Goal: Book appointment/travel/reservation

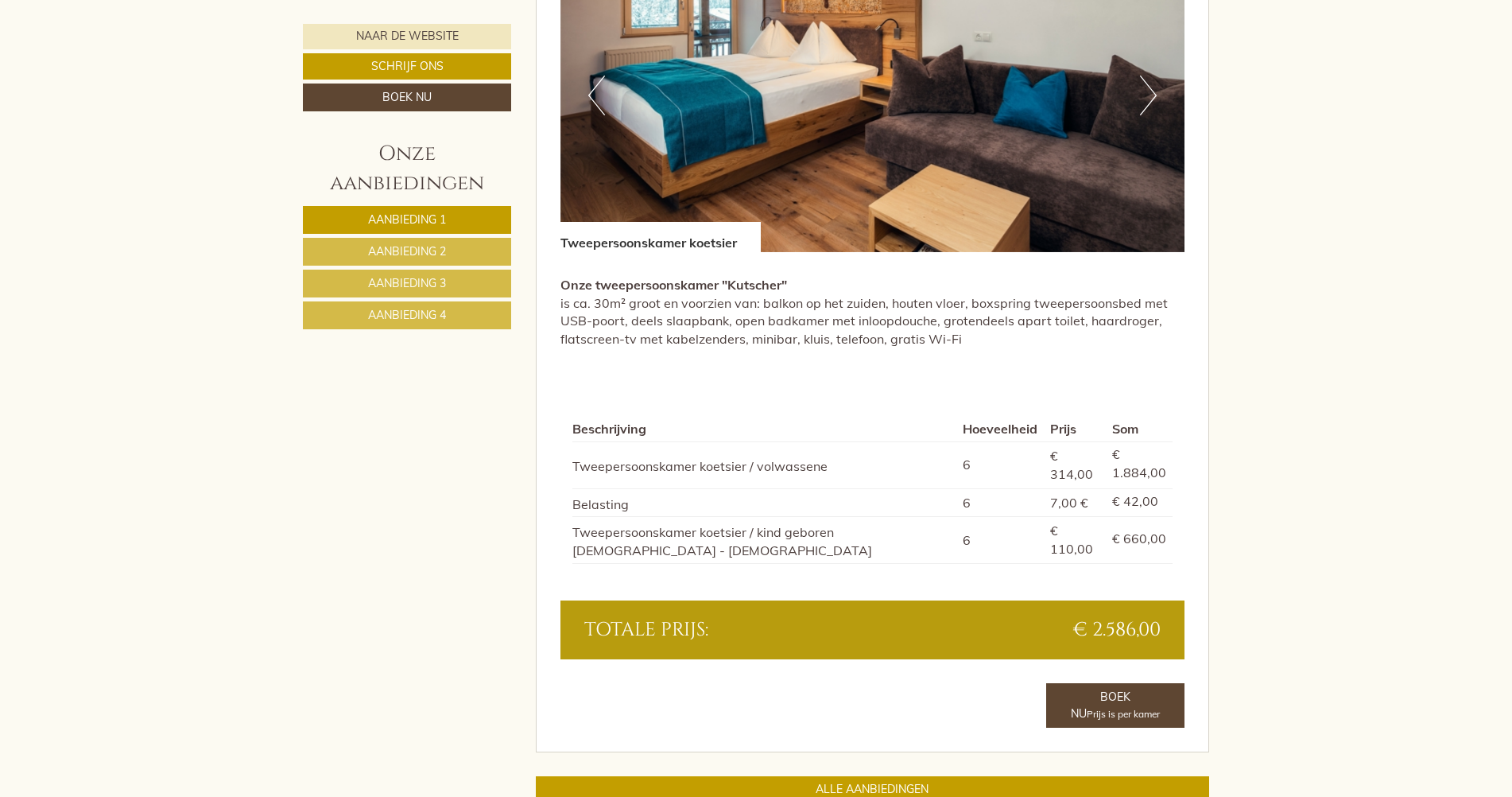
scroll to position [3499, 0]
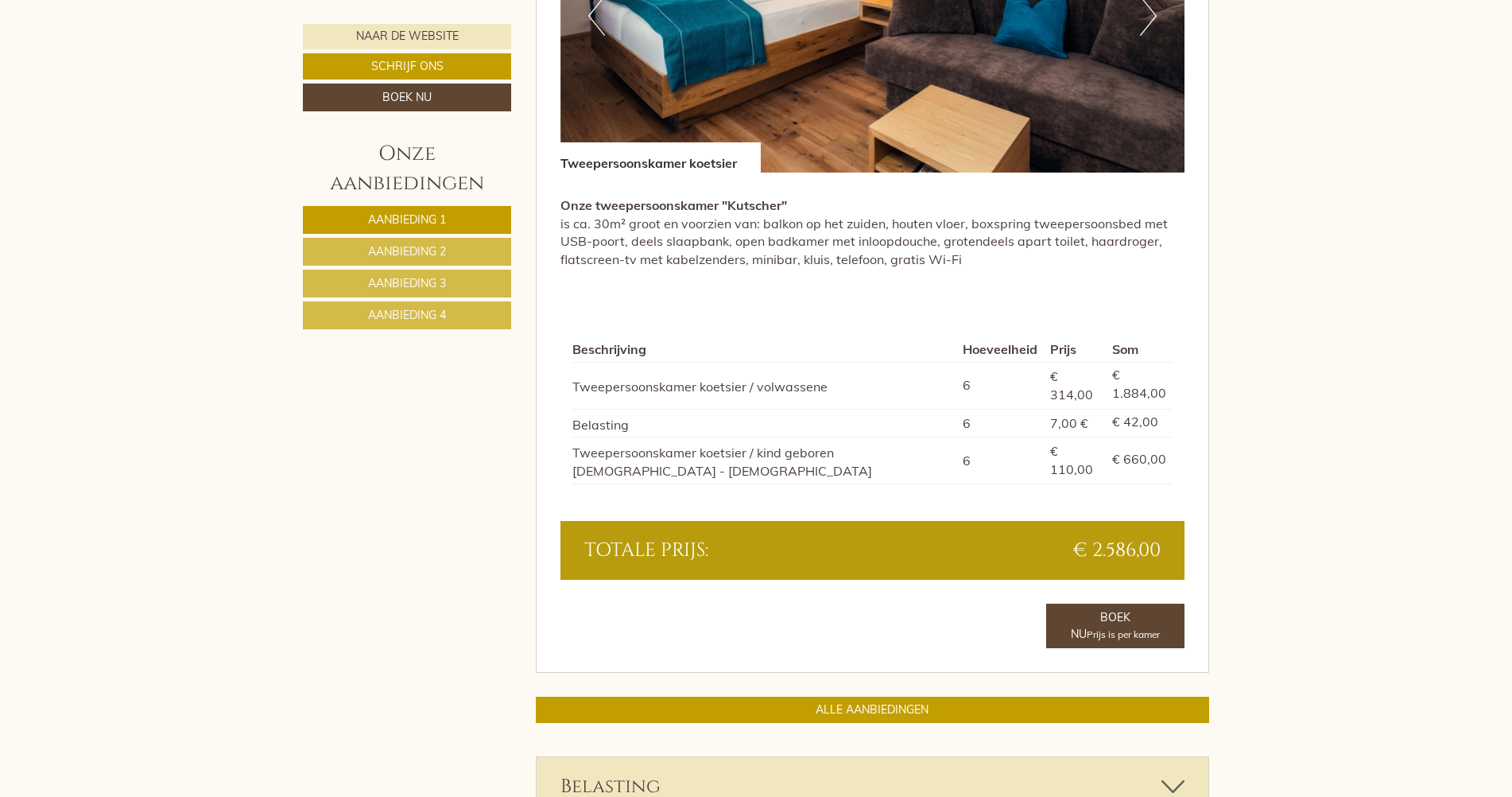
click at [427, 253] on span "Aanbieding 2" at bounding box center [407, 252] width 78 height 15
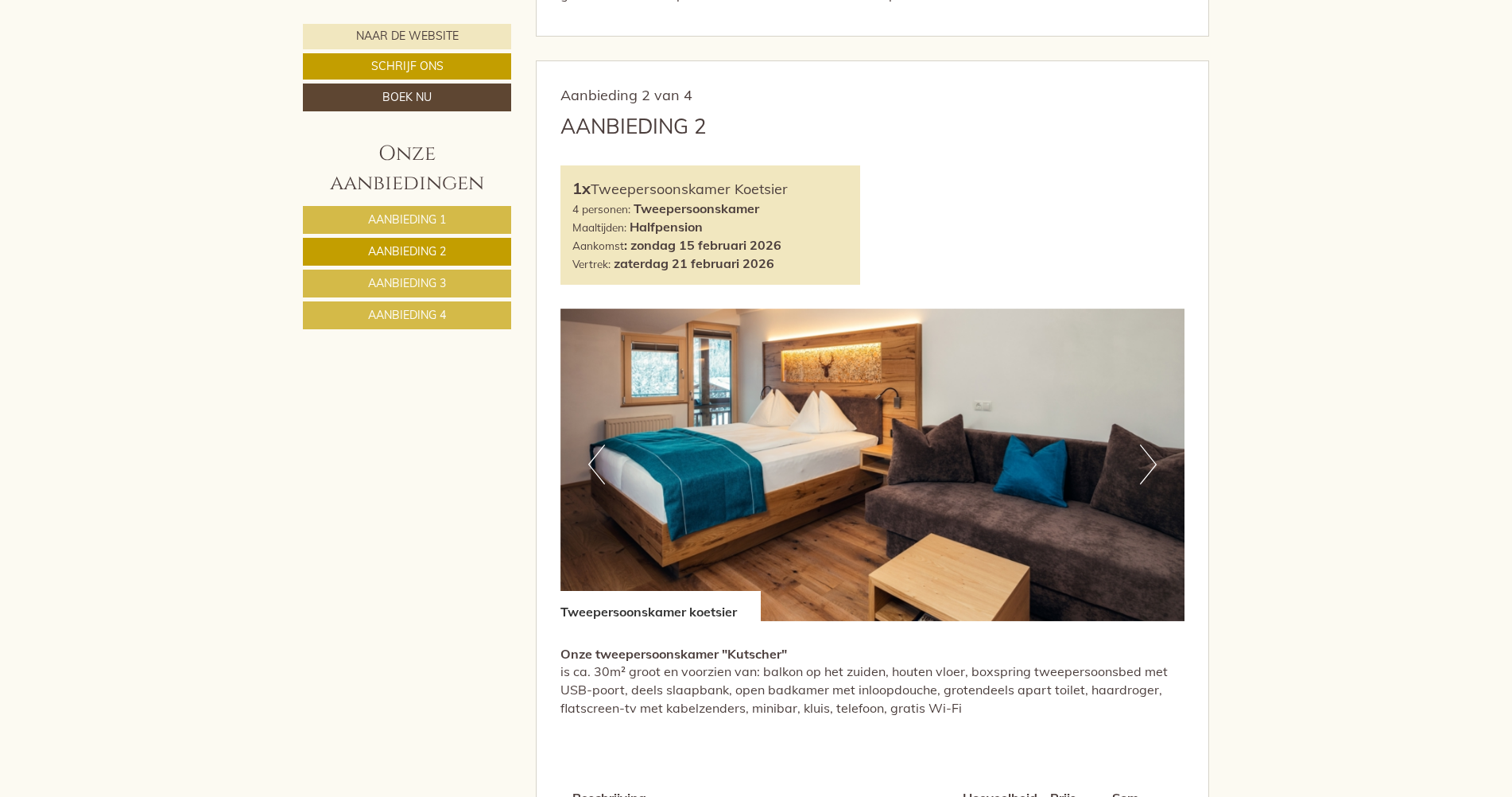
scroll to position [869, 0]
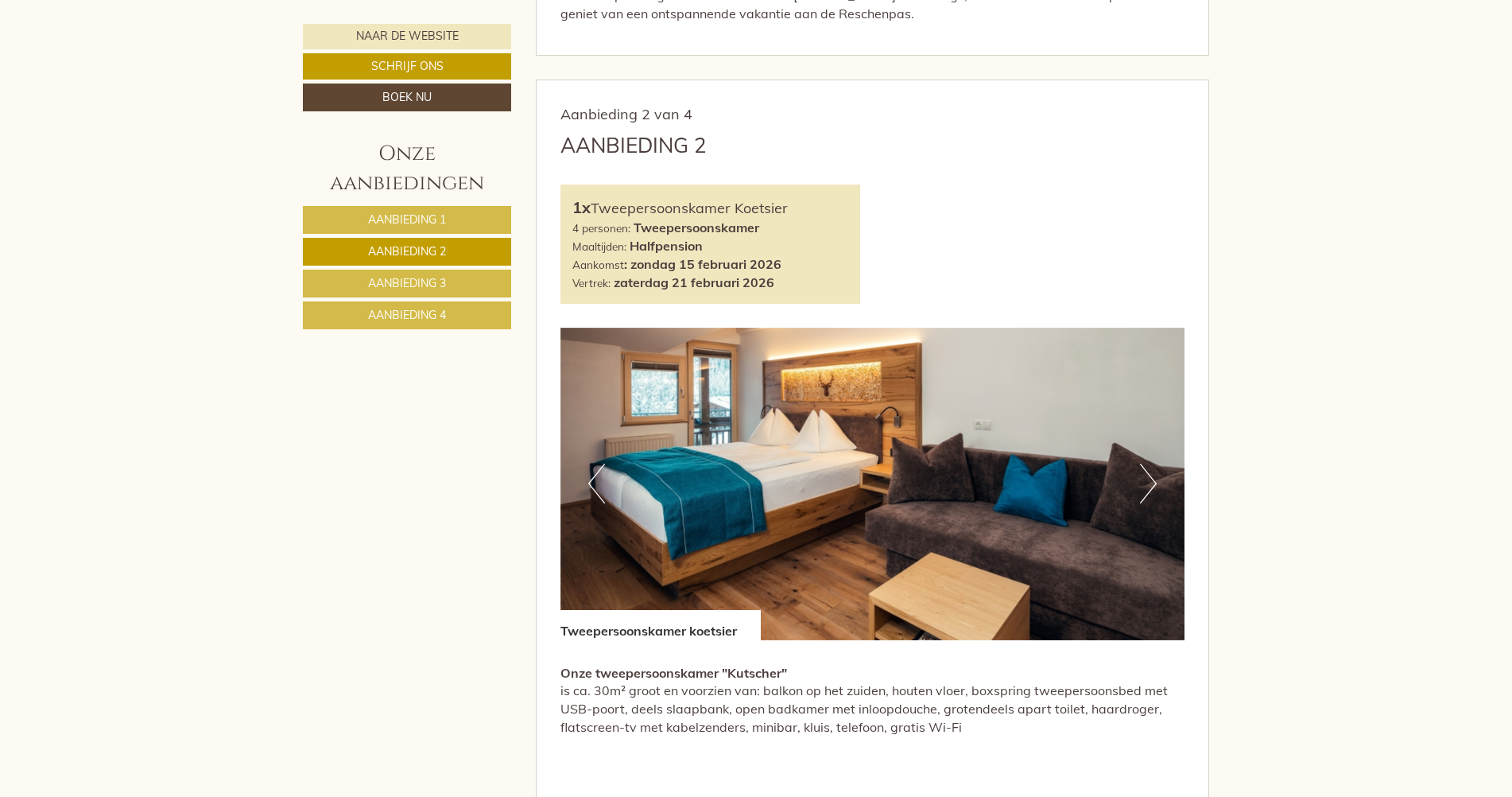
click at [413, 212] on span "Aanbieding 1" at bounding box center [407, 219] width 78 height 15
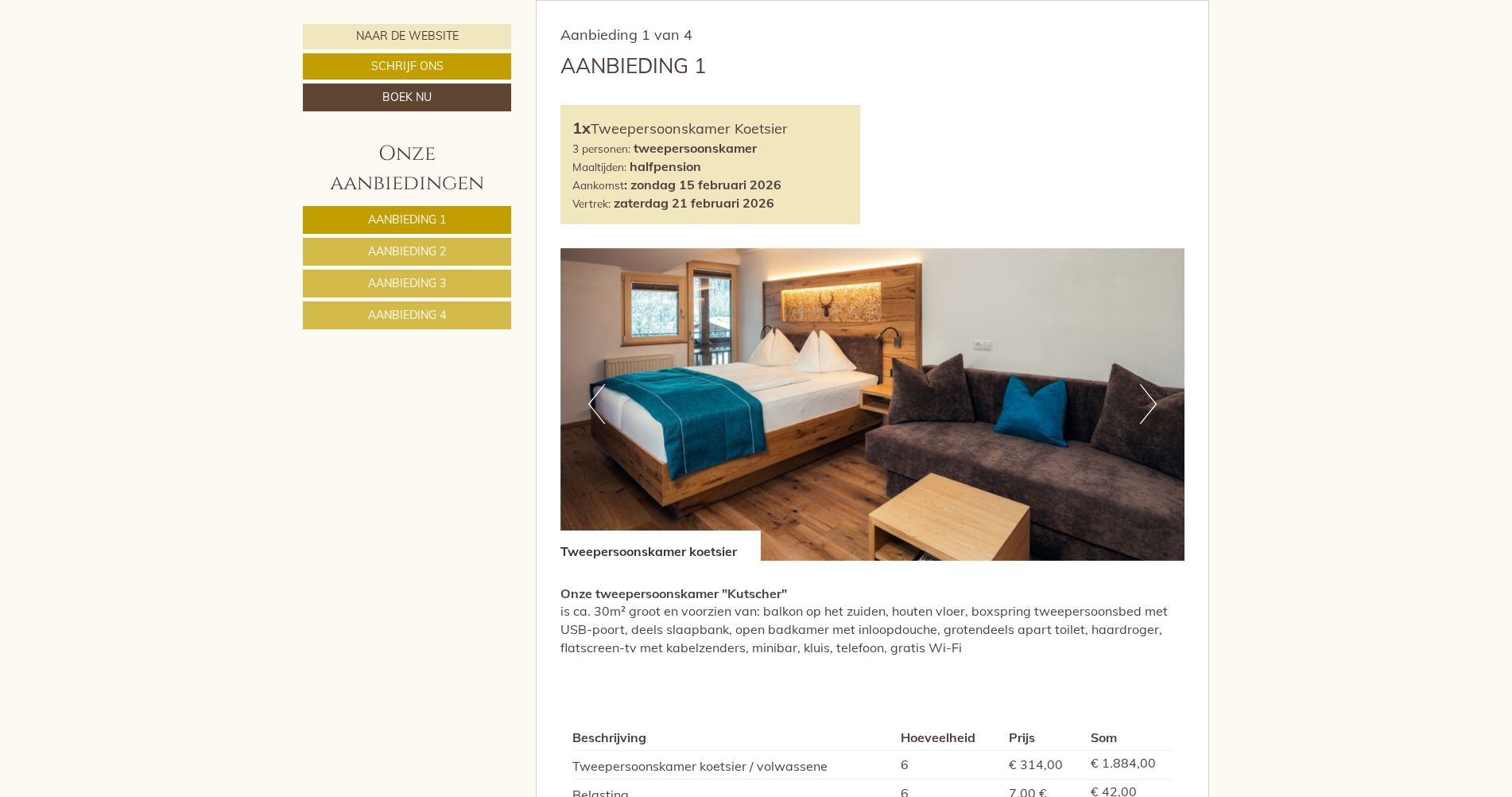
click at [453, 283] on link "Aanbieding 3" at bounding box center [407, 284] width 208 height 28
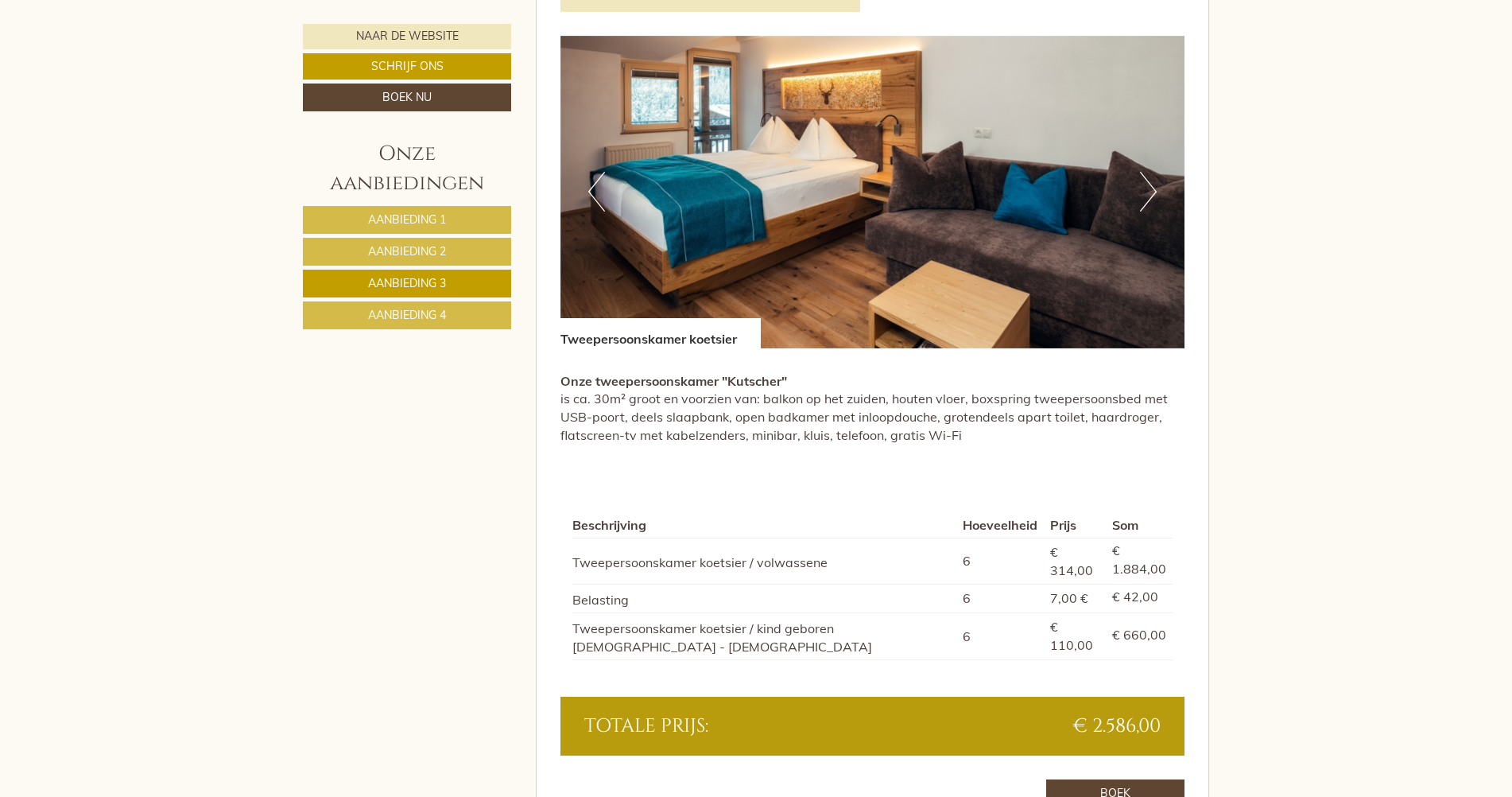
scroll to position [1188, 0]
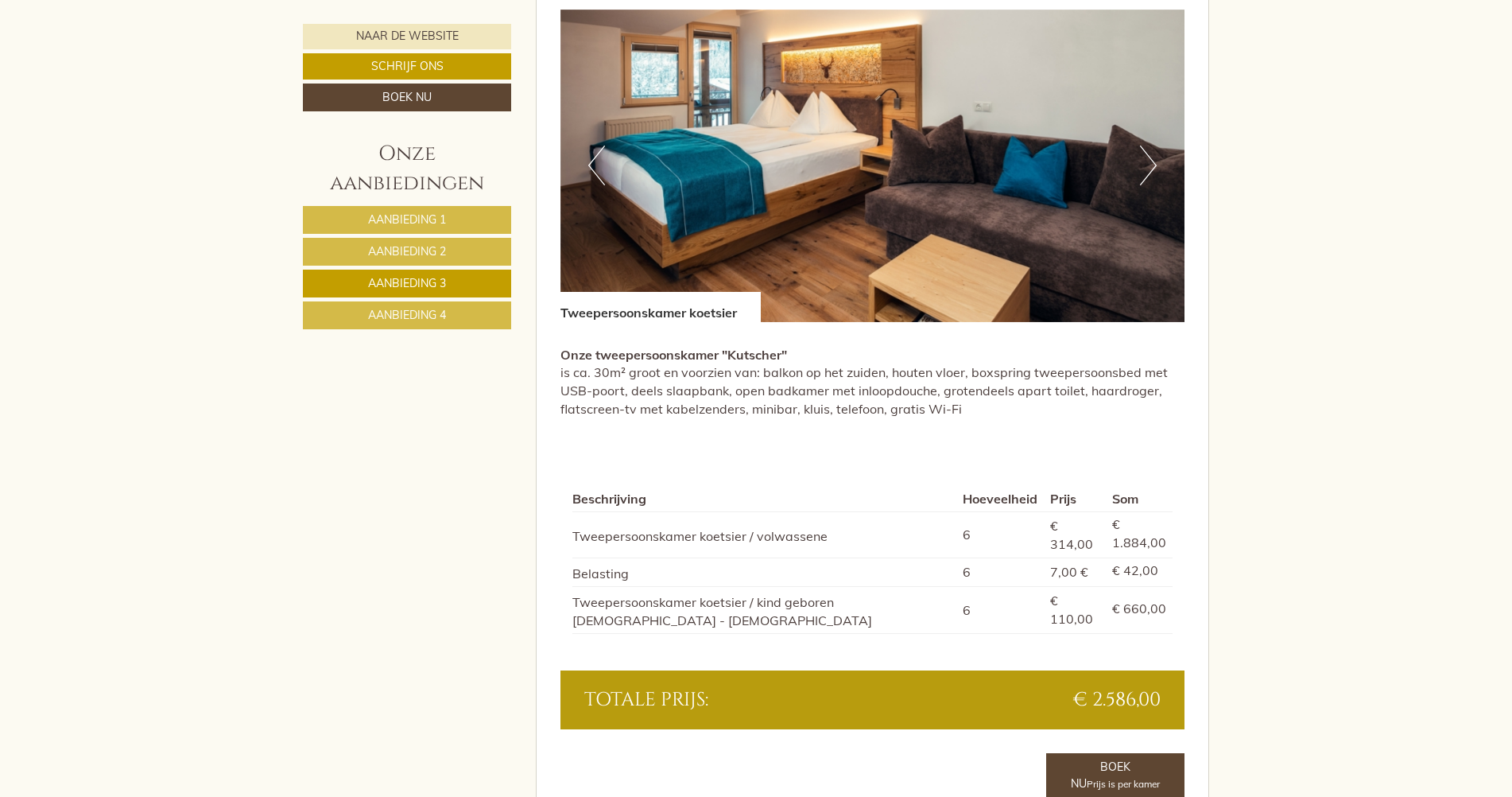
click at [383, 314] on span "Aanbieding 4" at bounding box center [407, 315] width 78 height 15
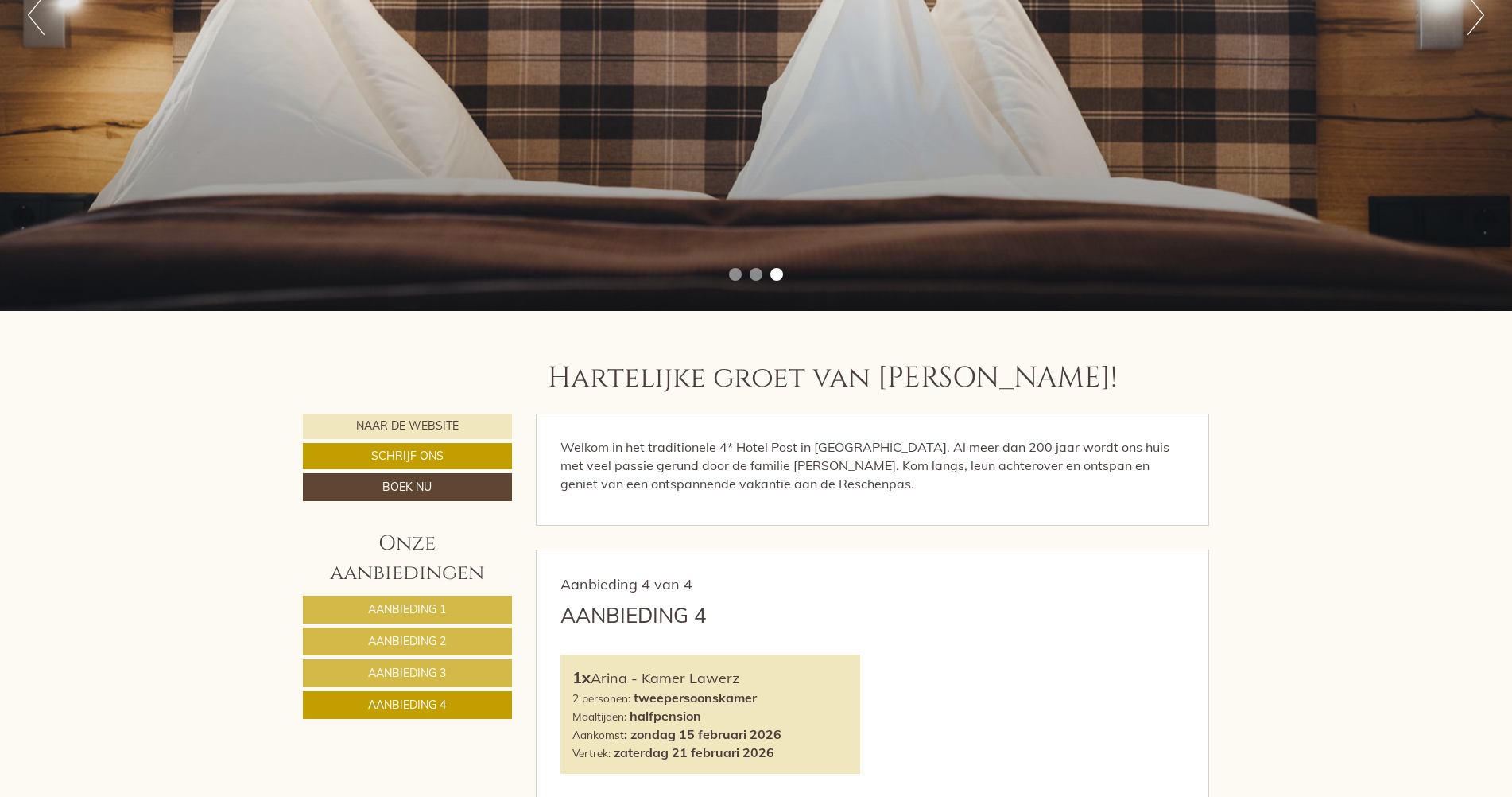
scroll to position [717, 0]
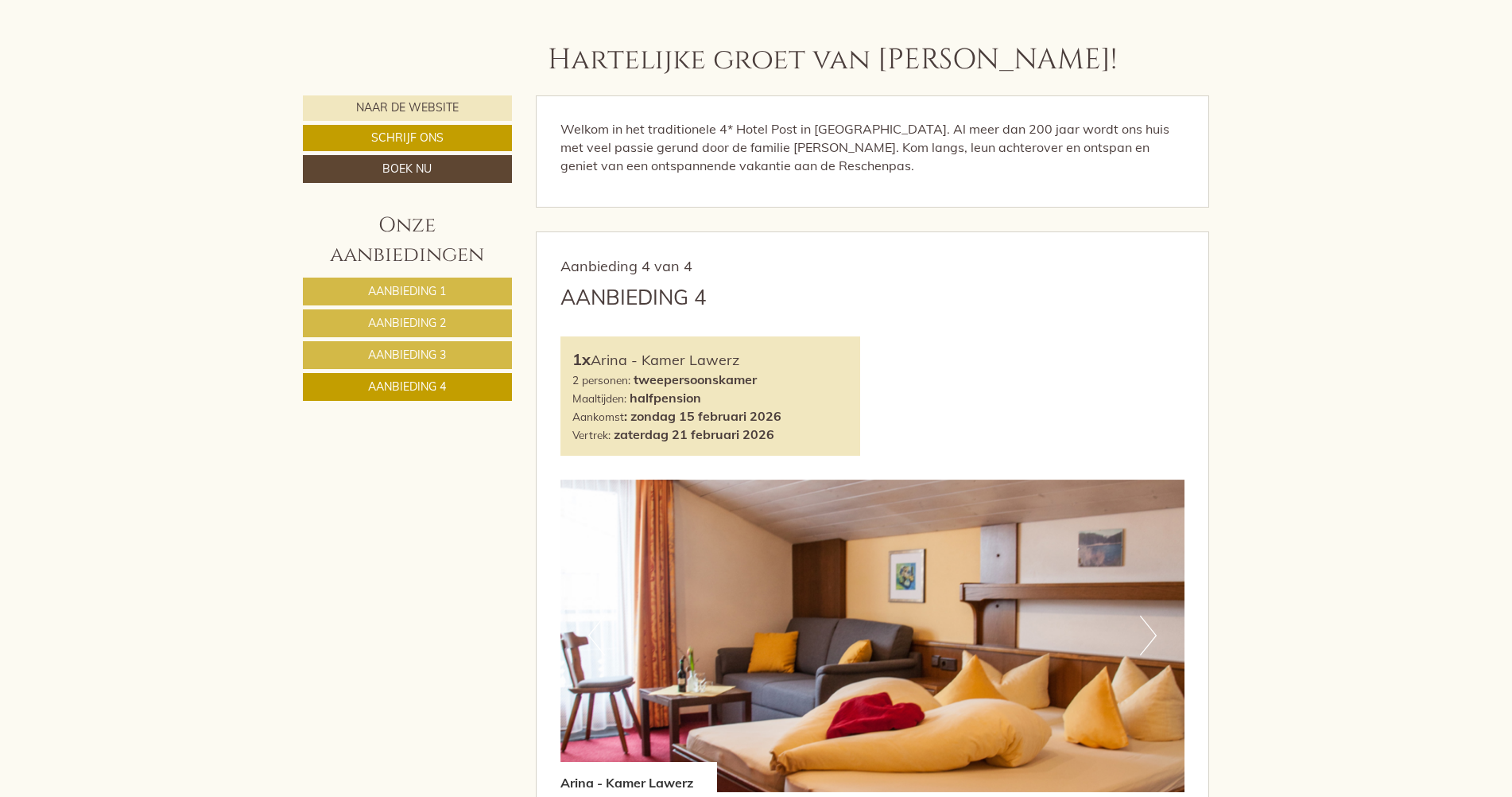
click at [418, 291] on span "Aanbieding 1" at bounding box center [407, 291] width 78 height 15
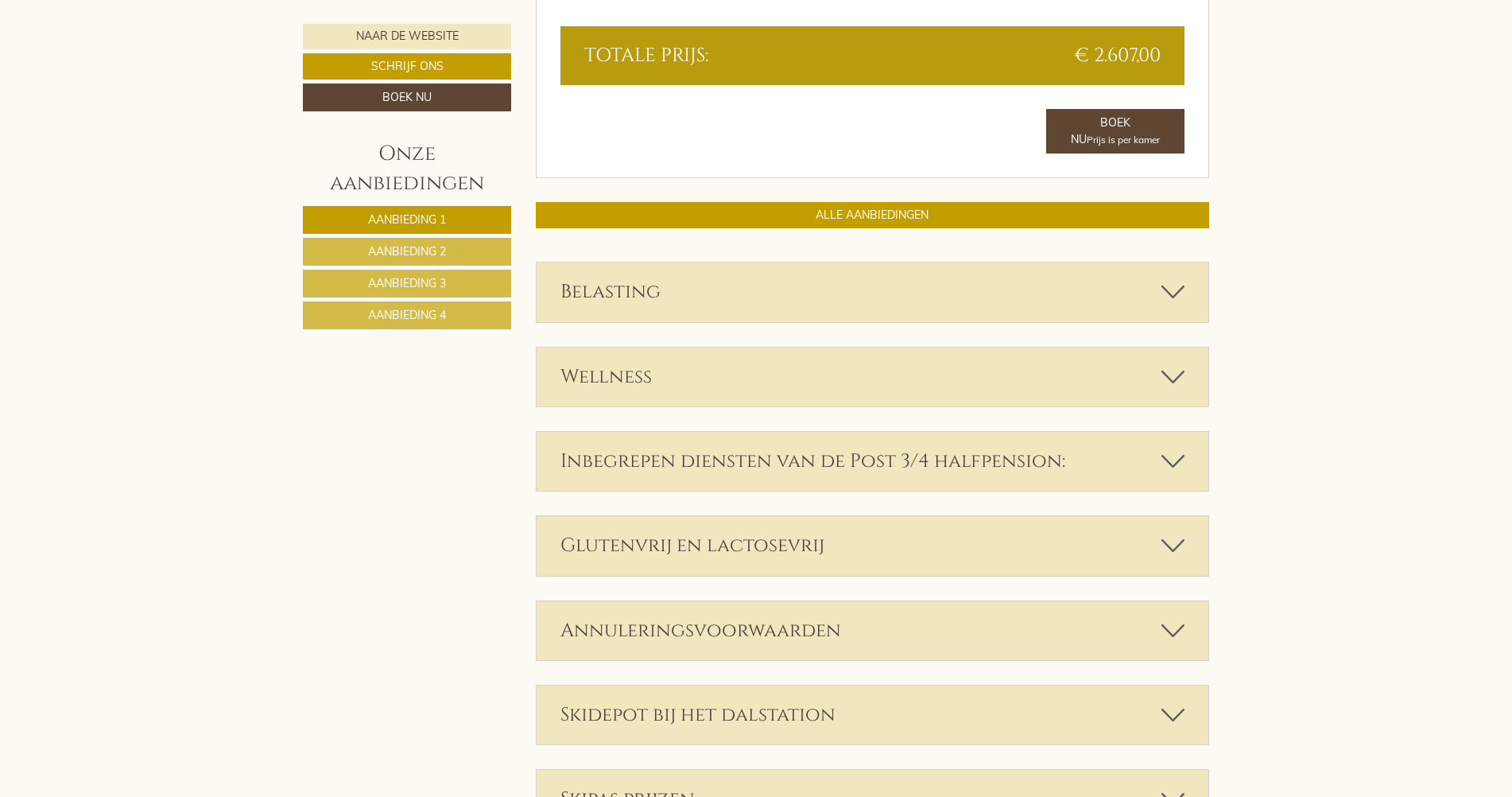
scroll to position [1903, 0]
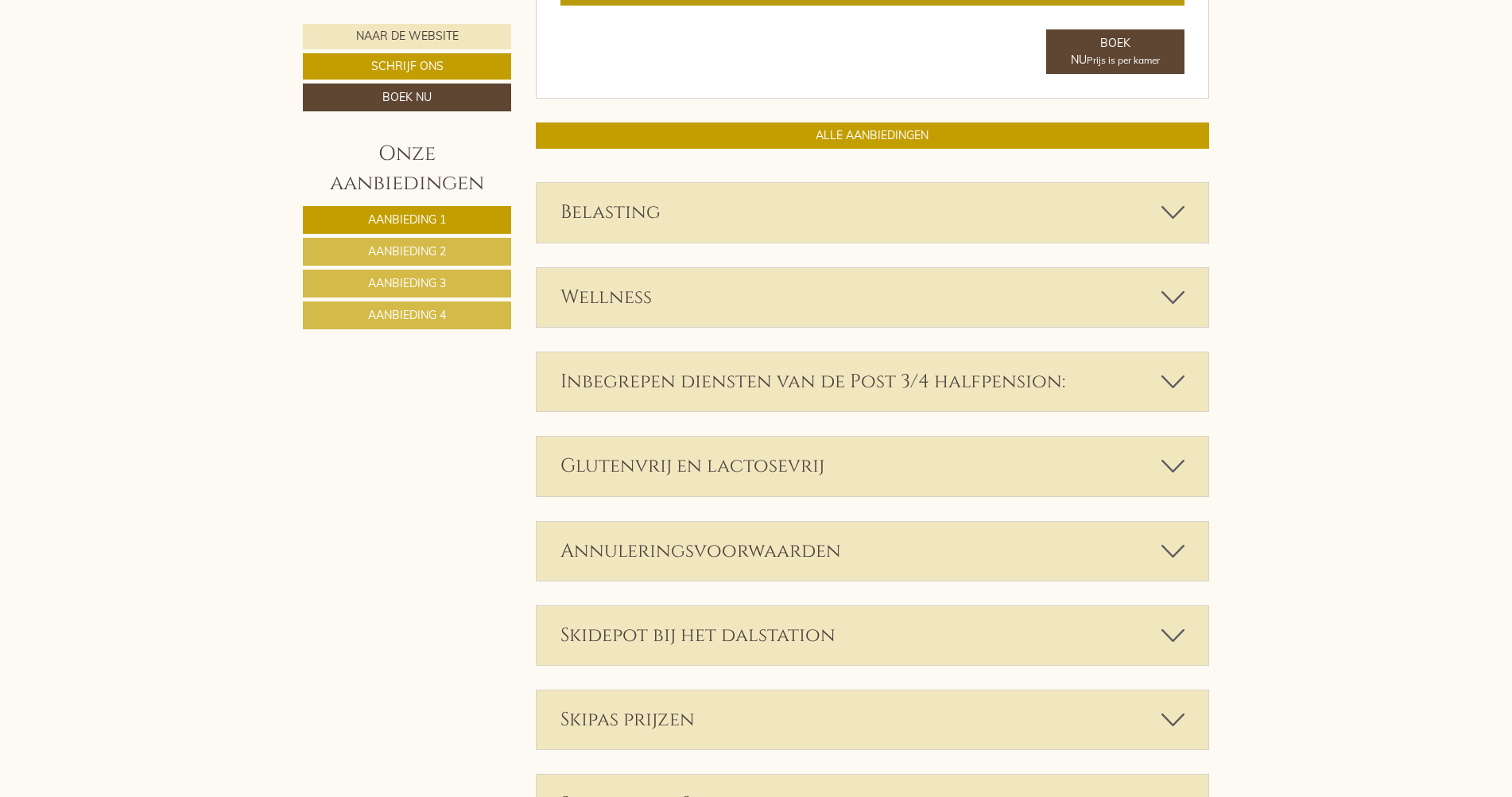
click at [439, 247] on span "Aanbieding 2" at bounding box center [407, 252] width 78 height 15
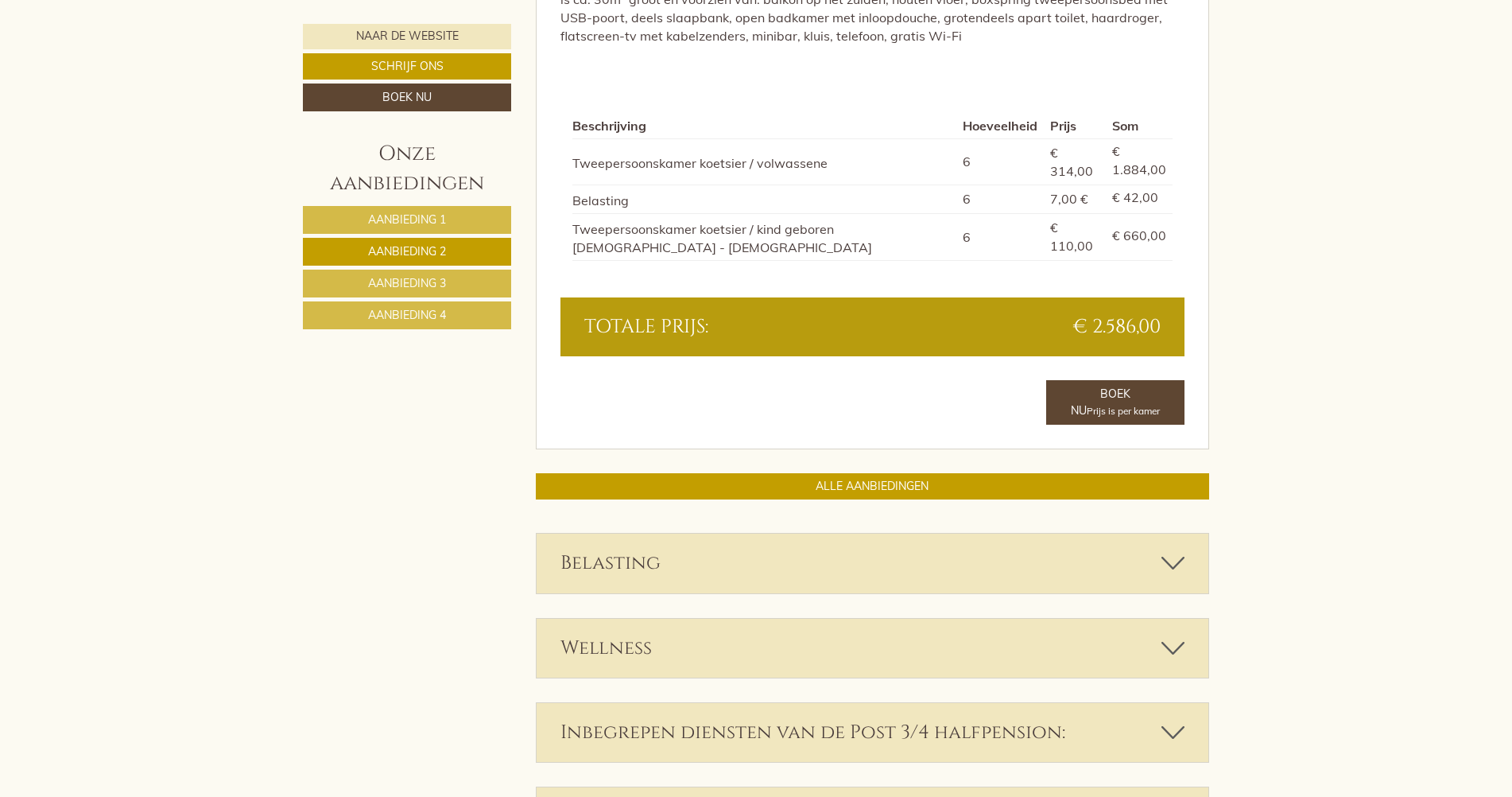
scroll to position [1590, 0]
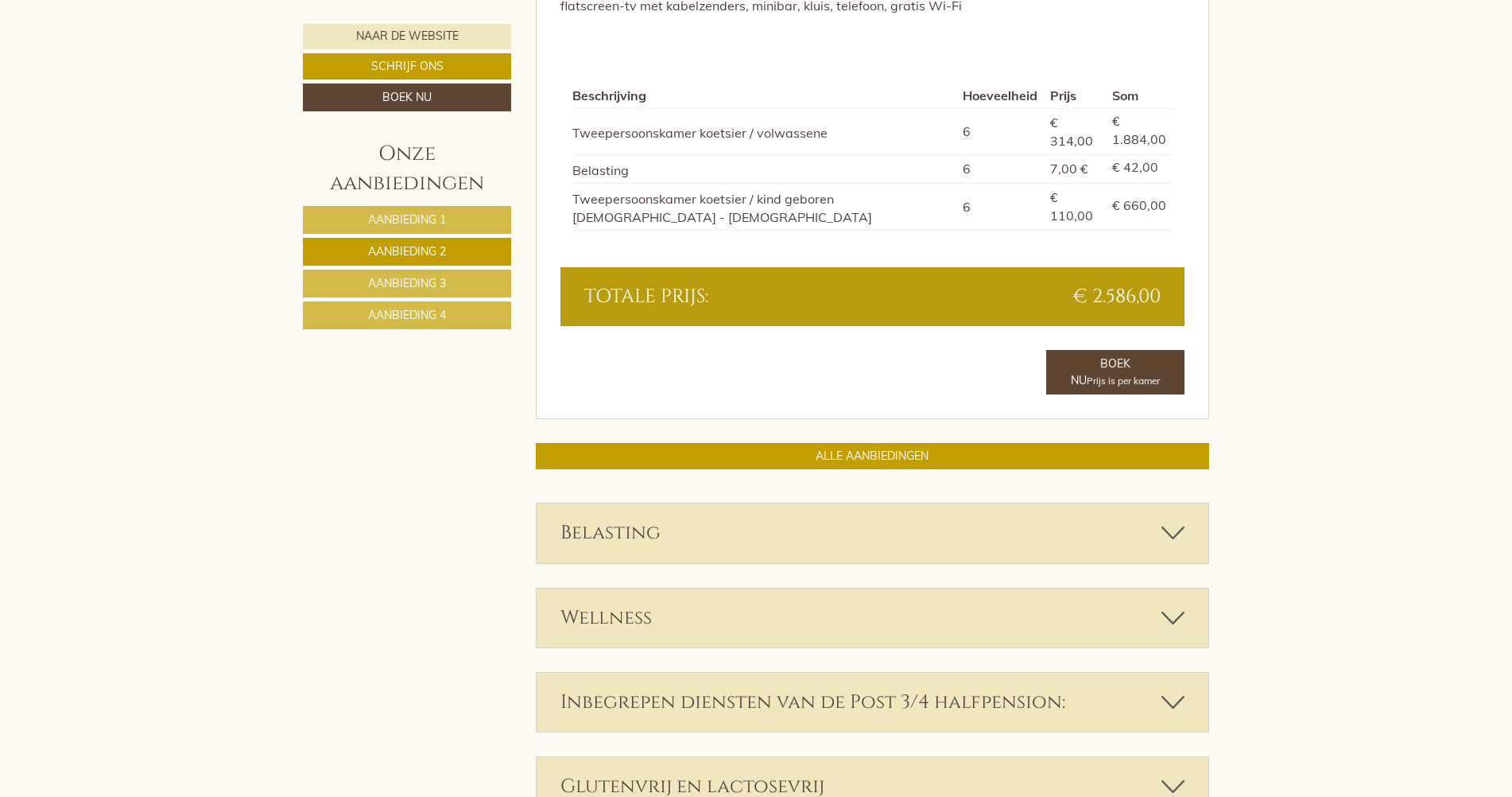
click at [1110, 503] on div "Belasting" at bounding box center [873, 533] width 672 height 59
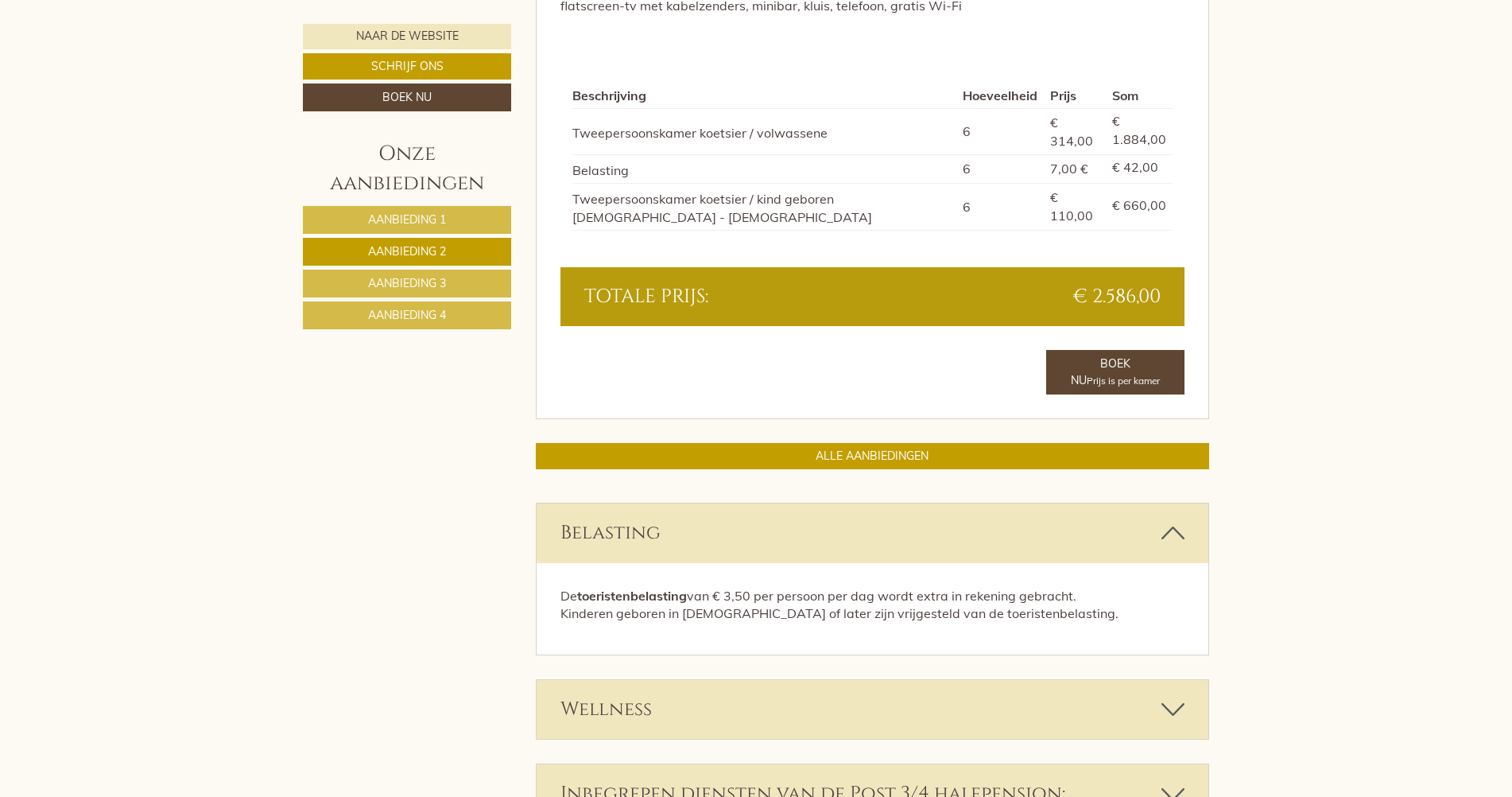
click at [439, 223] on span "Aanbieding 1" at bounding box center [407, 219] width 78 height 15
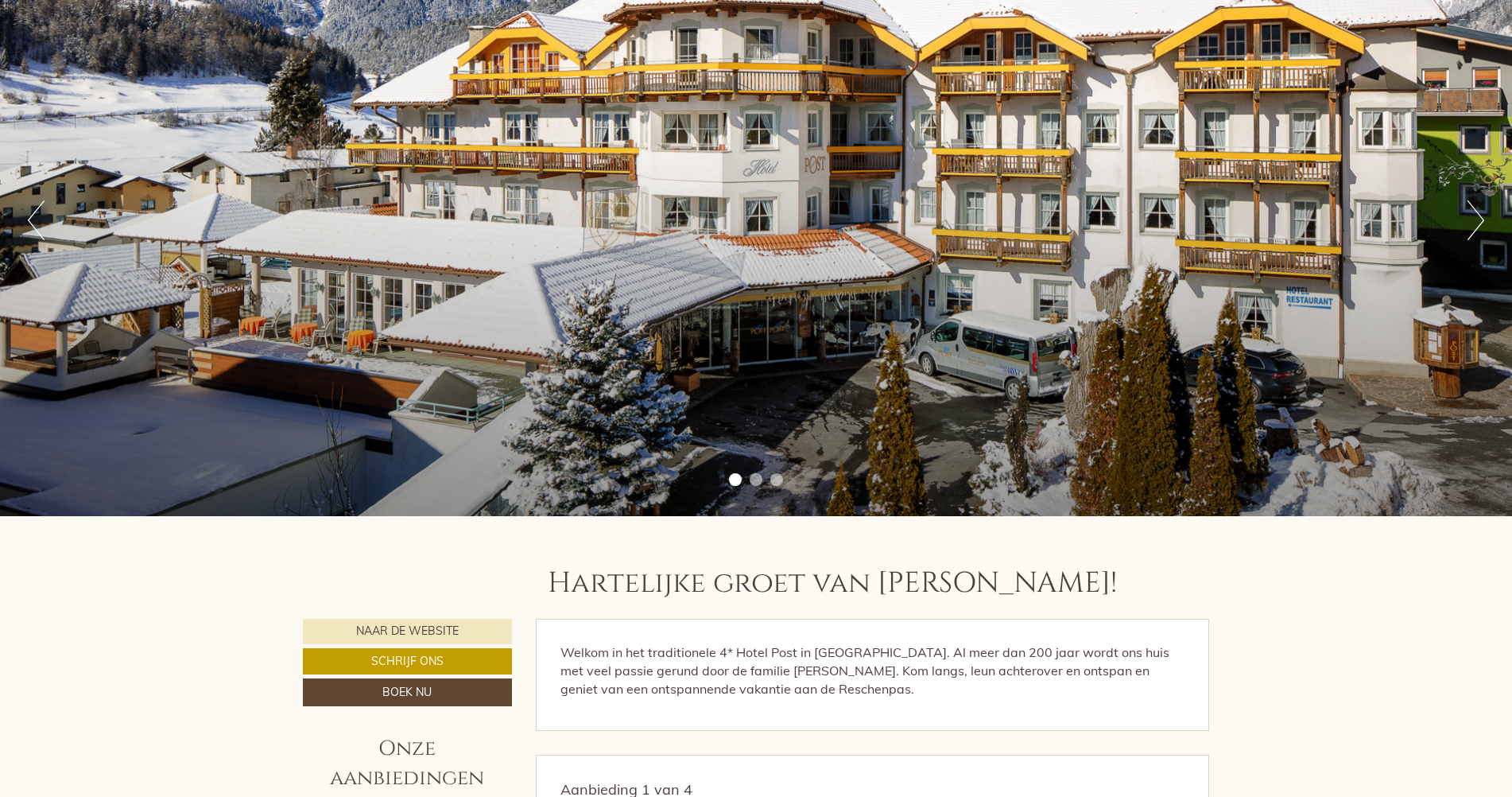
scroll to position [0, 0]
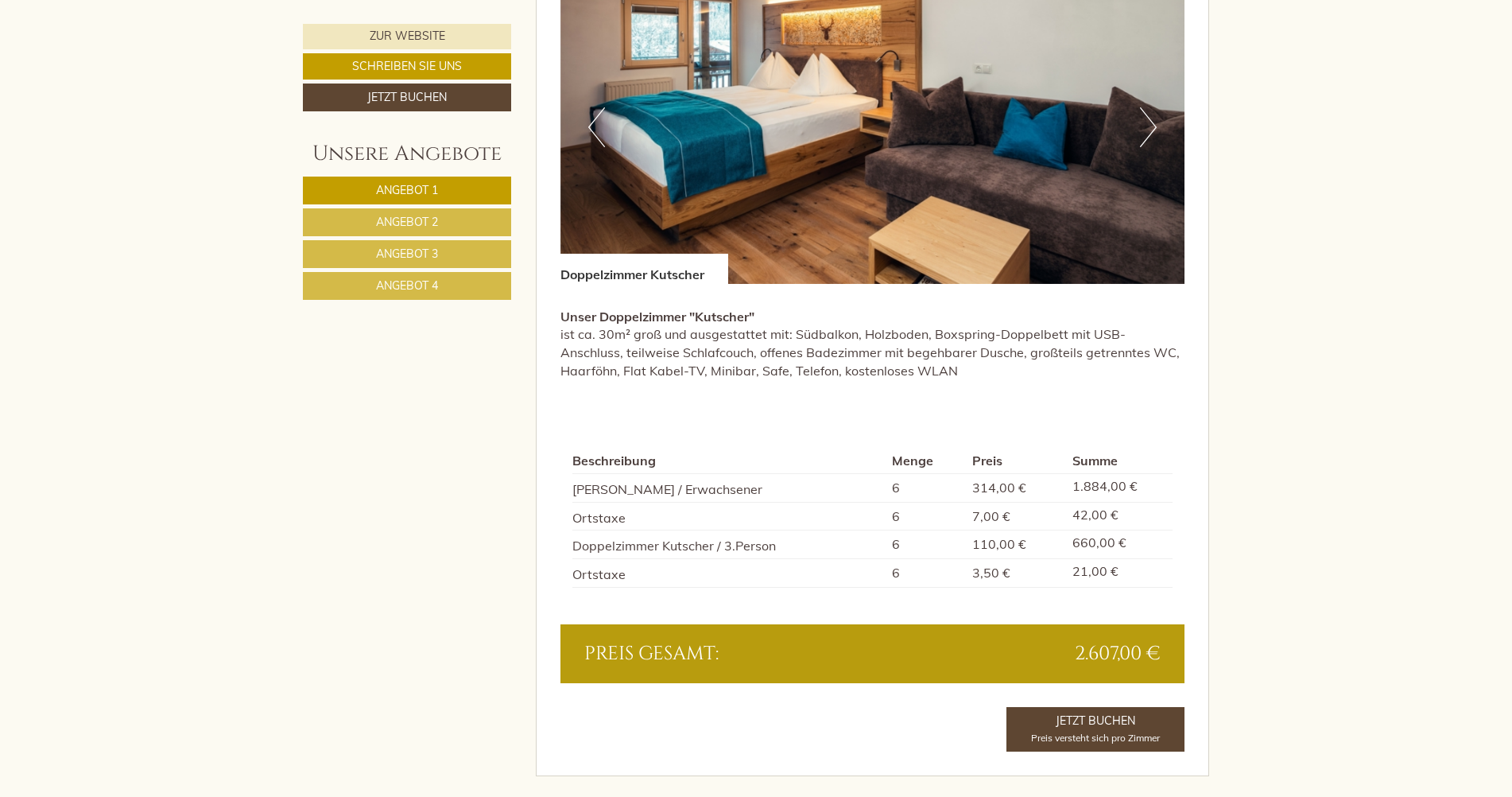
scroll to position [1272, 0]
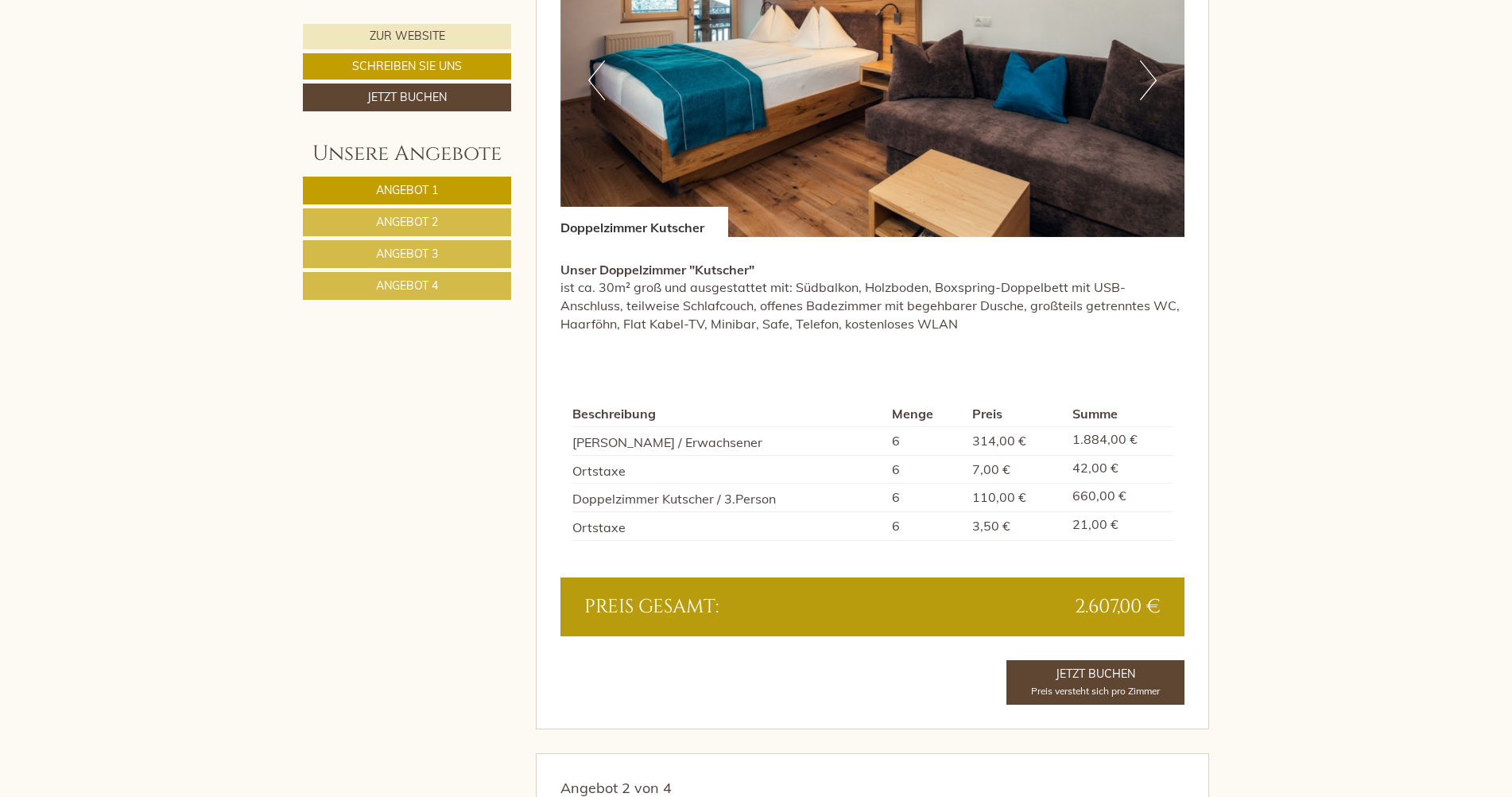
click at [436, 222] on span "Angebot 2" at bounding box center [406, 222] width 62 height 15
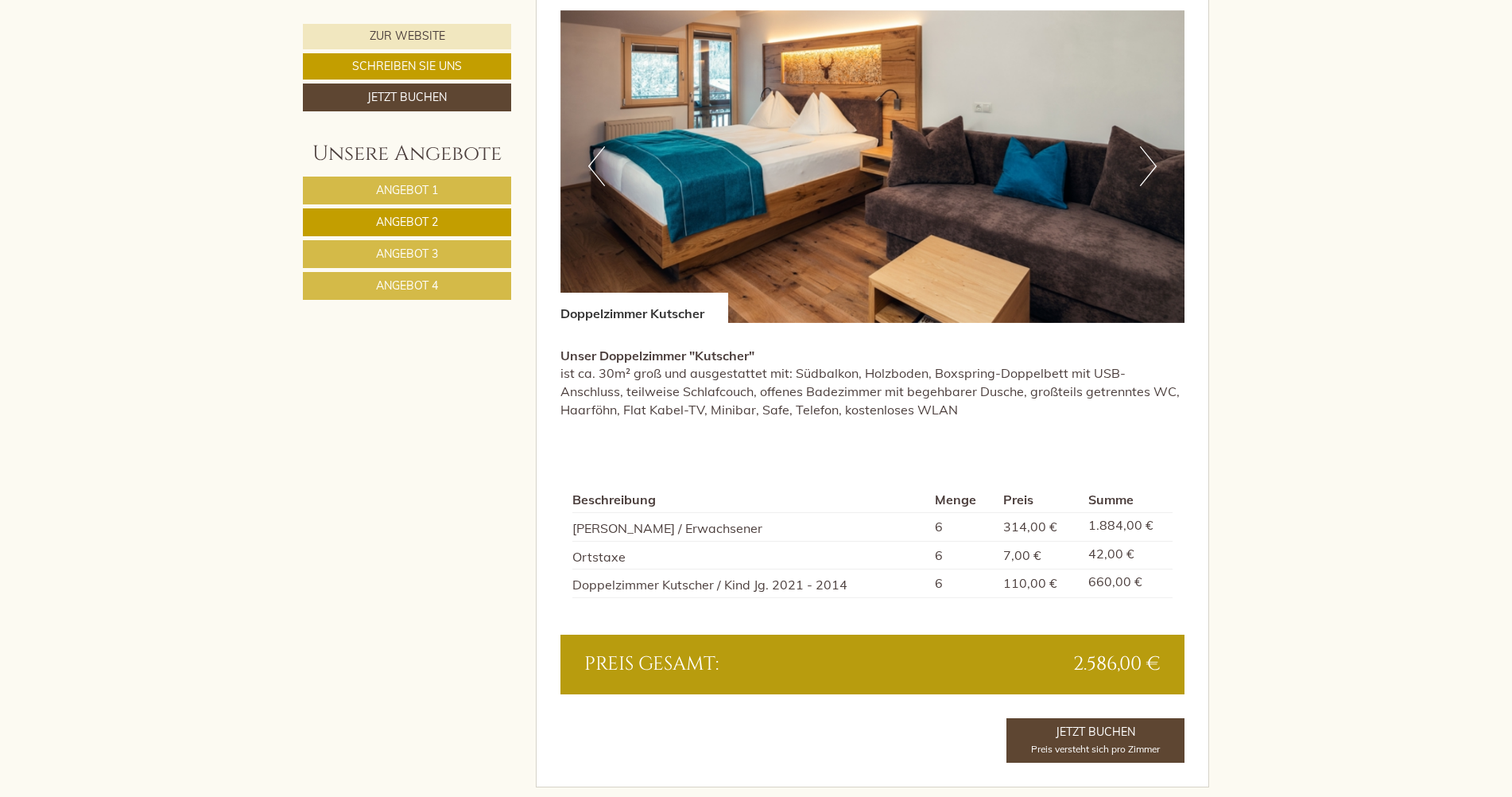
scroll to position [1188, 0]
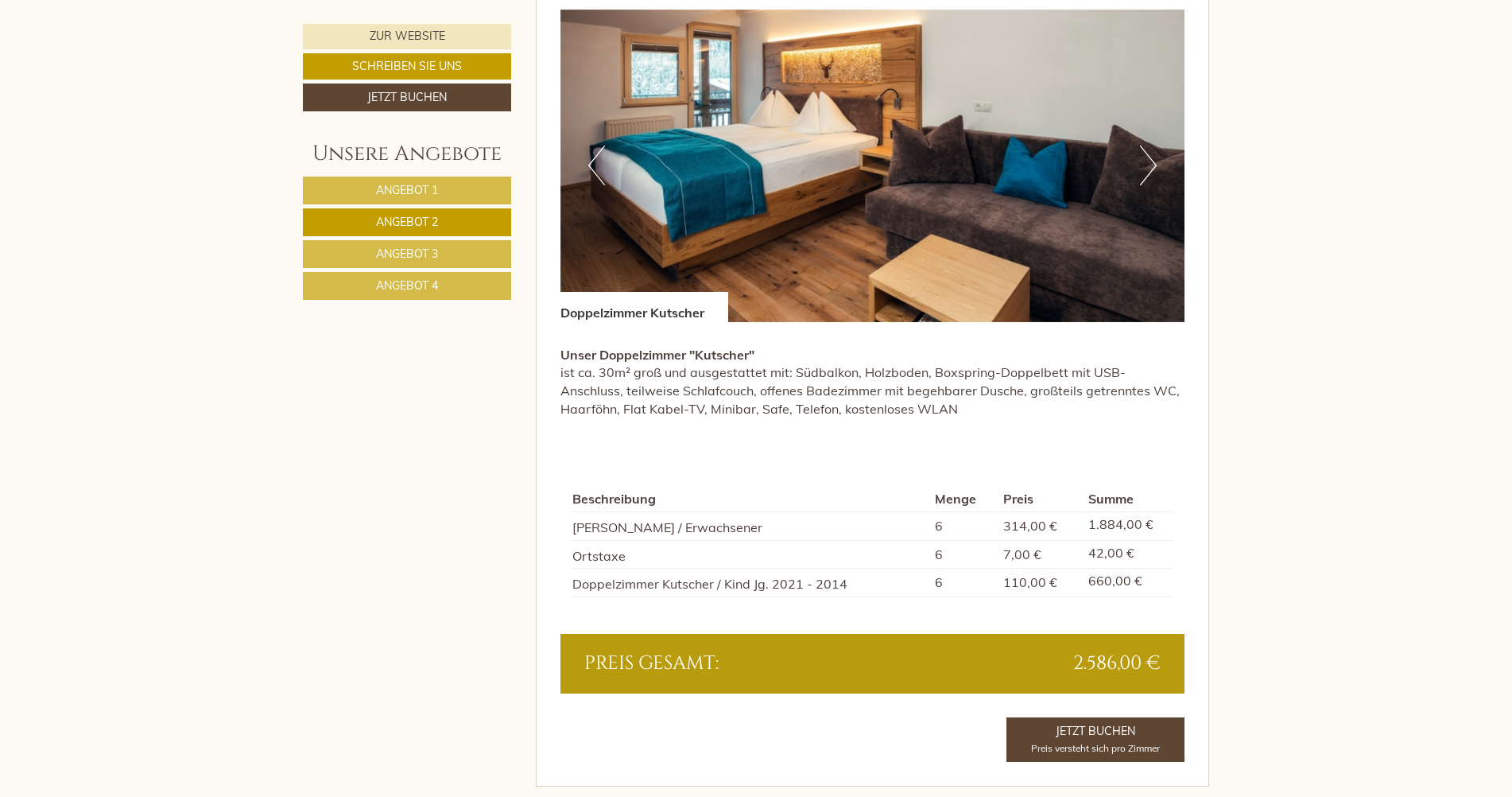
drag, startPoint x: 444, startPoint y: 255, endPoint x: 478, endPoint y: 254, distance: 34.0
click at [444, 254] on link "Angebot 3" at bounding box center [407, 254] width 208 height 28
click at [475, 286] on link "Angebot 4" at bounding box center [407, 286] width 208 height 28
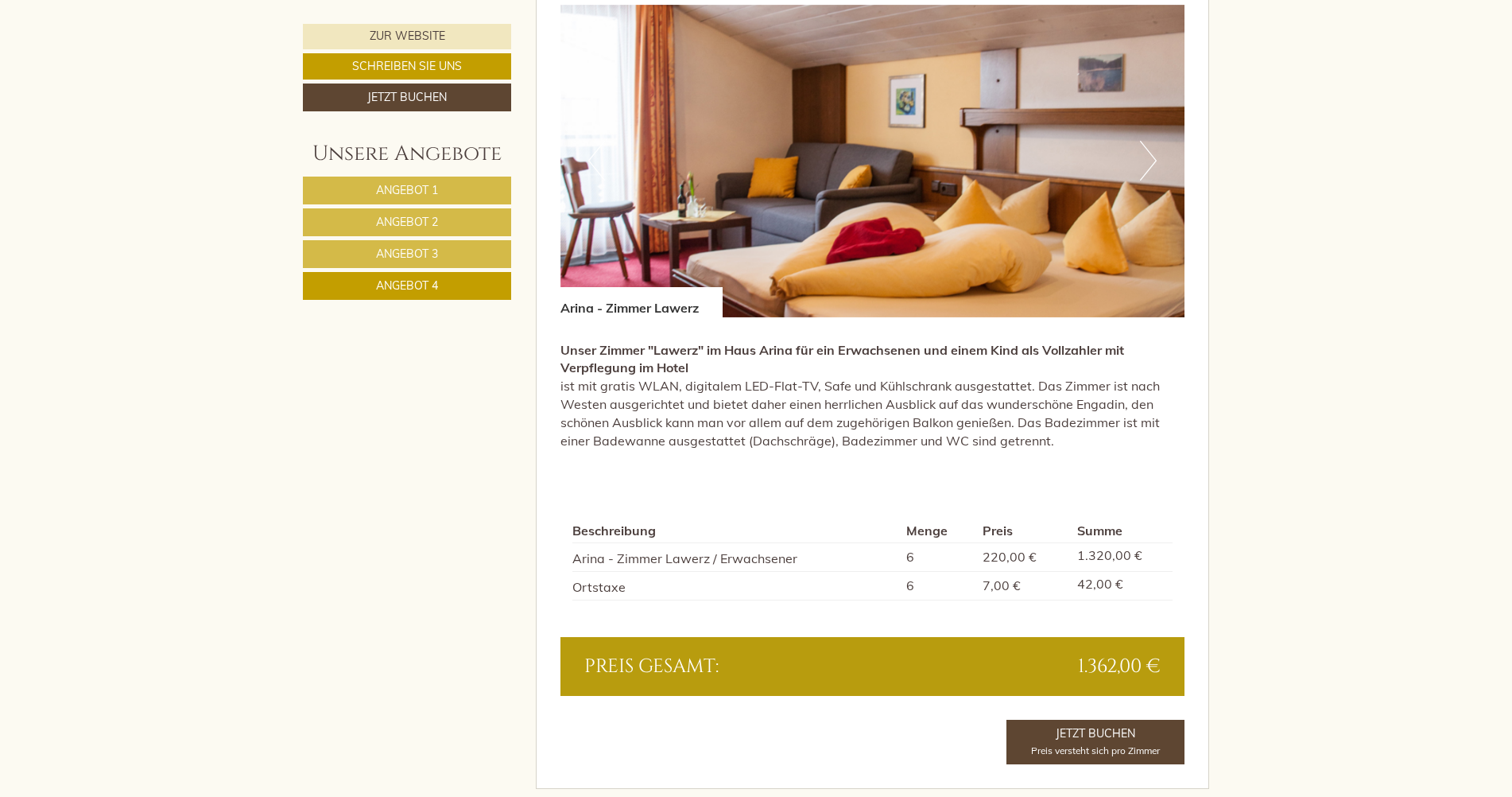
scroll to position [1267, 0]
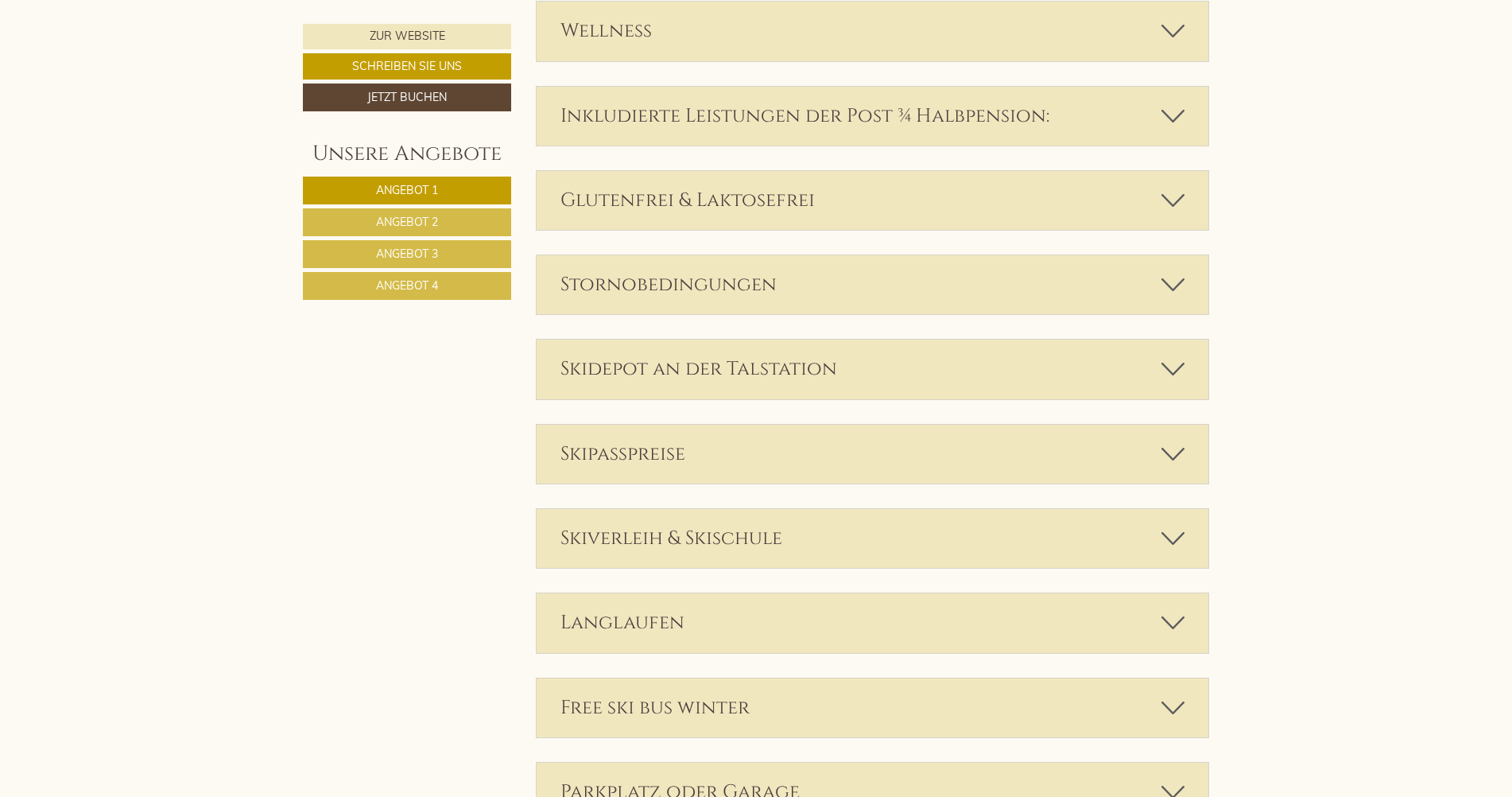
scroll to position [4295, 0]
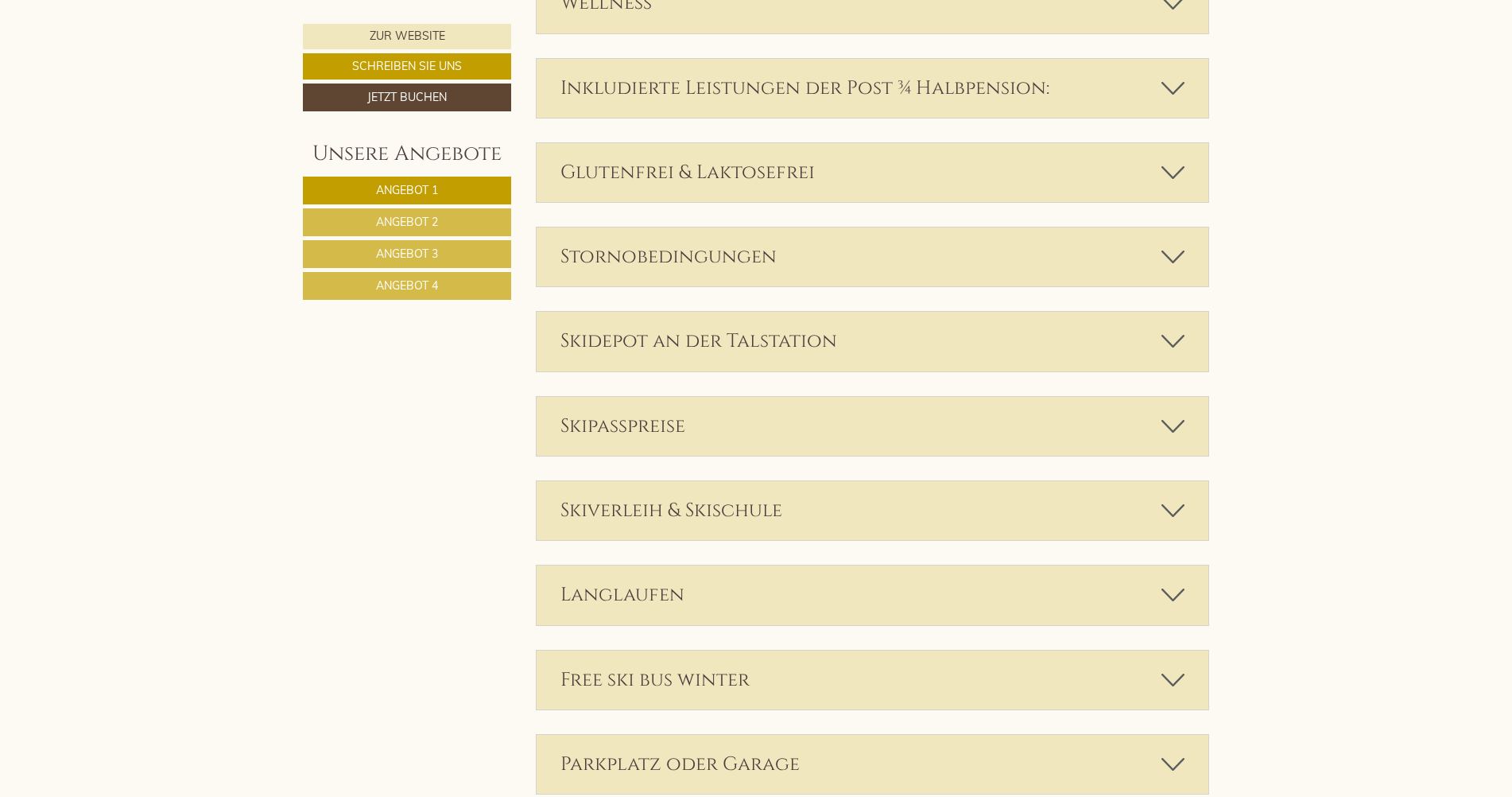
click at [696, 425] on div "Skipasspreise" at bounding box center [873, 427] width 672 height 59
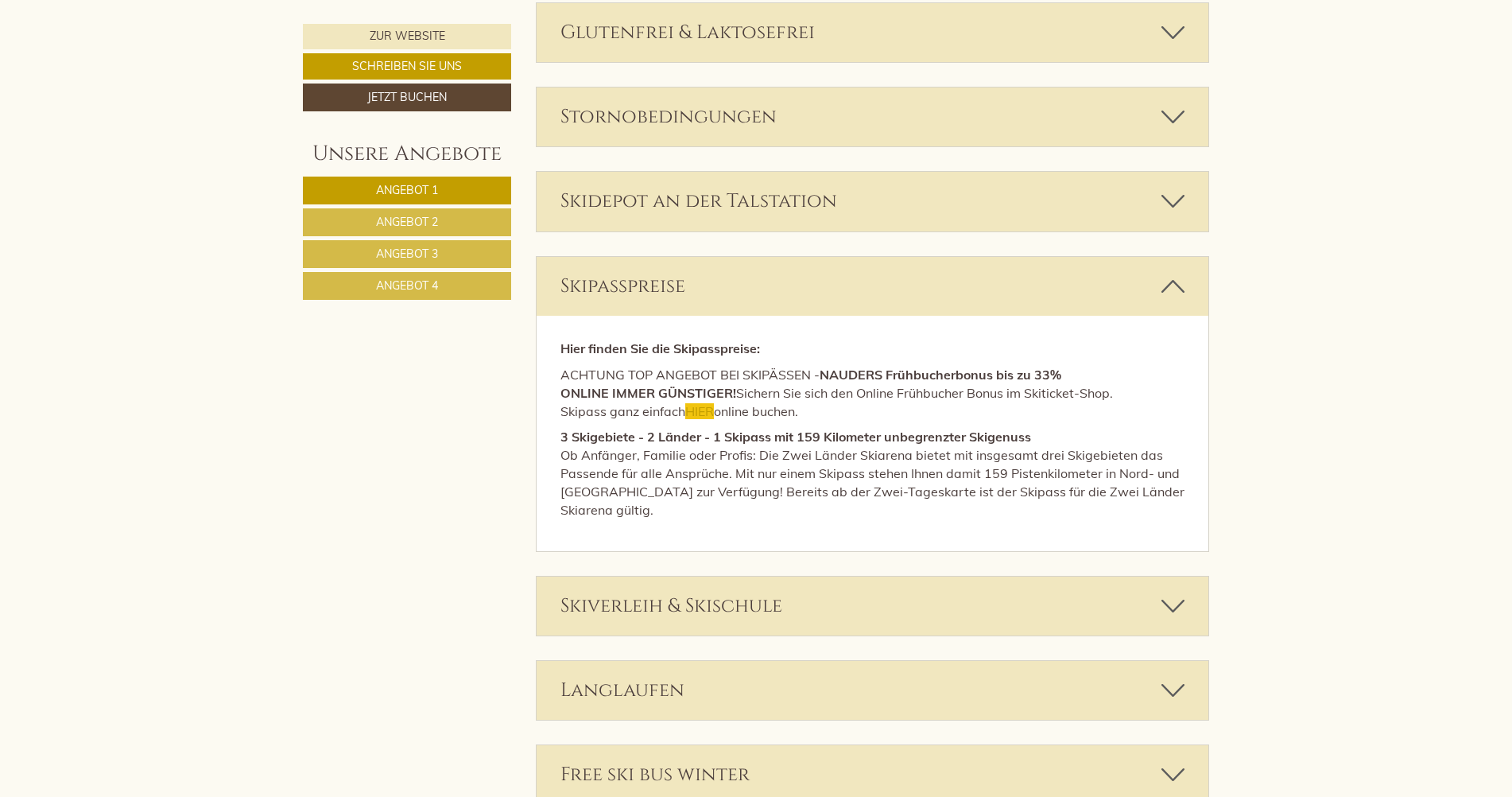
scroll to position [4453, 0]
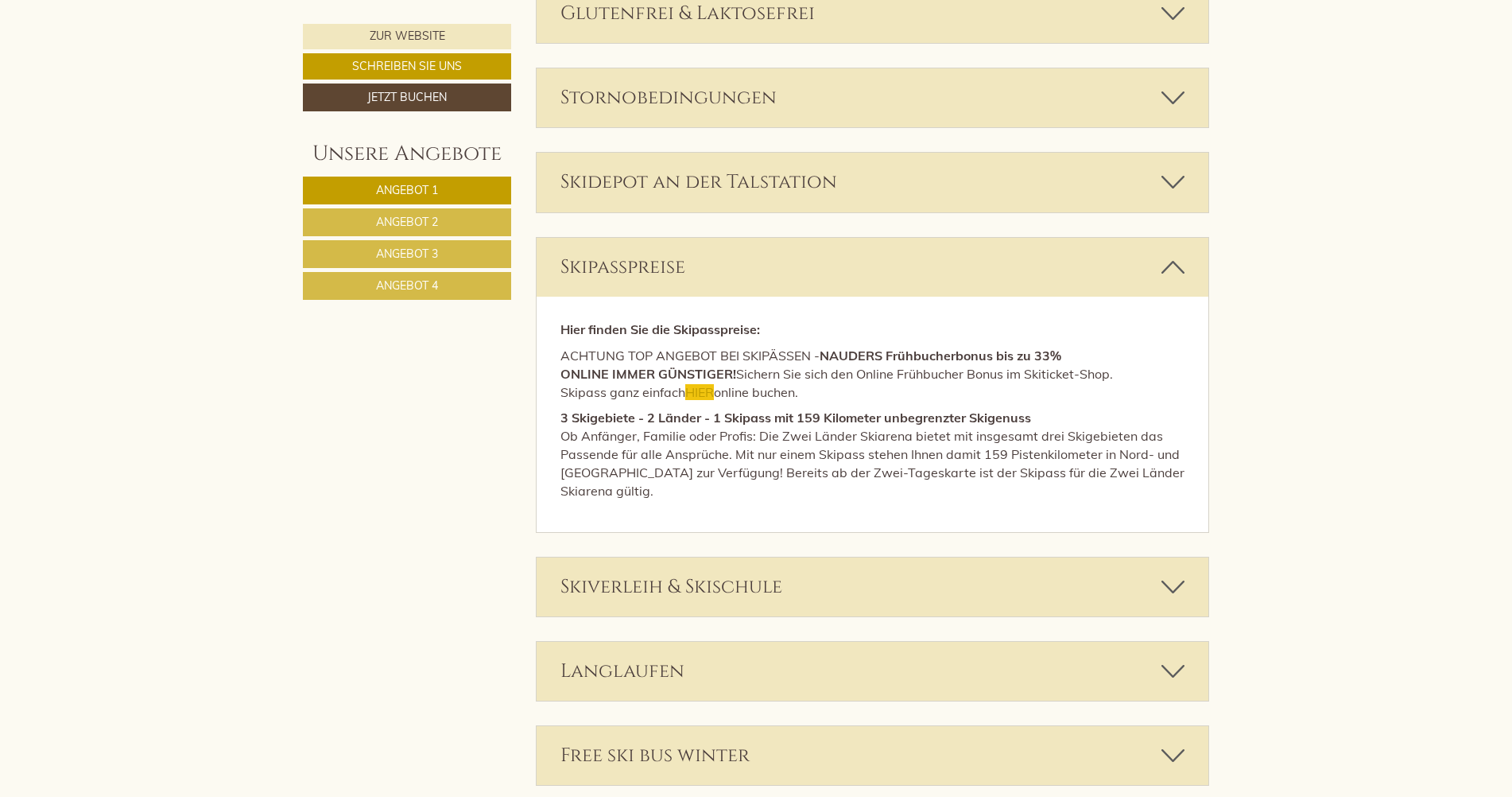
click at [715, 564] on div "Skiverleih & Skischule" at bounding box center [873, 587] width 672 height 59
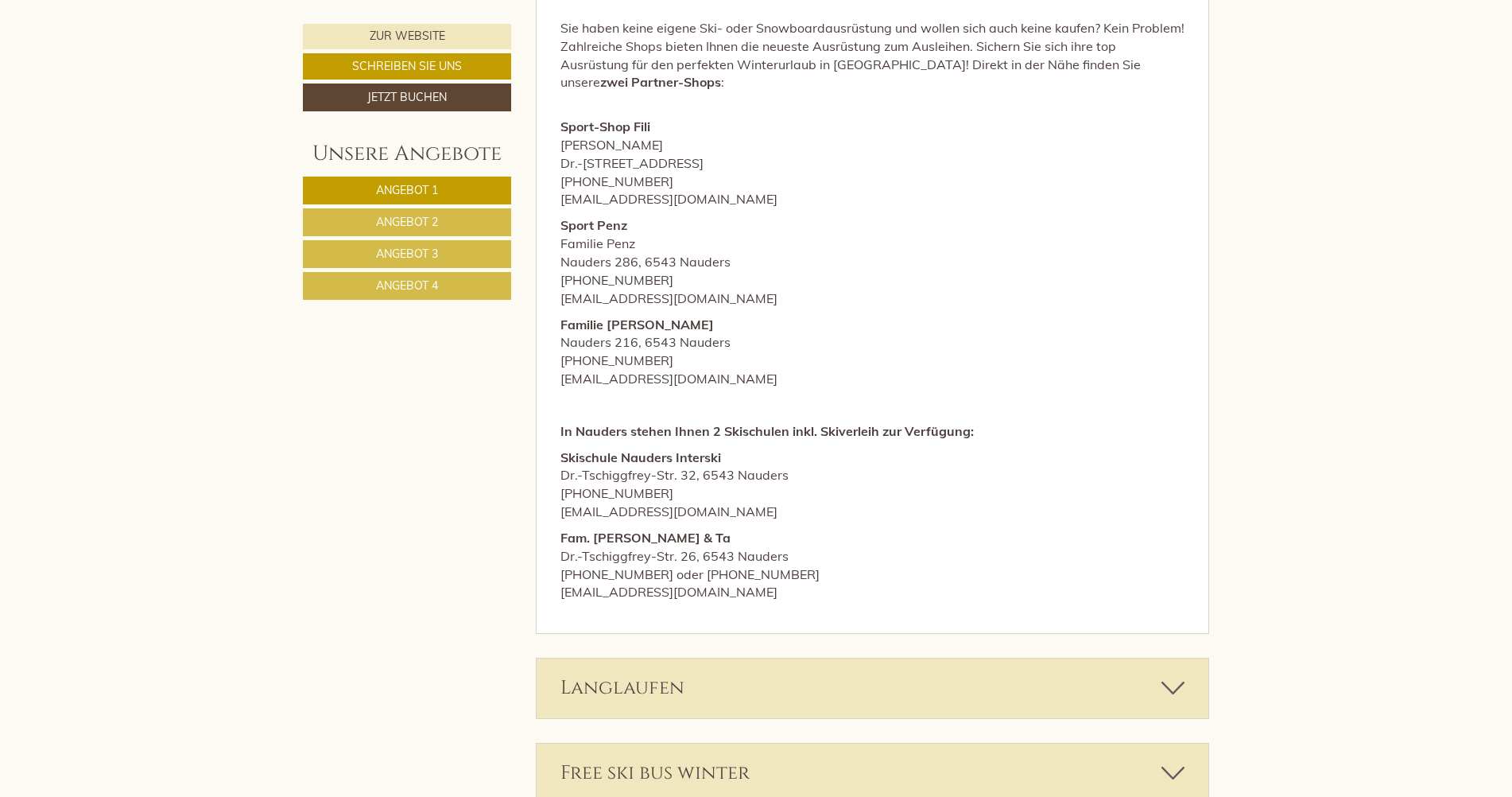
scroll to position [5169, 0]
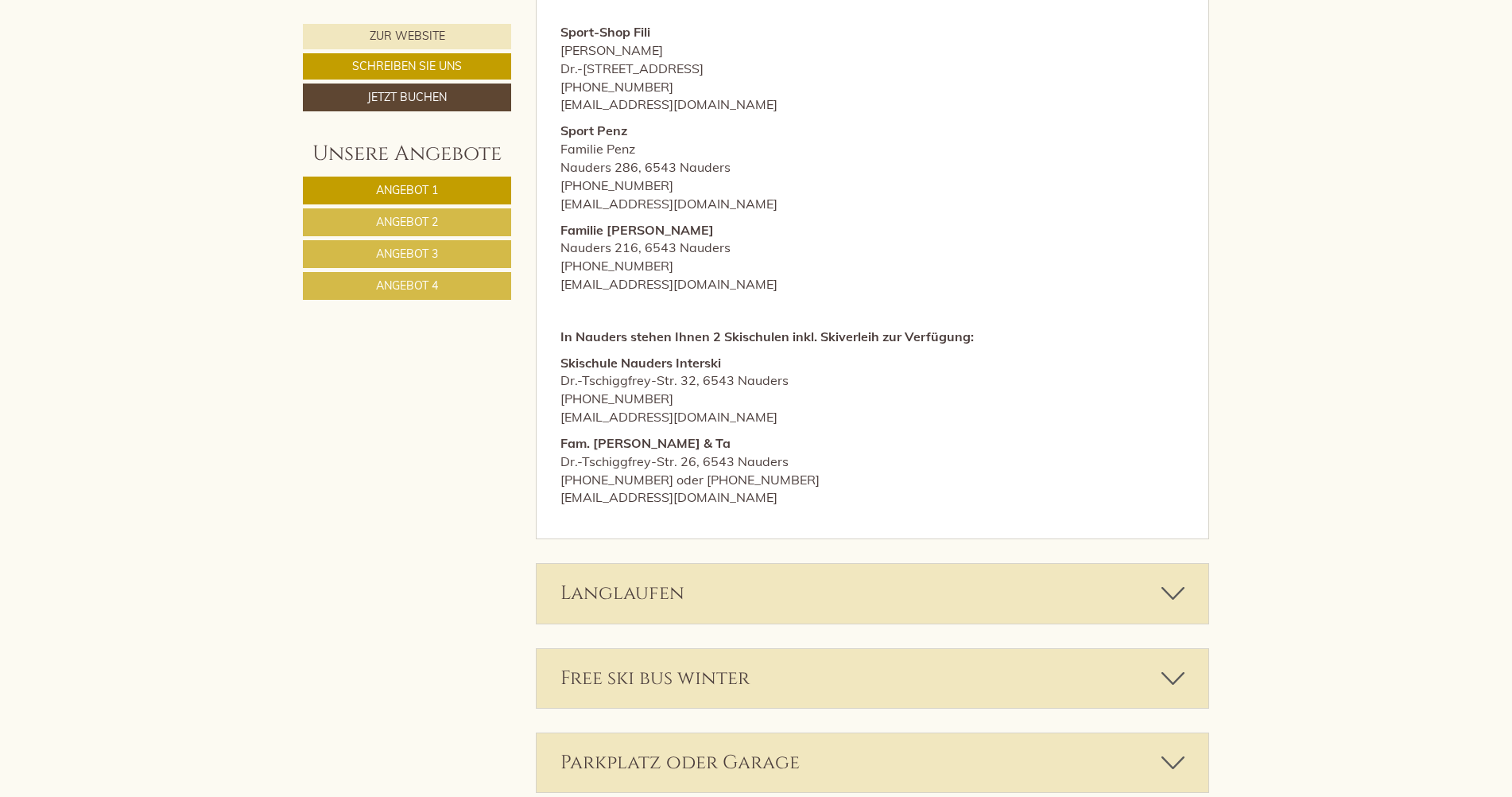
click at [693, 649] on div "Free ski bus winter" at bounding box center [873, 678] width 672 height 59
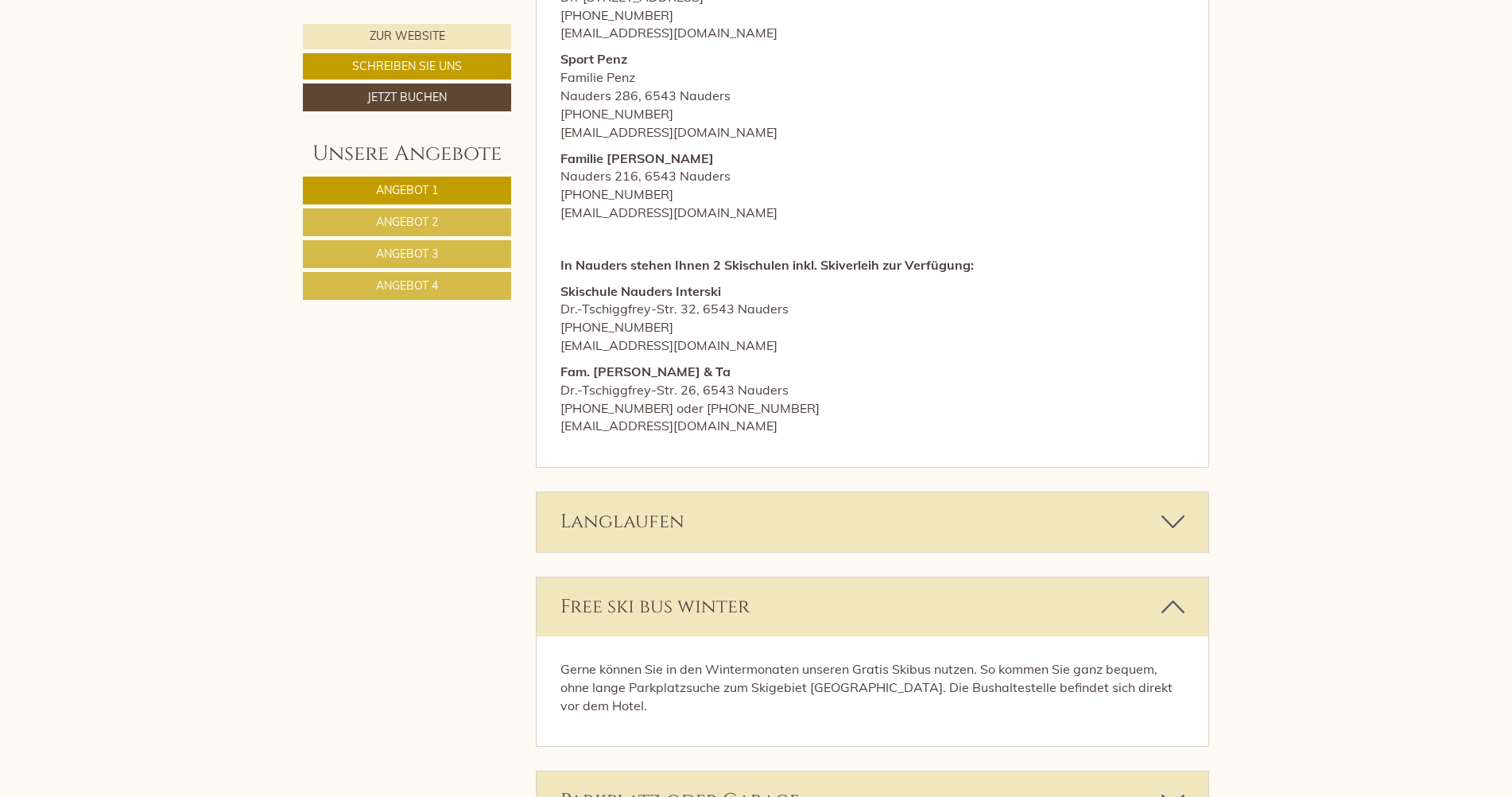
scroll to position [5327, 0]
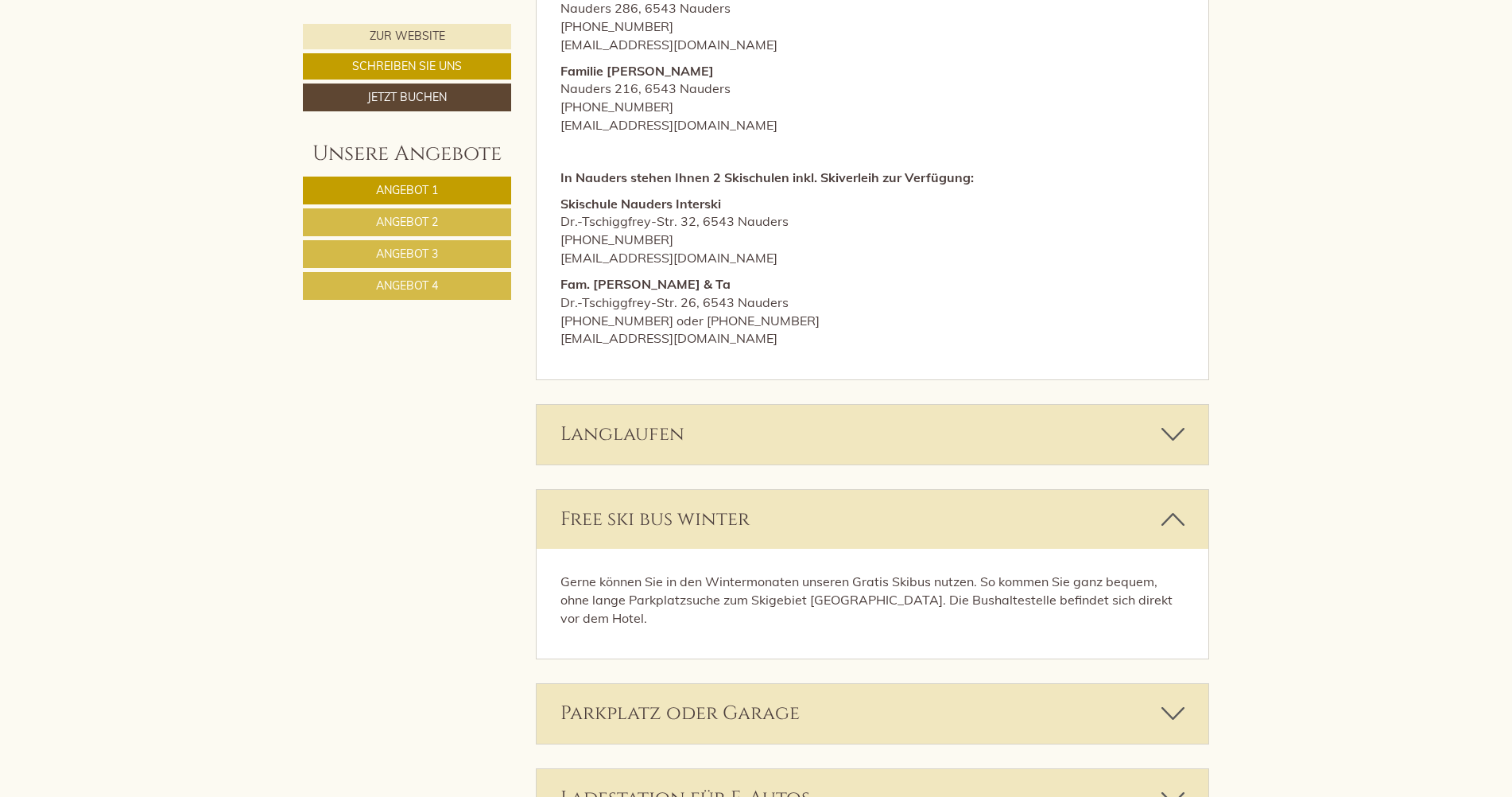
click at [719, 684] on div "Parkplatz oder Garage" at bounding box center [873, 713] width 672 height 59
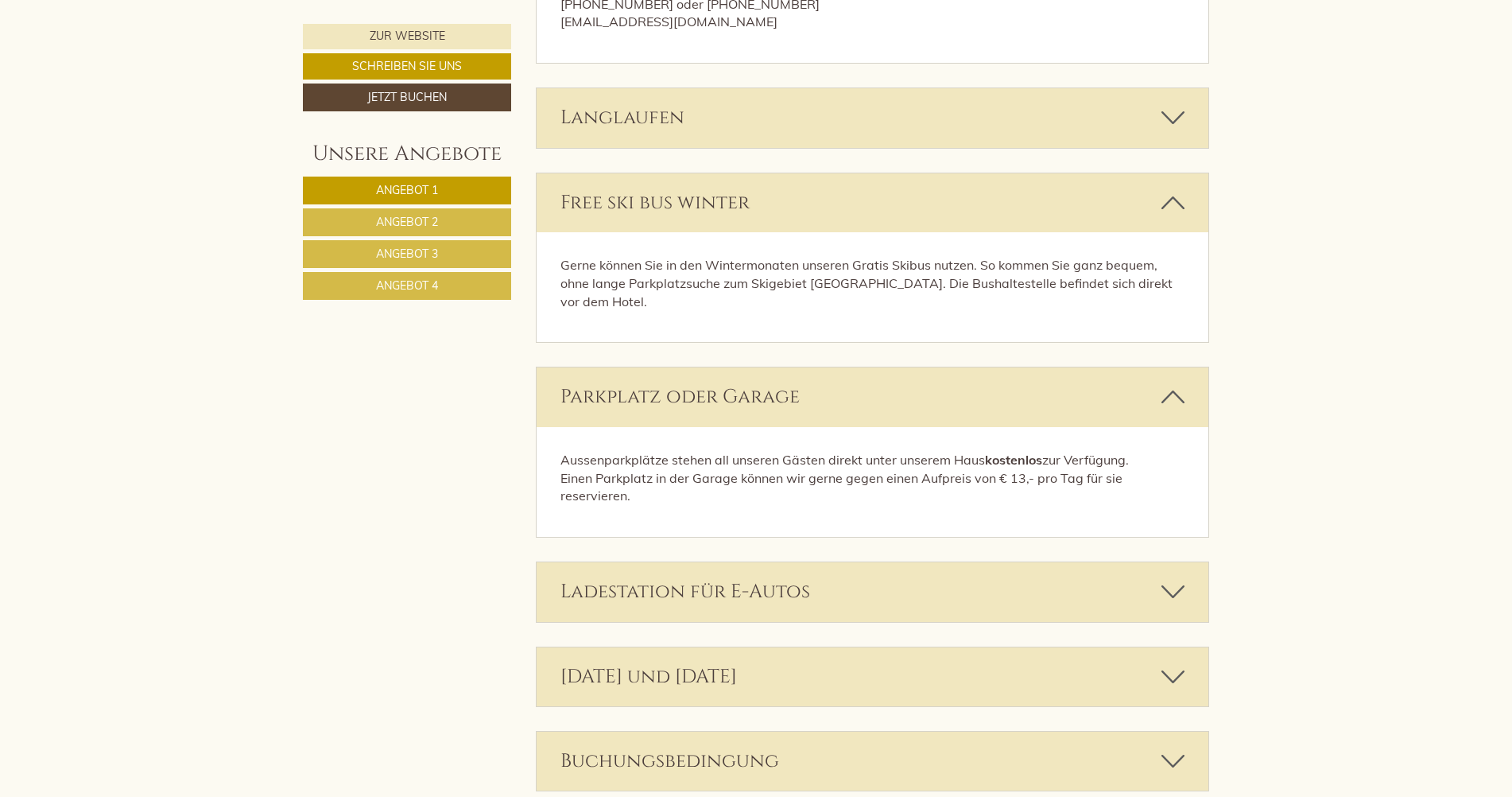
scroll to position [5646, 0]
click at [761, 560] on div "Ladestation für E-Autos" at bounding box center [873, 590] width 672 height 59
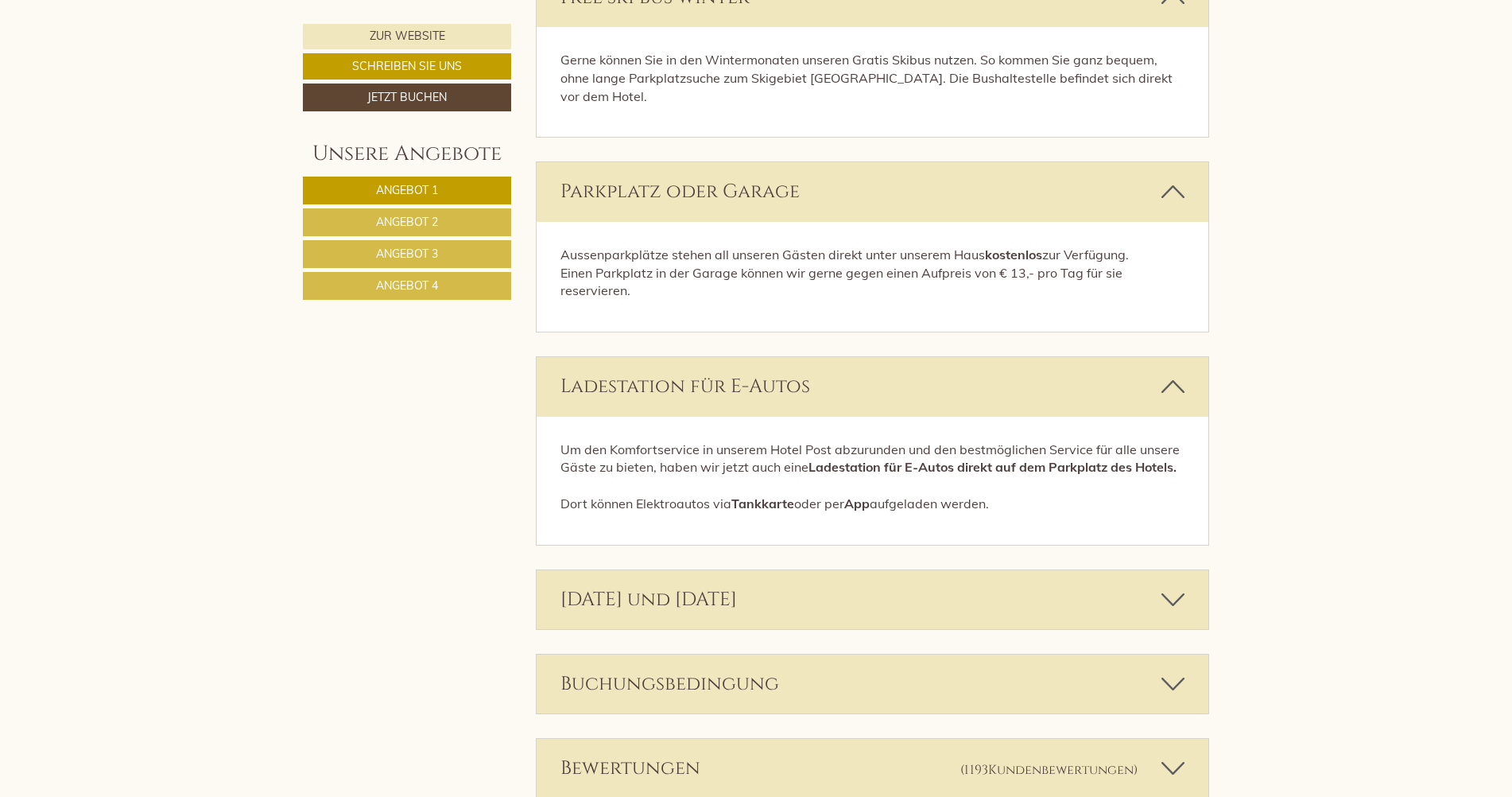
scroll to position [5885, 0]
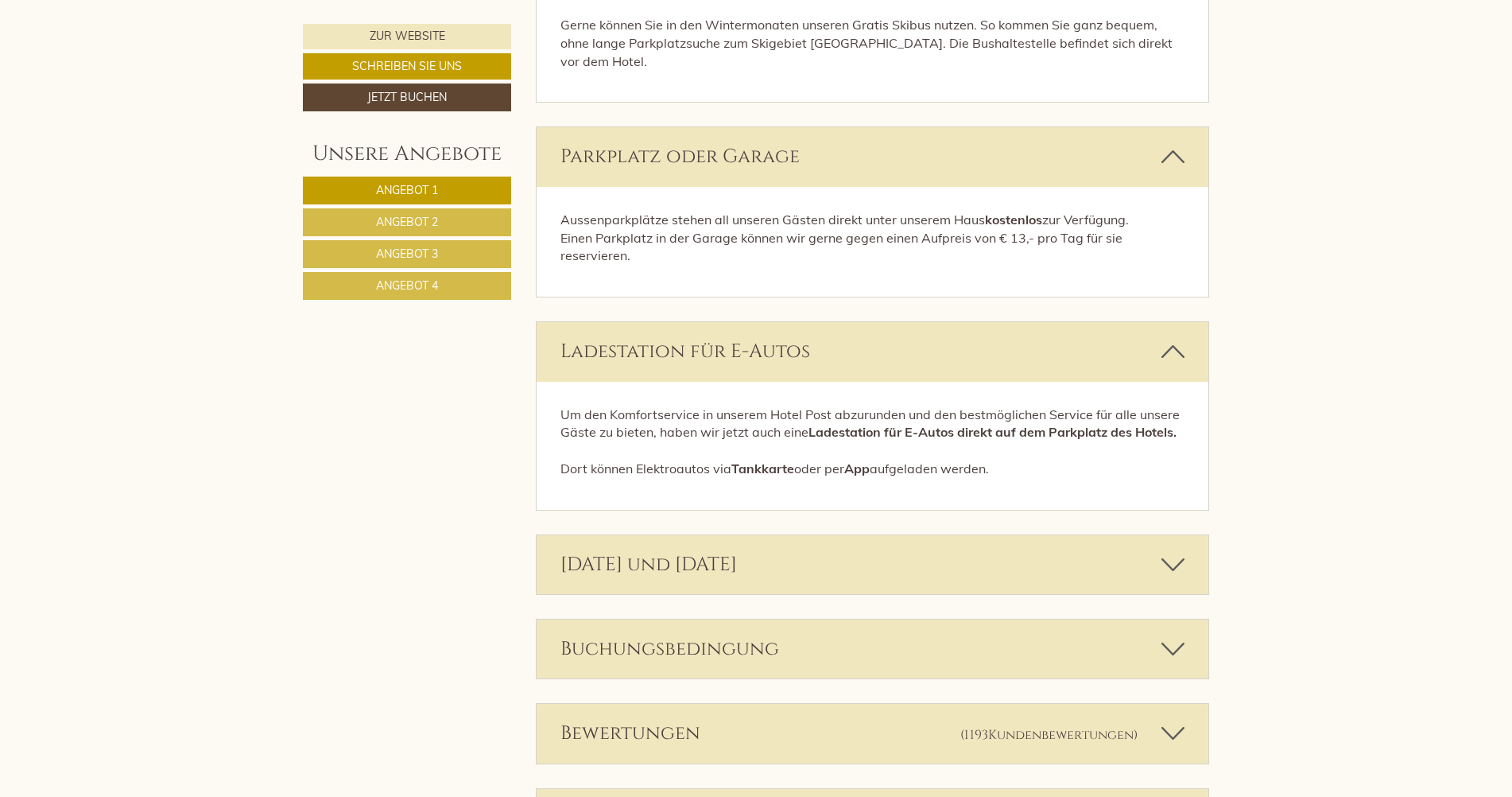
click at [713, 619] on div "Buchungsbedingung" at bounding box center [873, 649] width 672 height 59
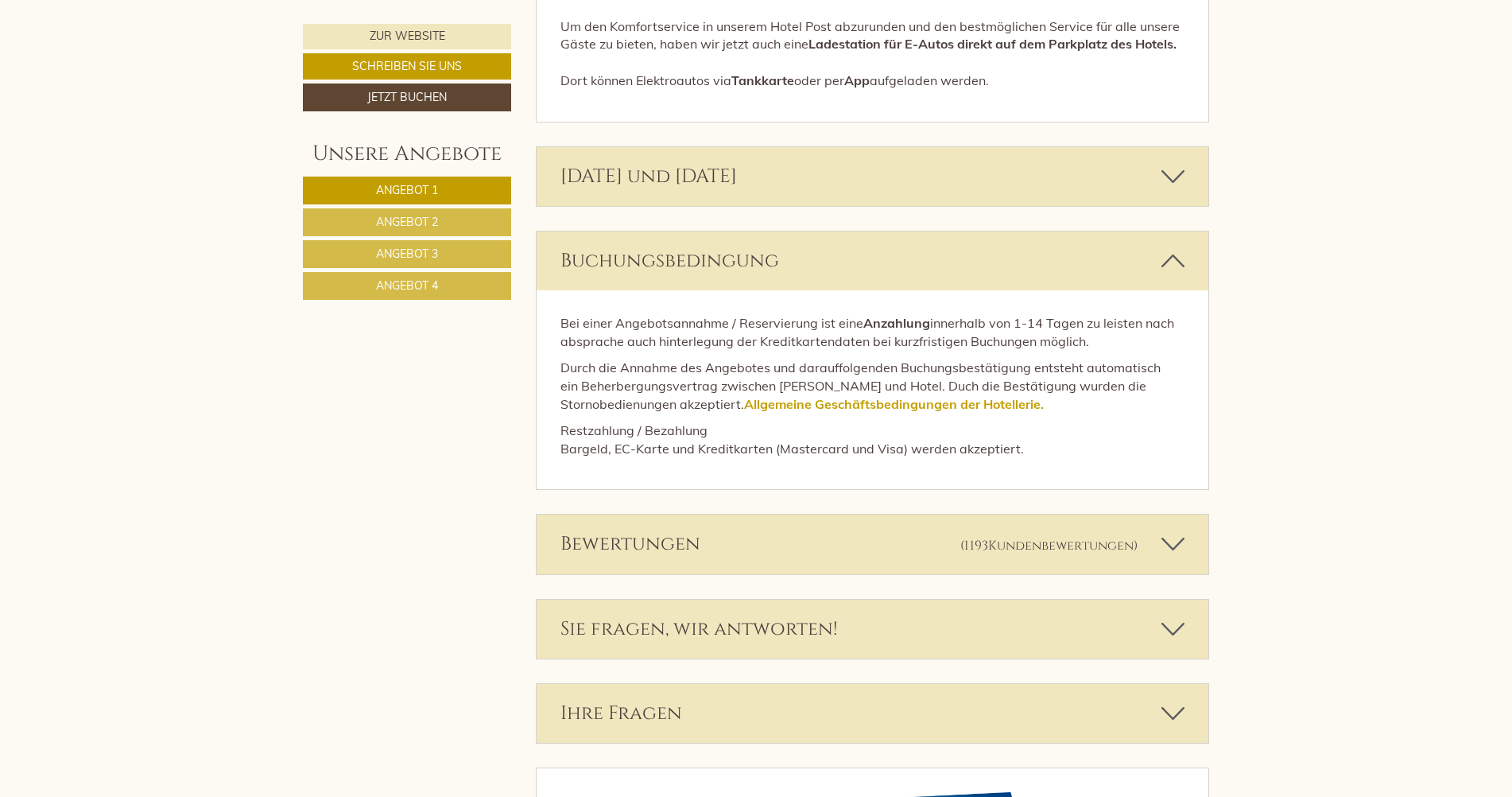
scroll to position [6282, 0]
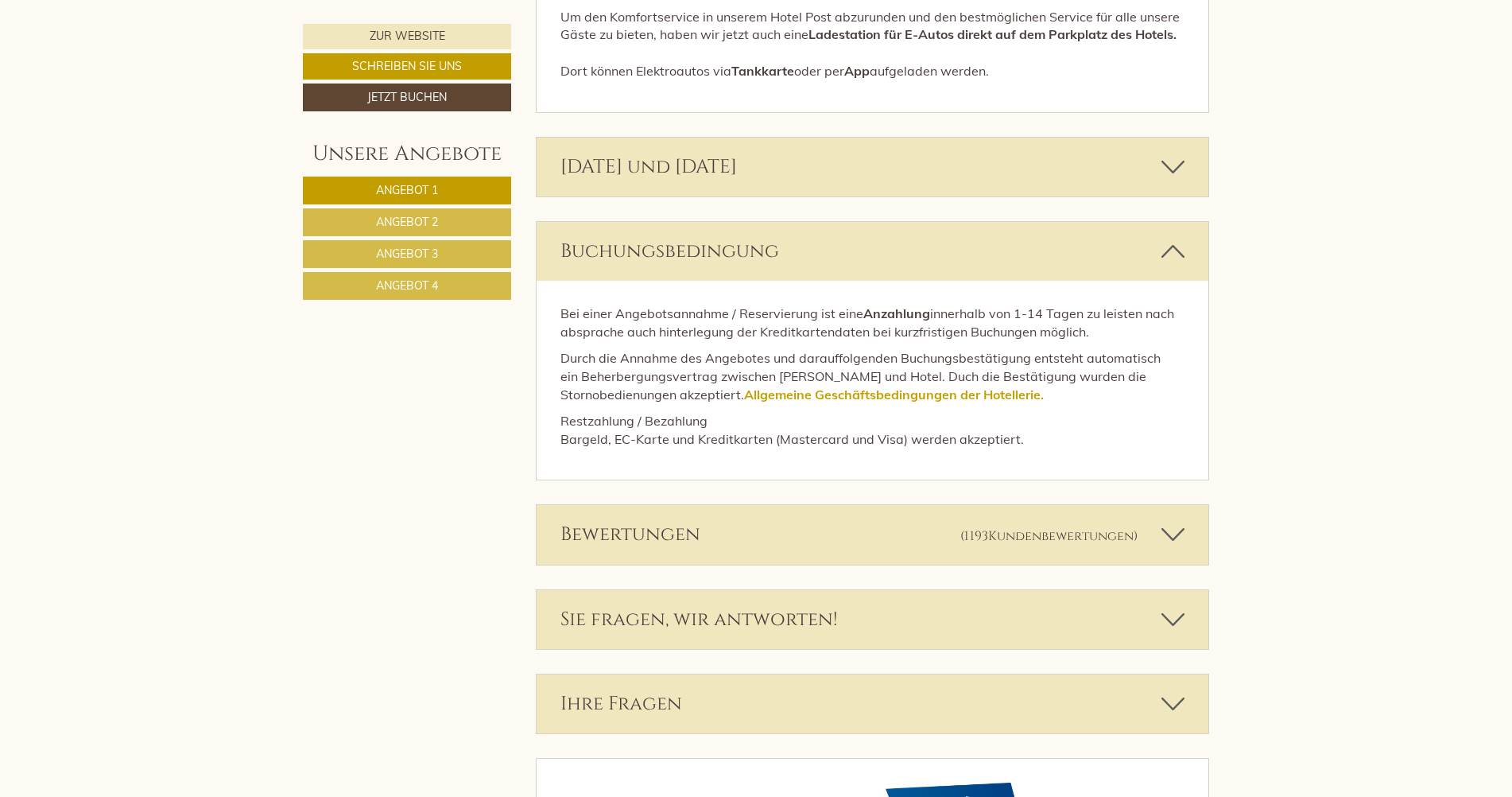
click at [689, 505] on div "Bewertungen (1193 Kundenbewertungen )" at bounding box center [873, 534] width 672 height 59
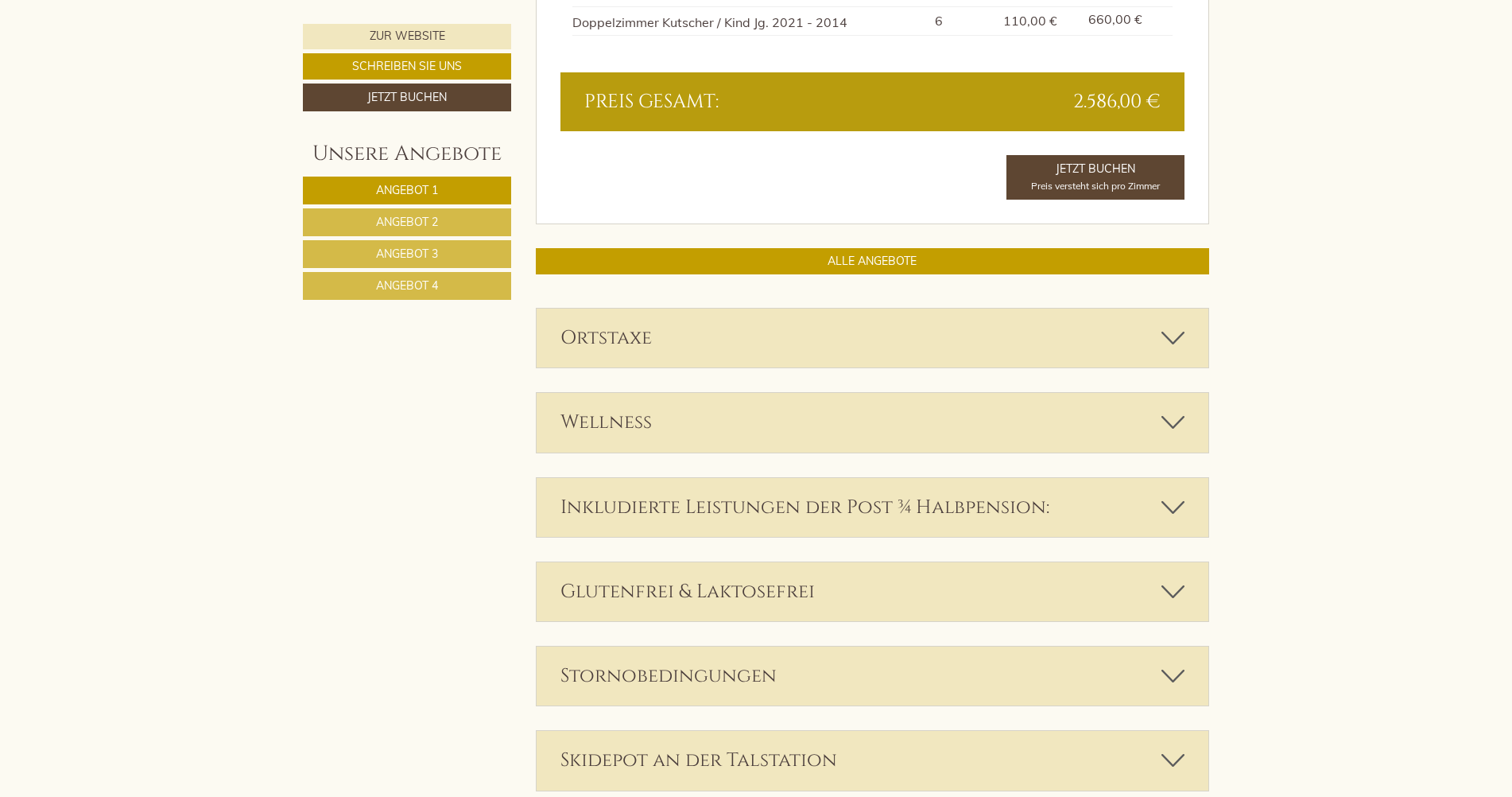
scroll to position [3795, 0]
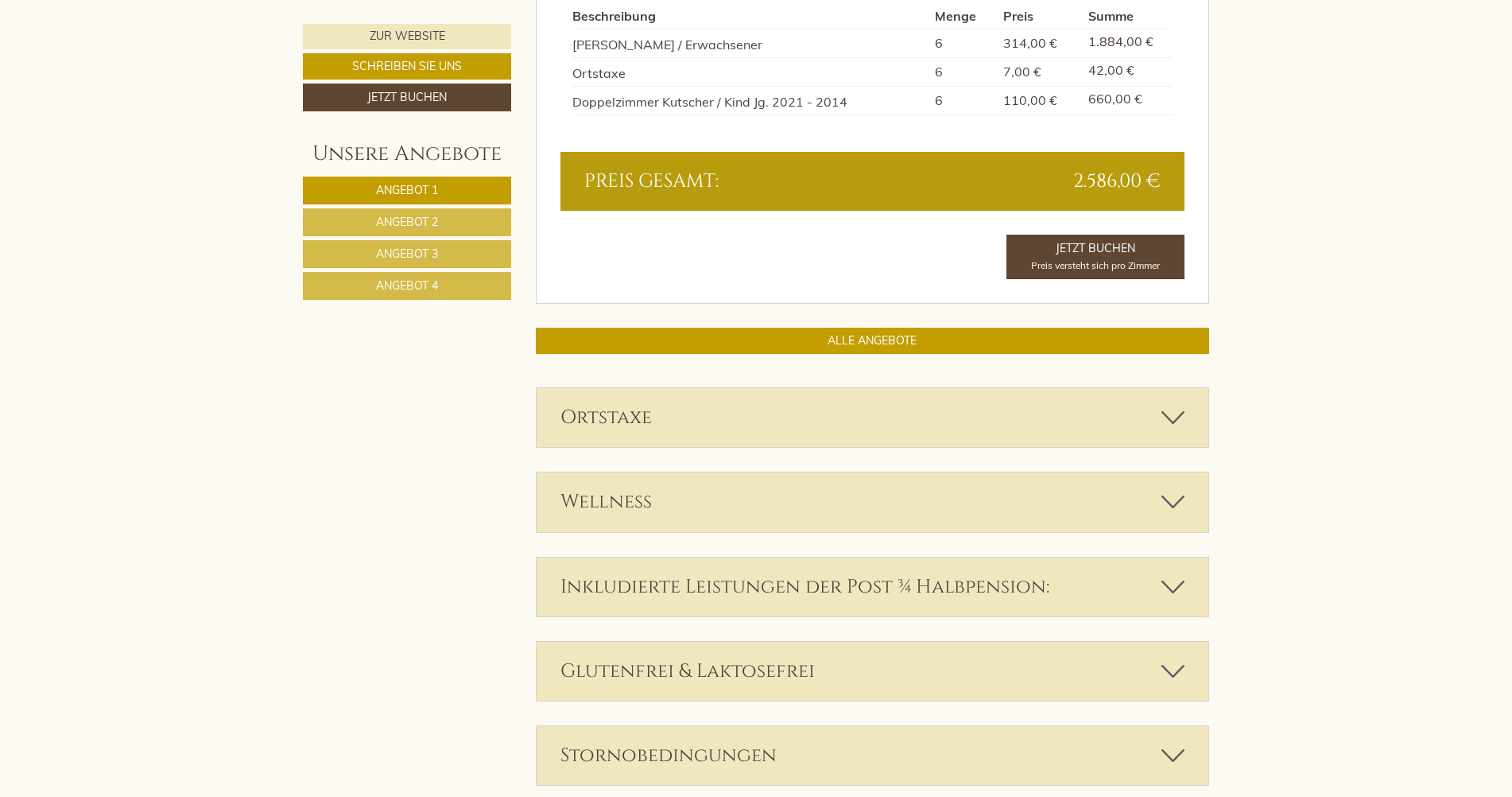
click at [856, 416] on div "Ortstaxe" at bounding box center [873, 417] width 672 height 59
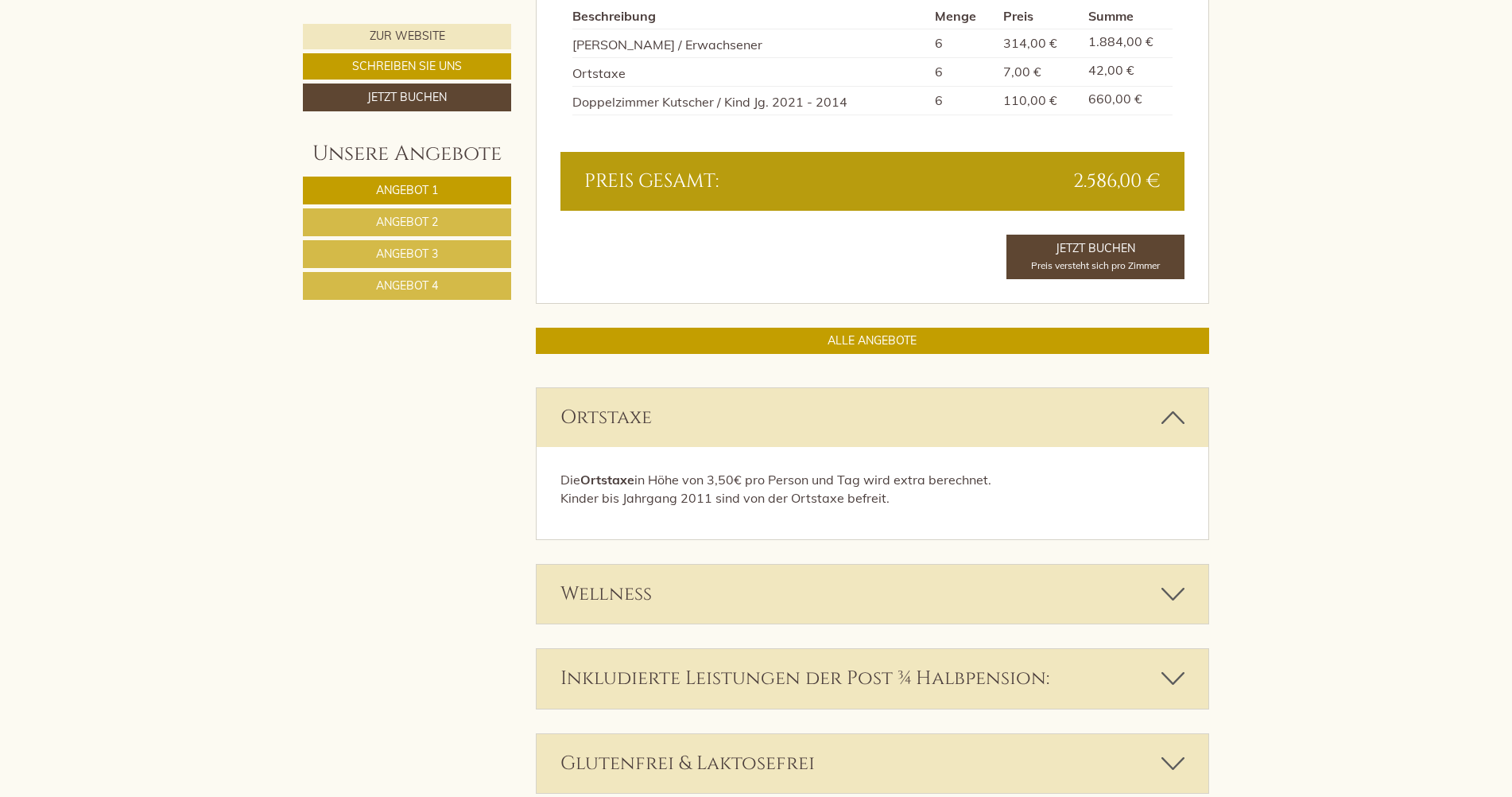
click at [672, 590] on div "Wellness" at bounding box center [873, 594] width 672 height 59
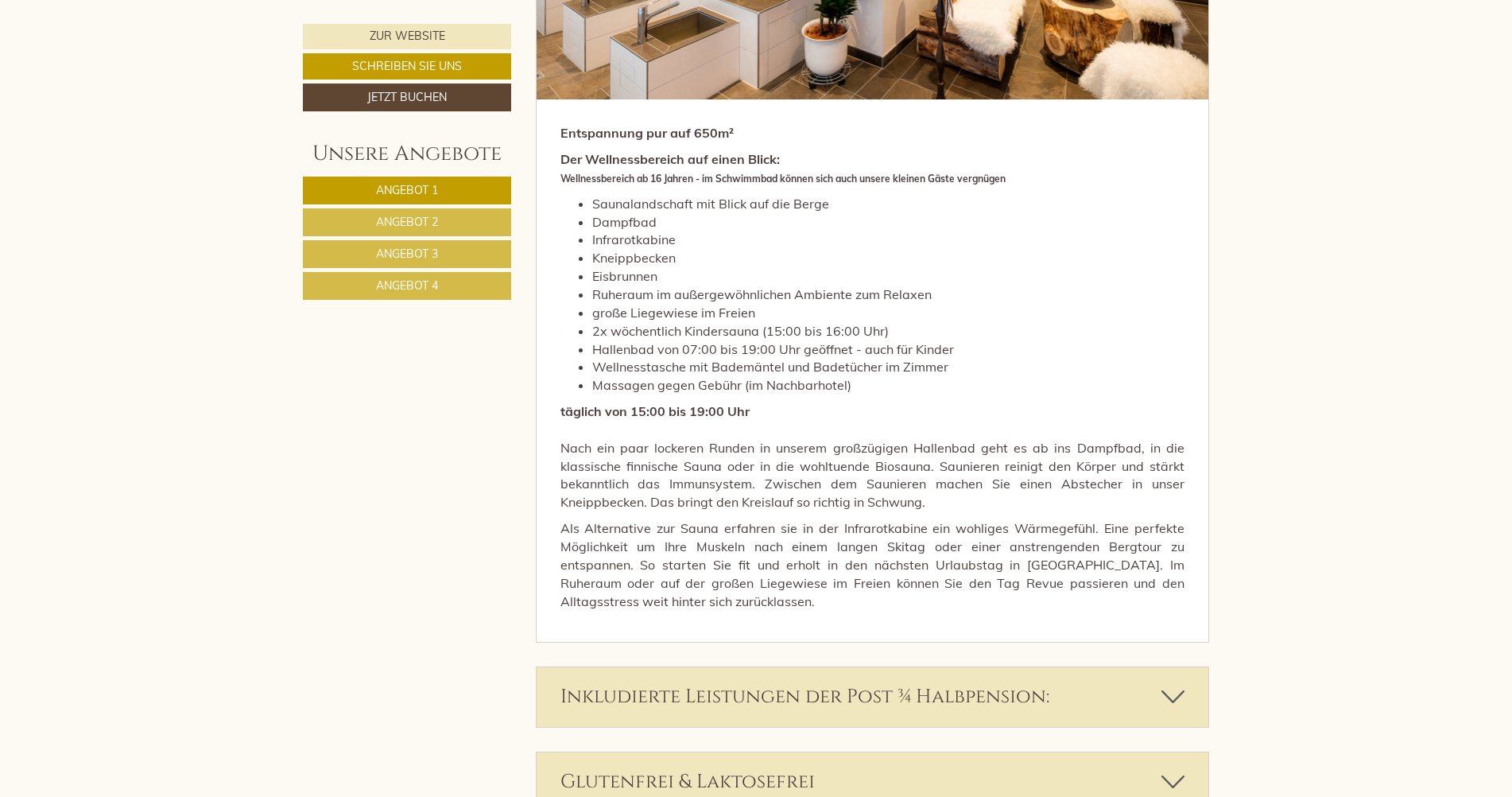
scroll to position [4750, 0]
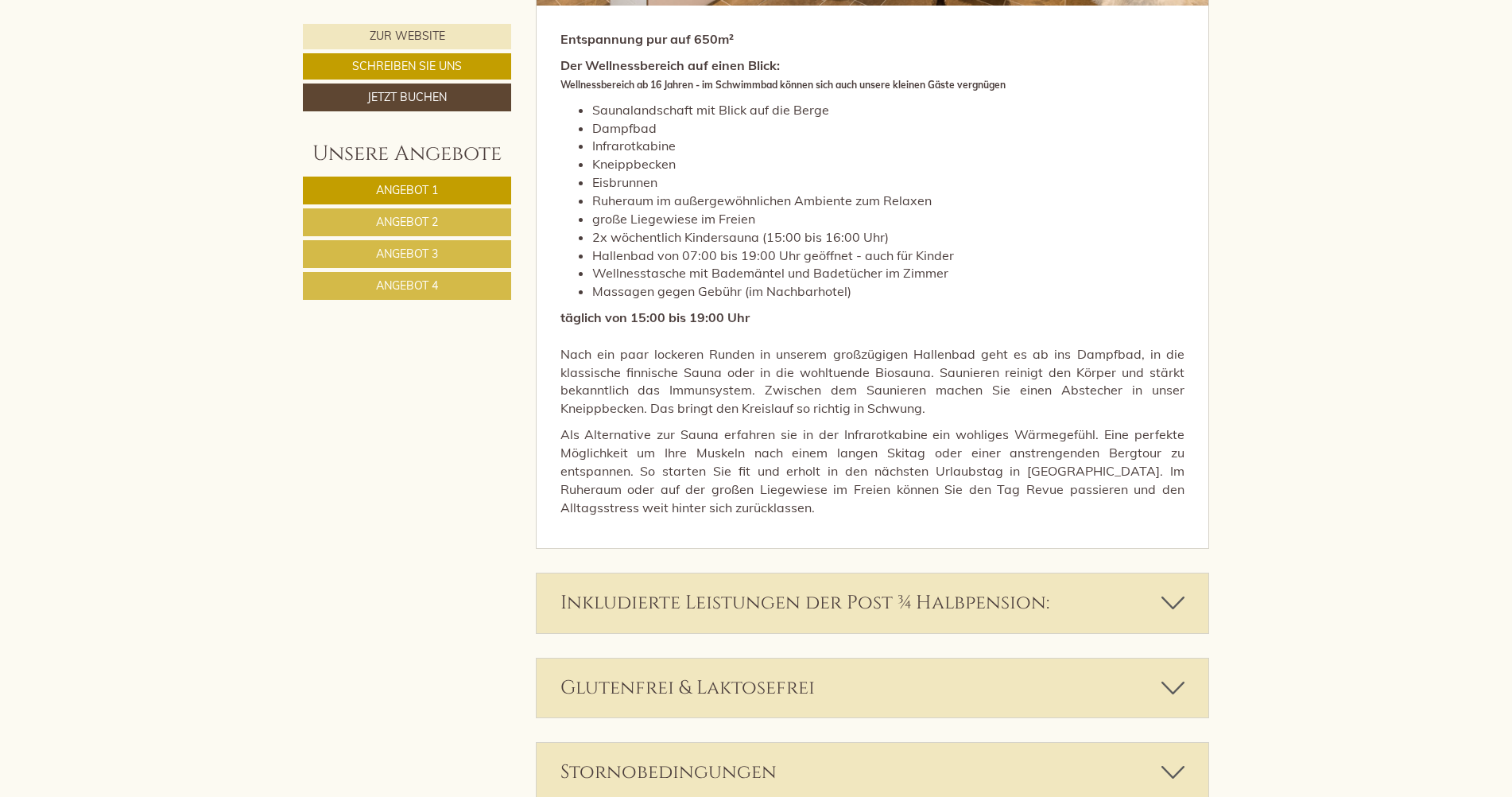
click at [647, 613] on div "Inkludierte Leistungen der Post ¾ Halbpension:" at bounding box center [873, 603] width 672 height 59
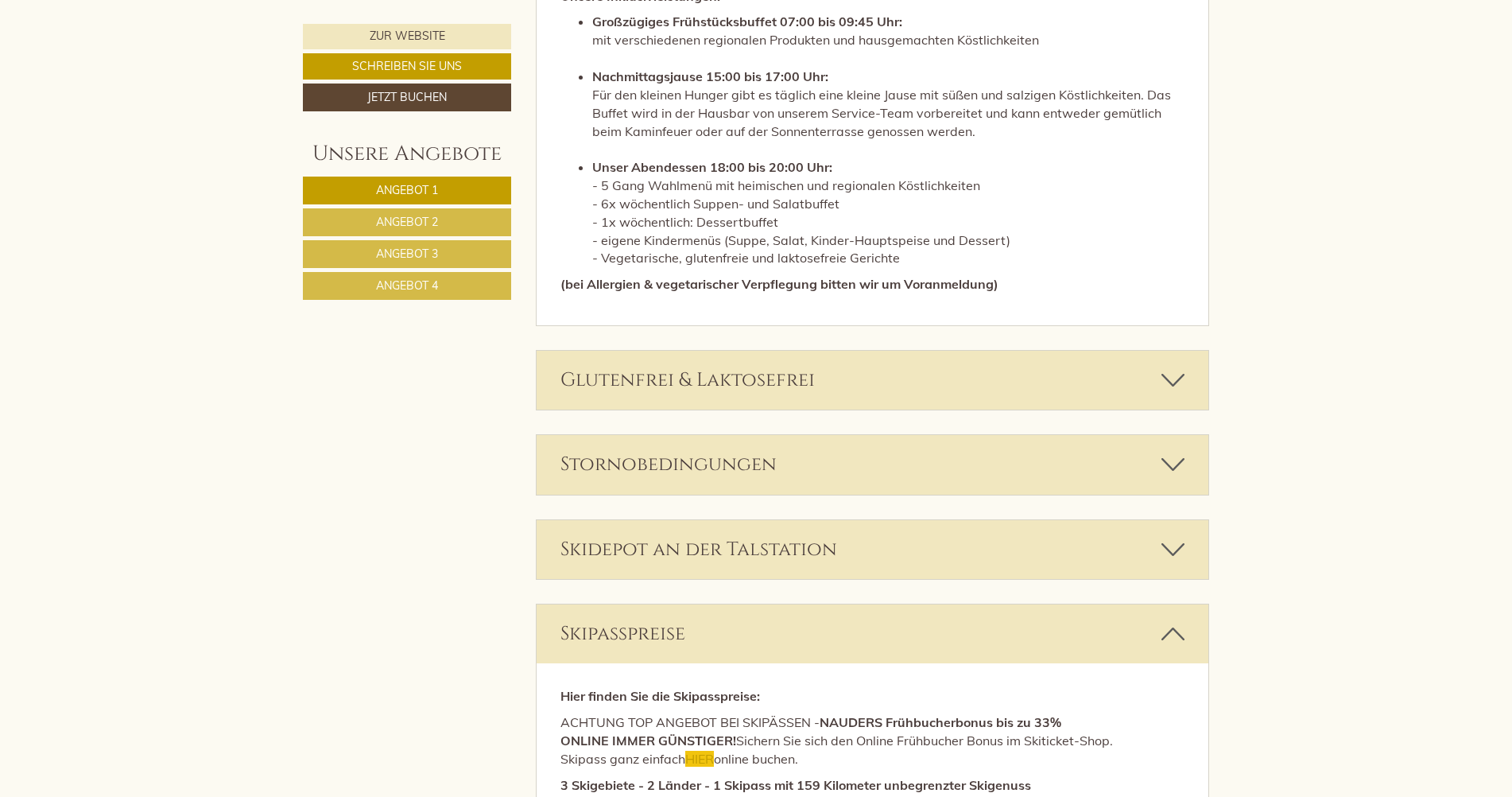
scroll to position [5784, 0]
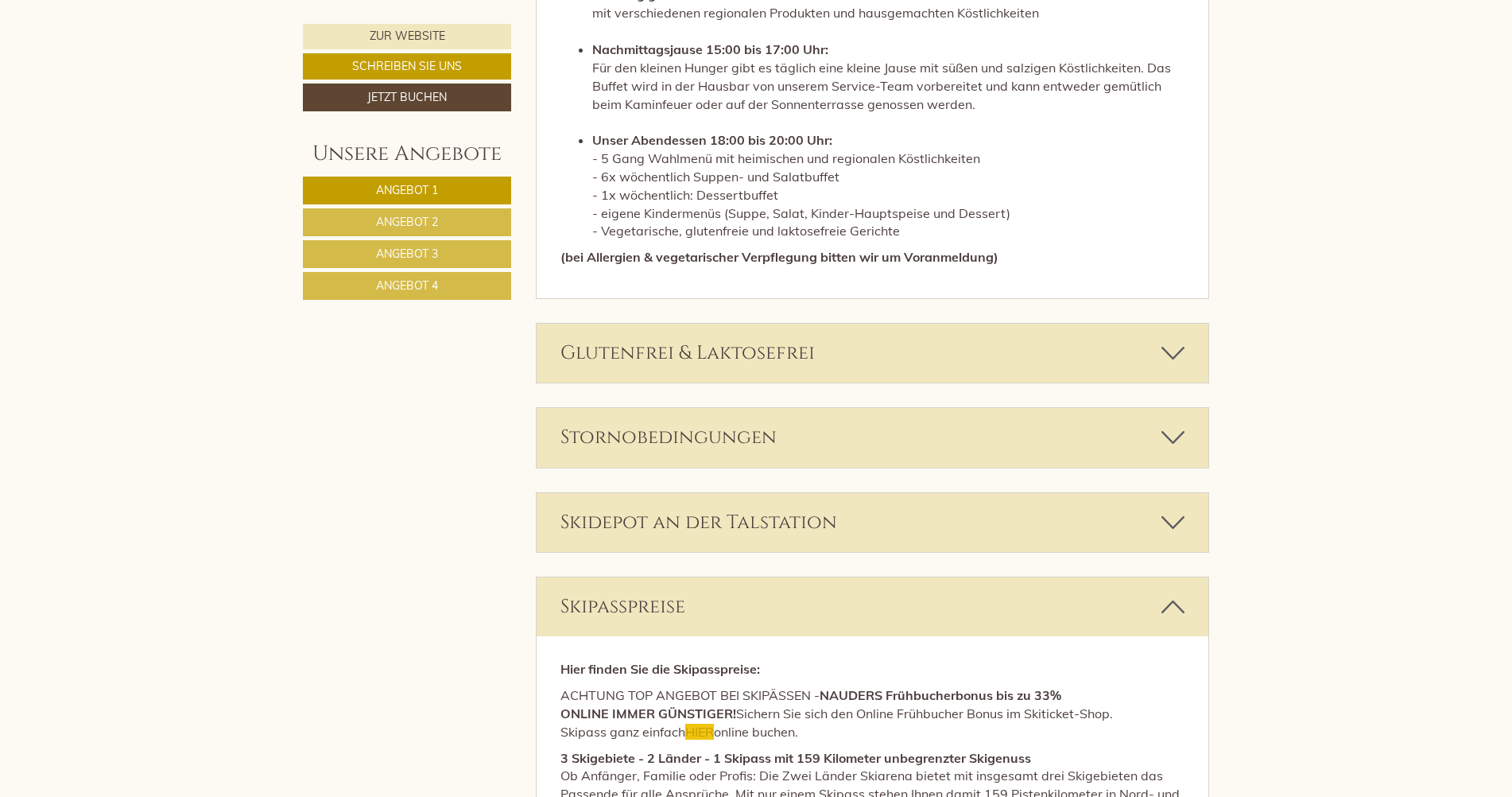
click at [762, 533] on div "Skidepot an der Talstation" at bounding box center [873, 522] width 672 height 59
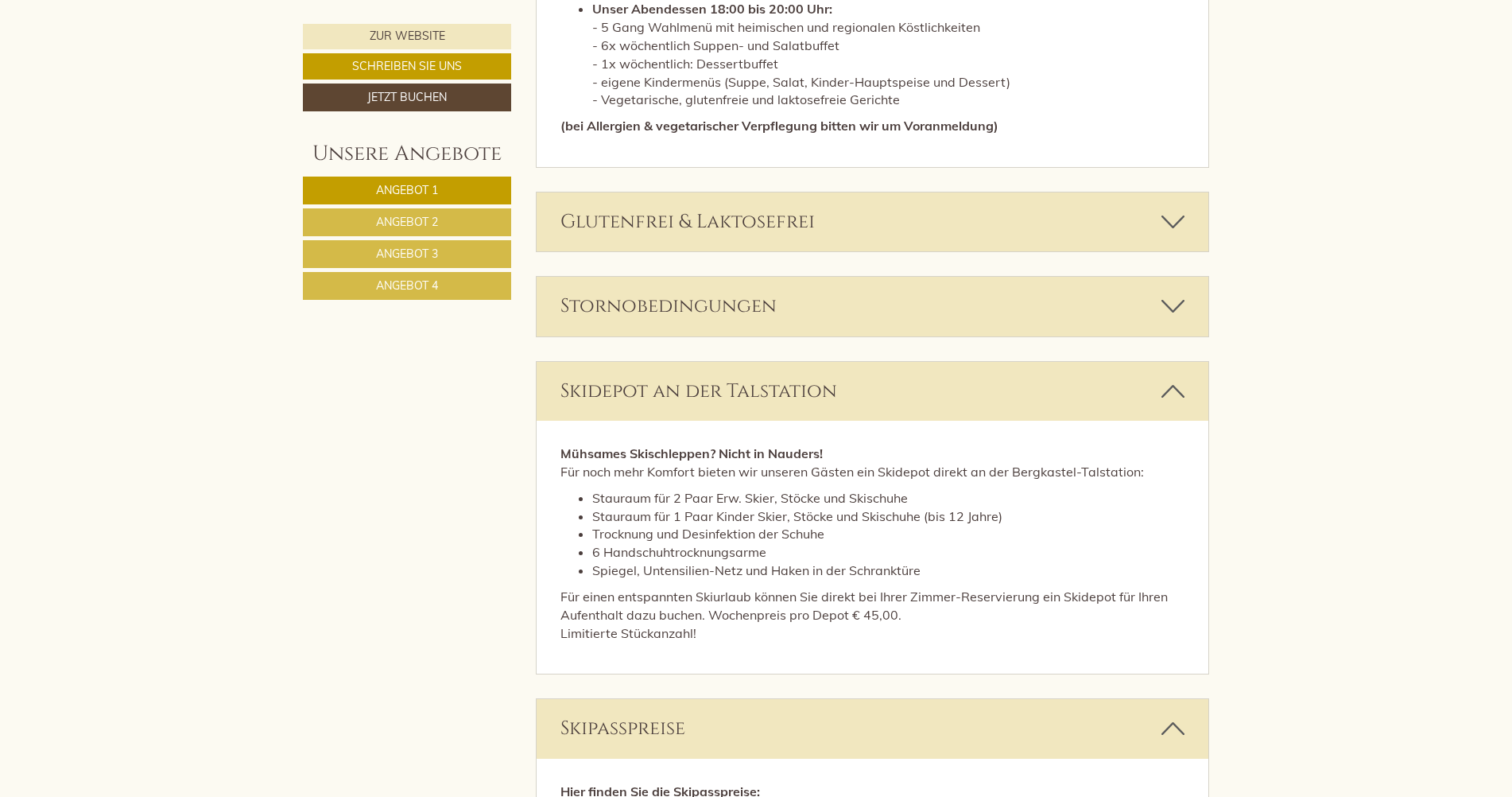
scroll to position [5943, 0]
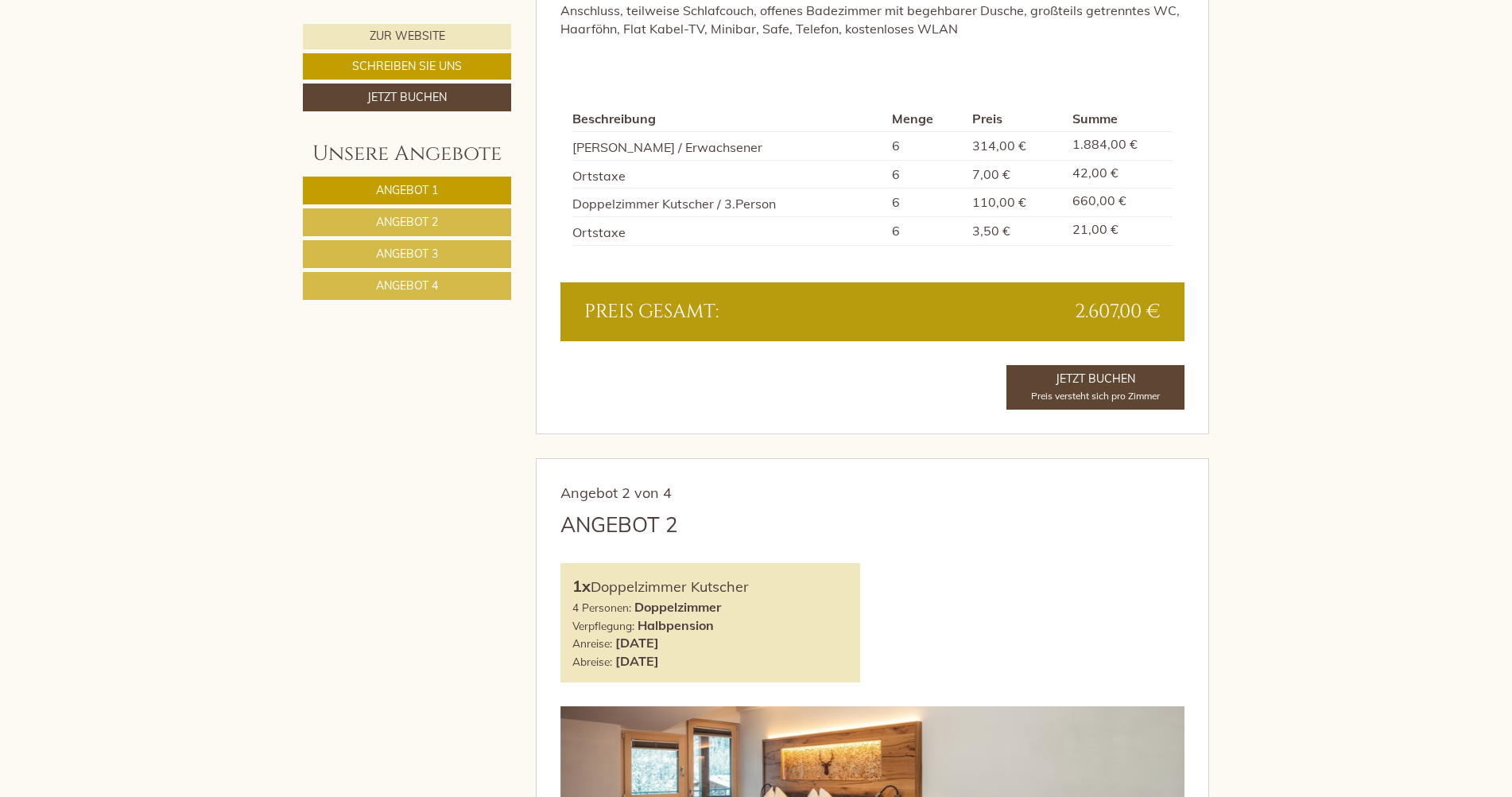
scroll to position [1590, 0]
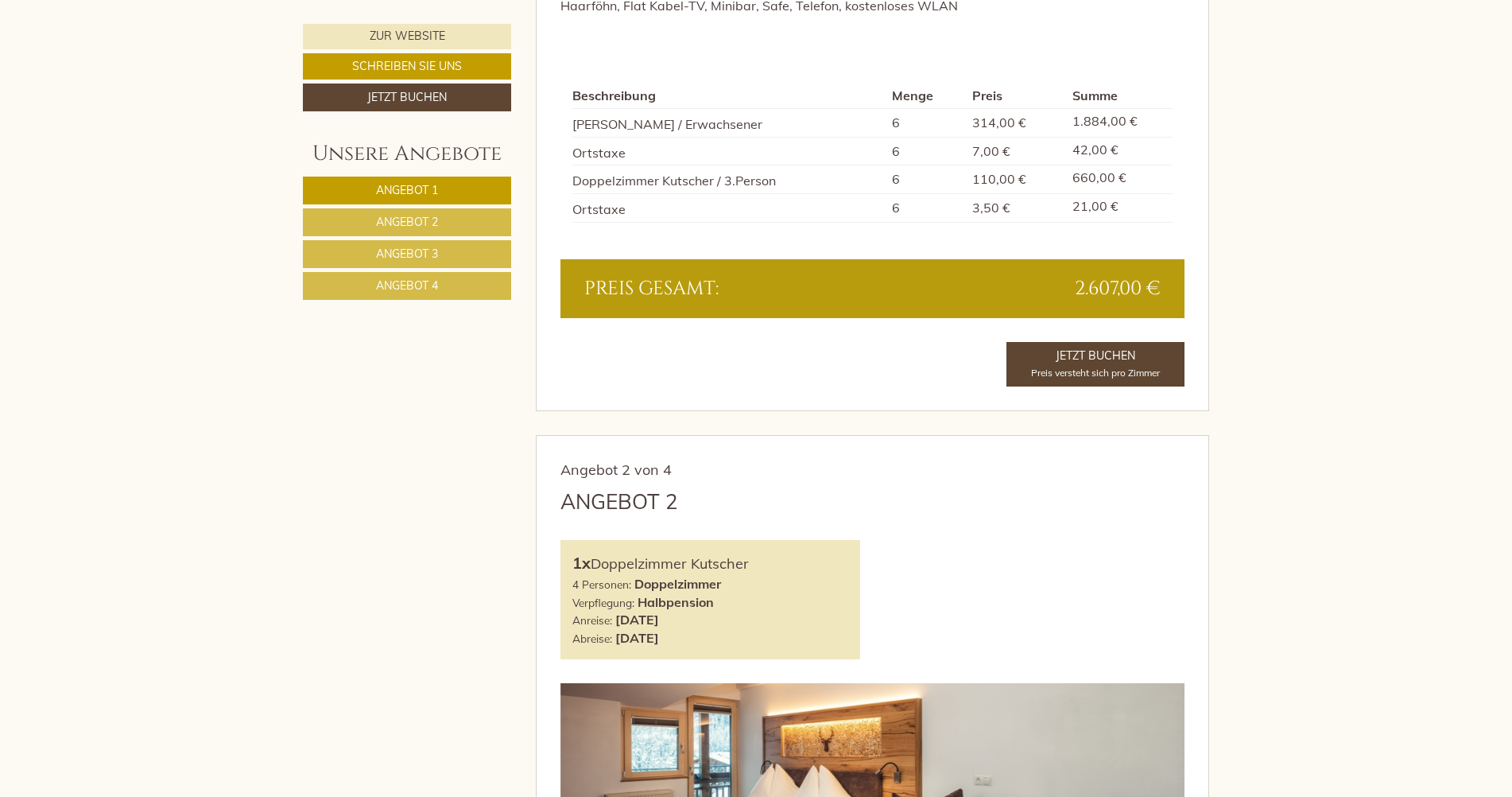
click at [391, 224] on span "Angebot 2" at bounding box center [406, 222] width 62 height 15
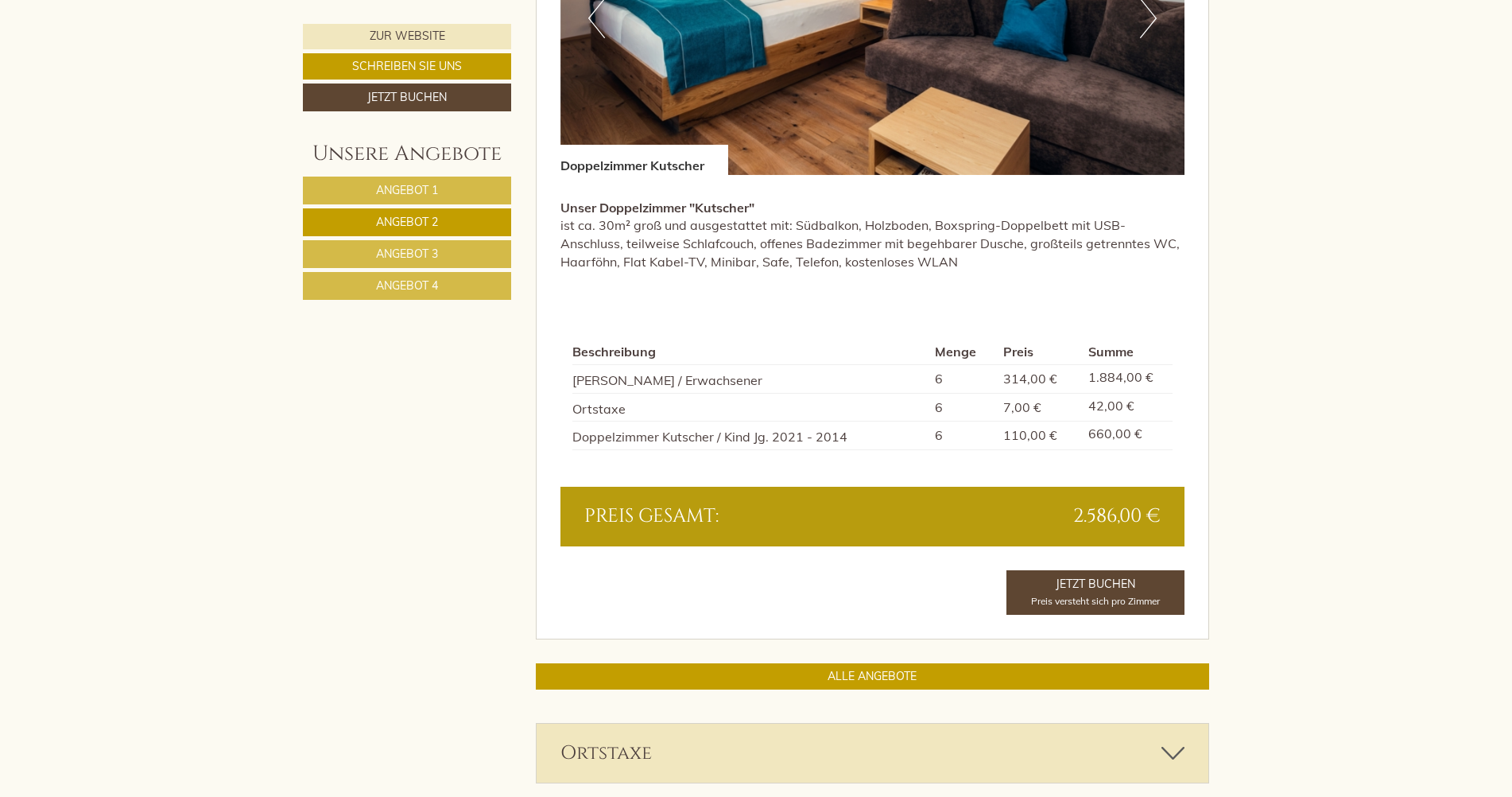
scroll to position [1425, 0]
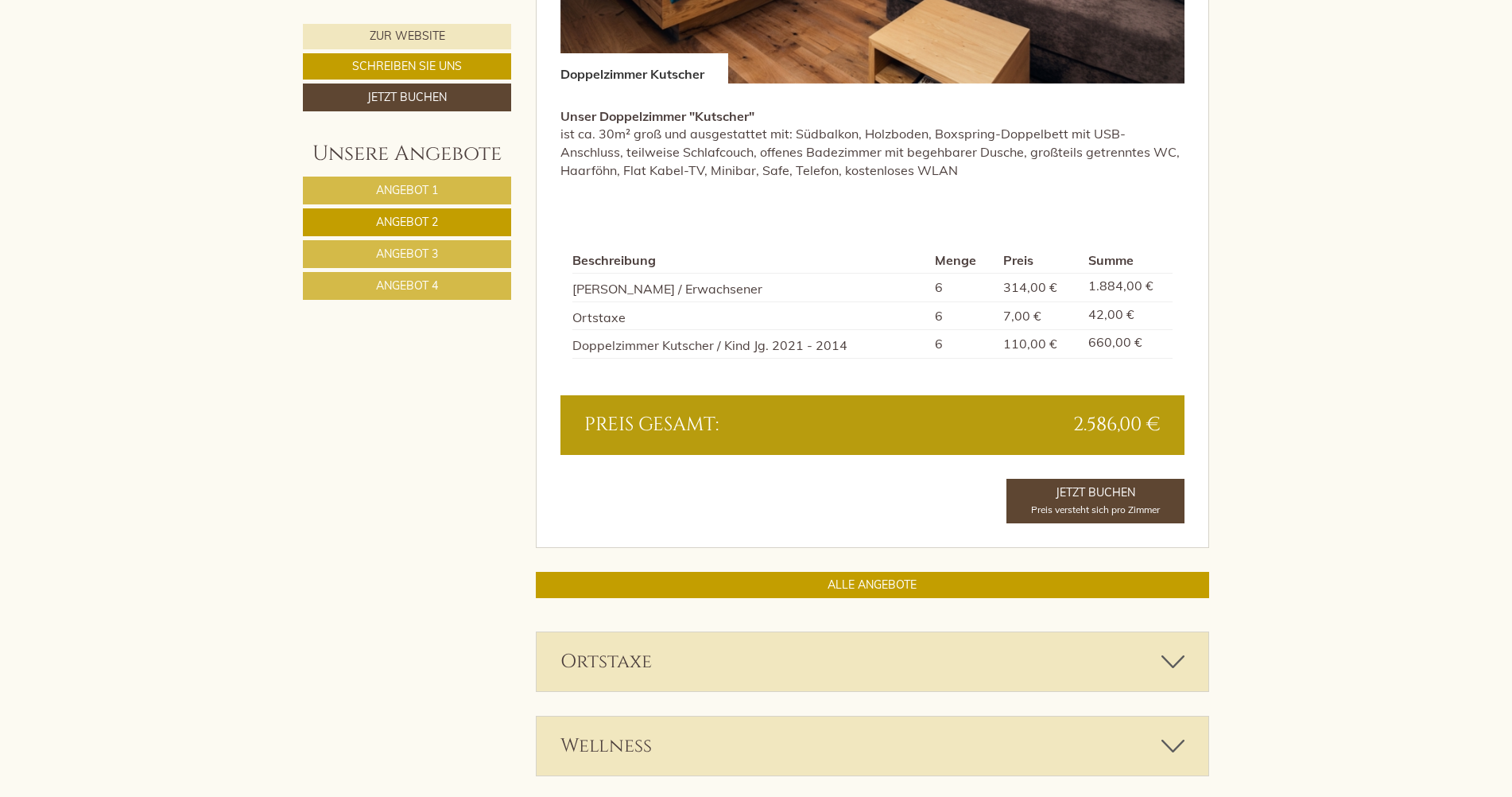
click at [430, 252] on span "Angebot 3" at bounding box center [406, 254] width 62 height 15
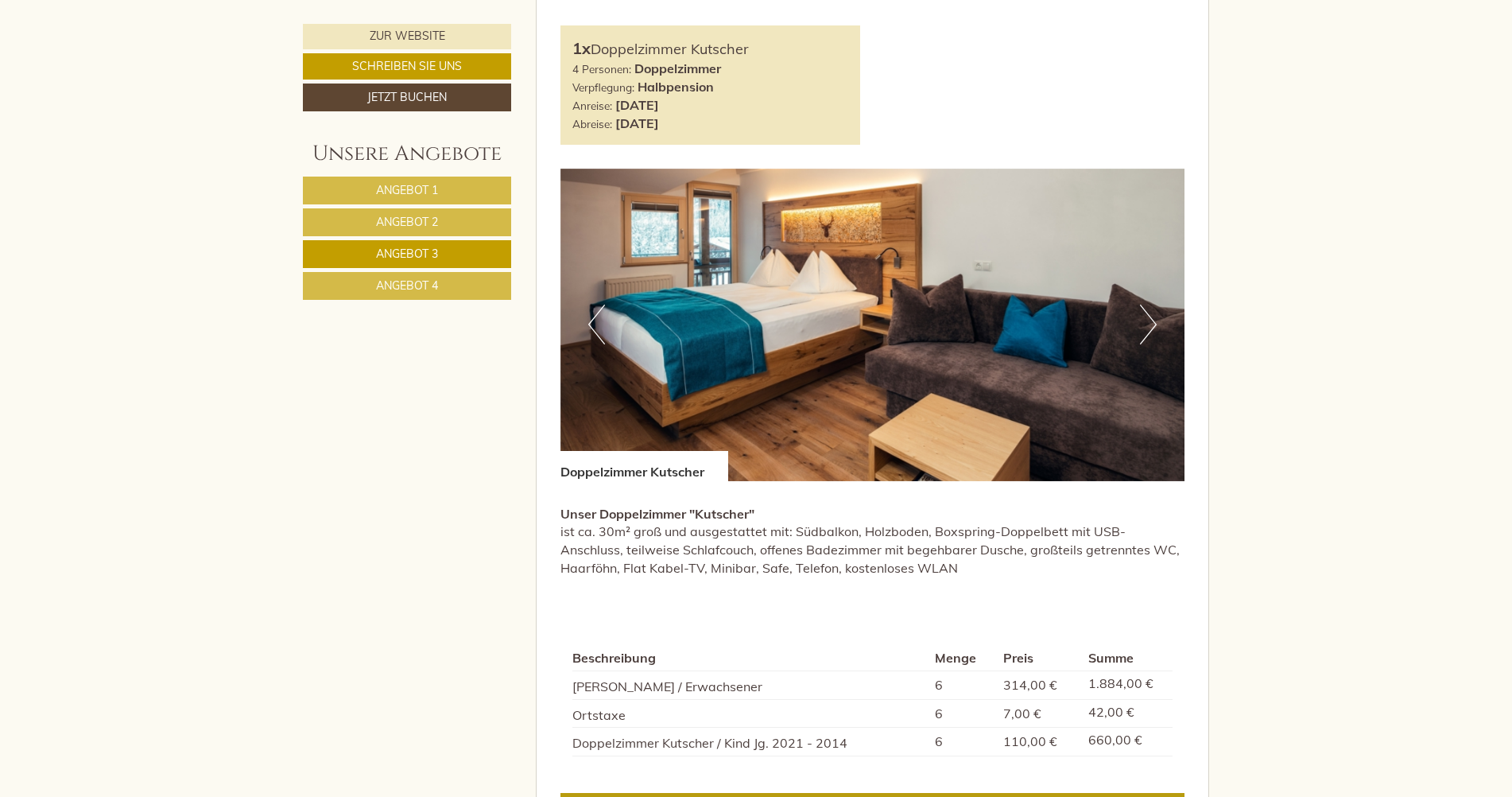
scroll to position [949, 0]
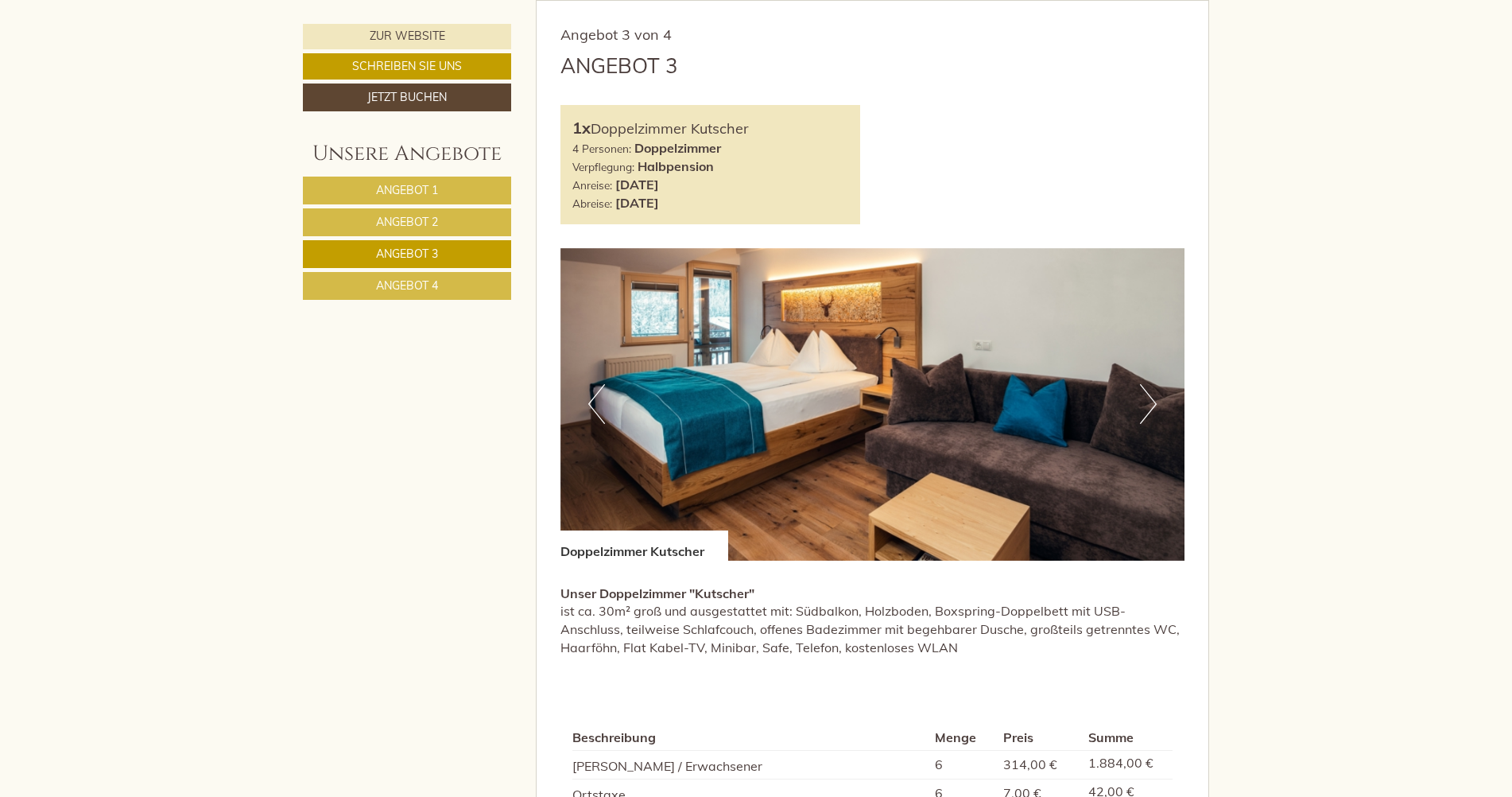
click at [408, 189] on span "Angebot 1" at bounding box center [406, 191] width 62 height 15
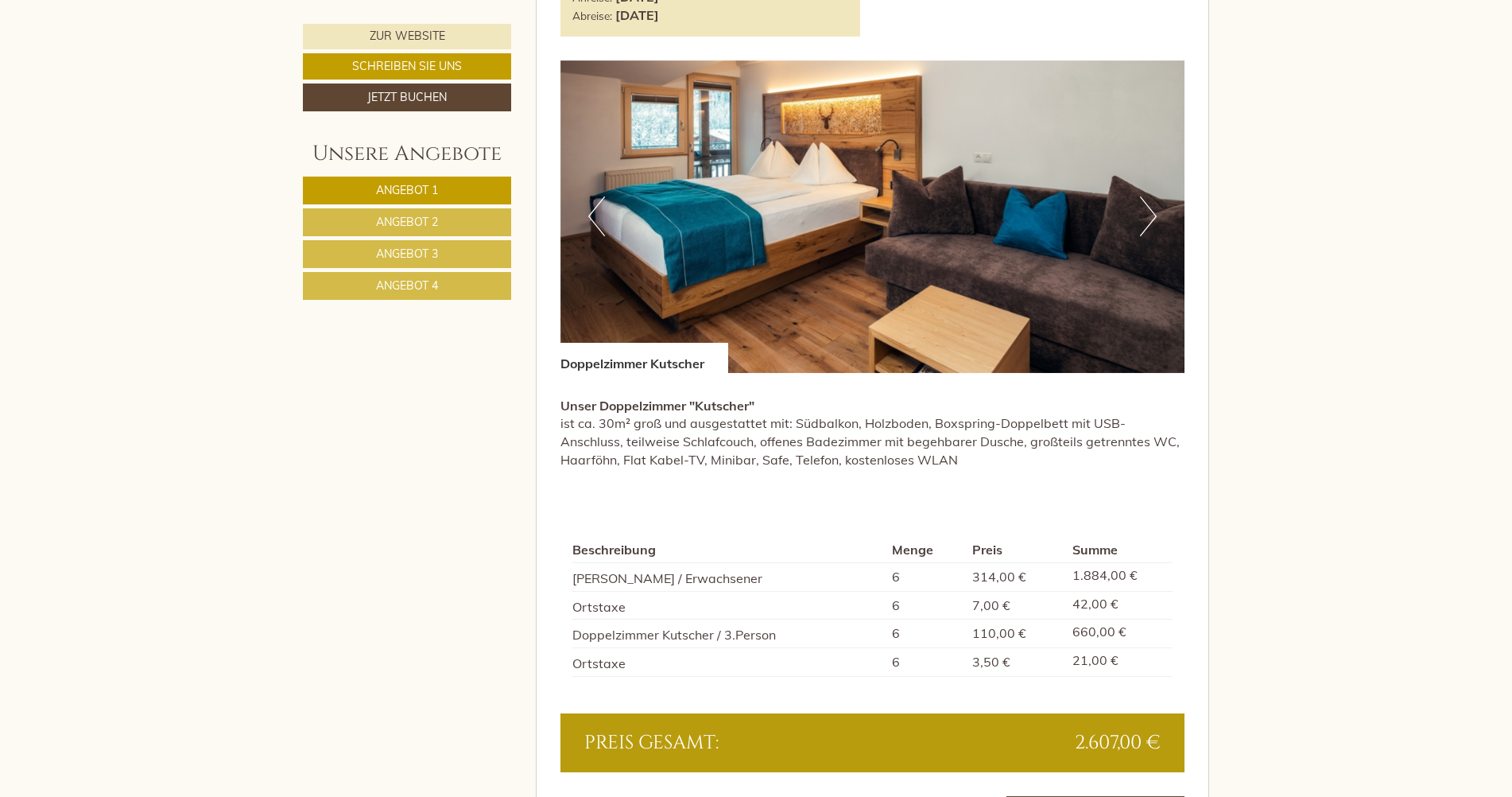
scroll to position [1272, 0]
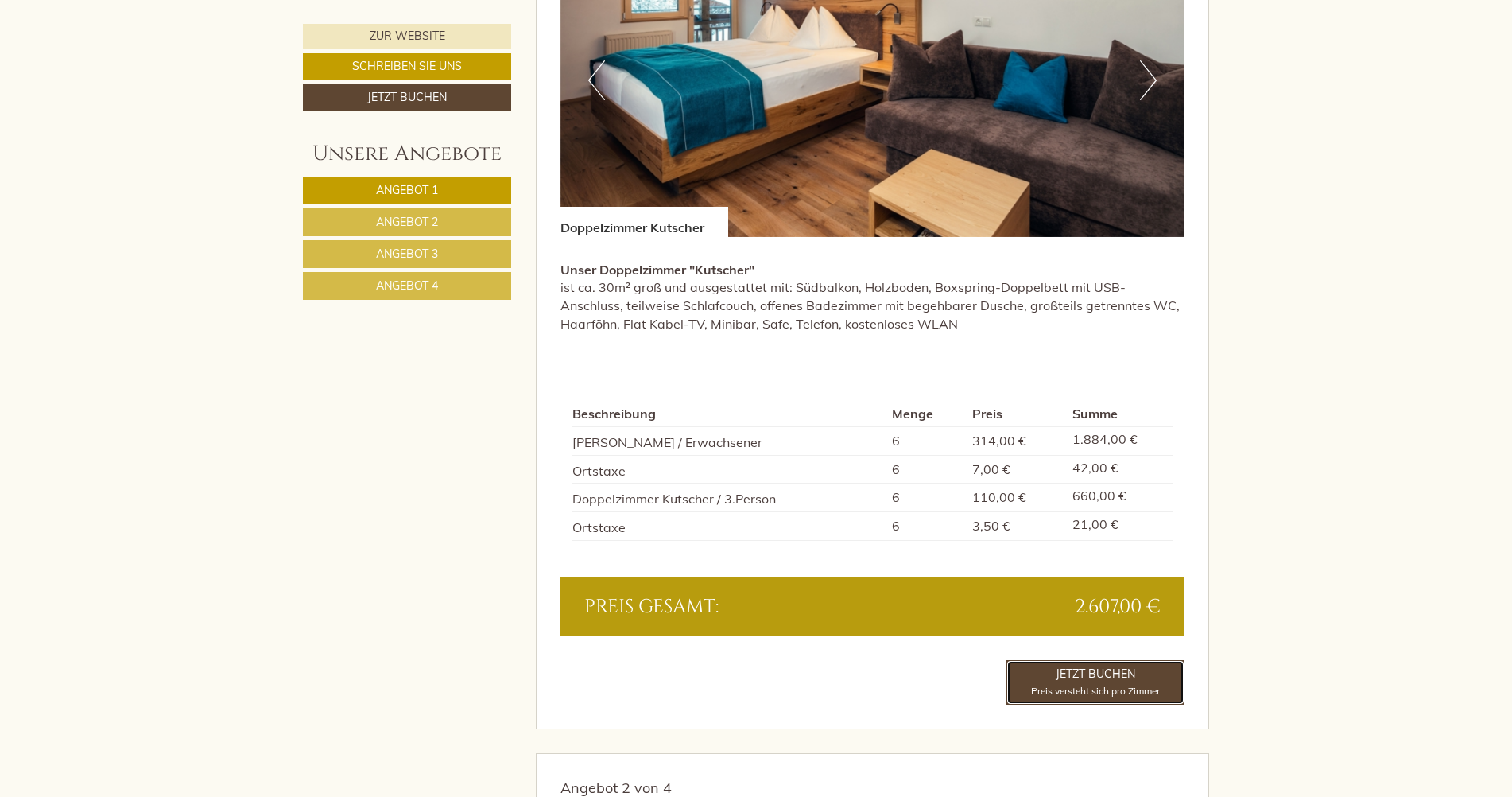
click at [1091, 679] on link "Jetzt Buchen Preis versteht sich pro Zimmer" at bounding box center [1095, 682] width 178 height 44
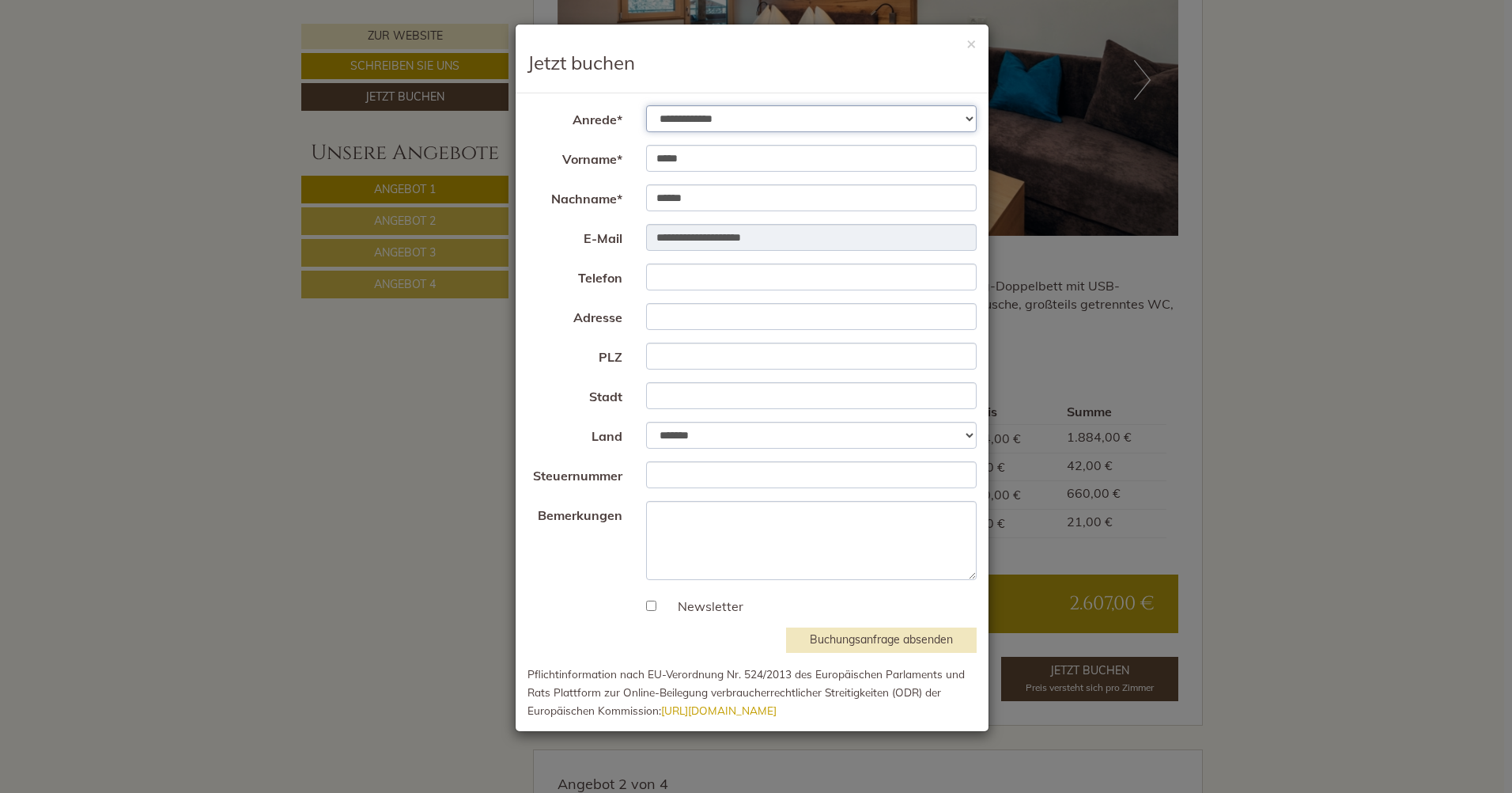
click at [705, 118] on select "**********" at bounding box center [812, 118] width 332 height 27
select select "*"
click at [646, 105] on select "**********" at bounding box center [812, 118] width 332 height 27
click at [681, 275] on input "Telefon" at bounding box center [812, 276] width 332 height 27
type input "**********"
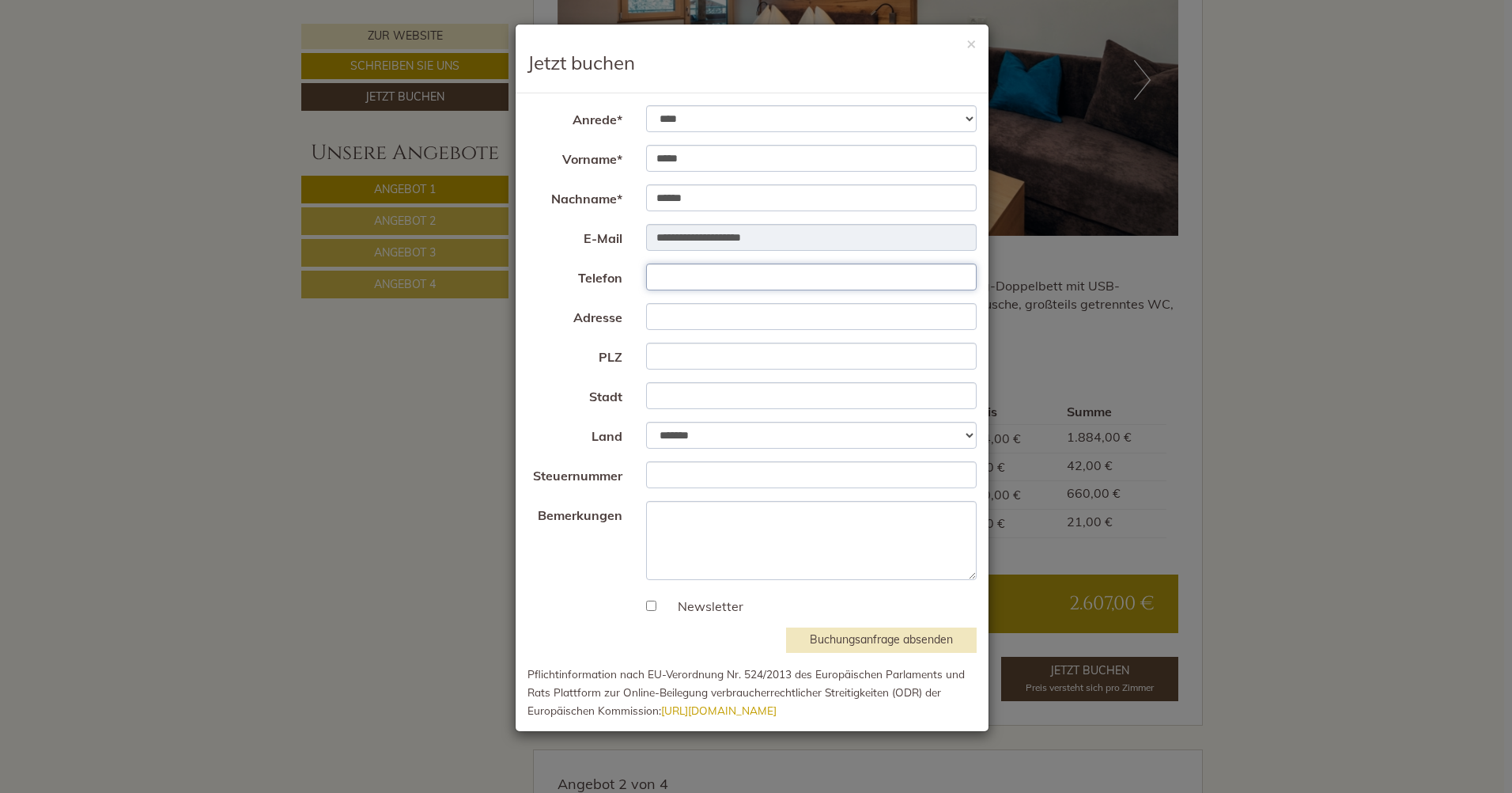
type input "**********"
type input "******"
type input "*********"
click at [754, 439] on select "**********" at bounding box center [812, 435] width 332 height 27
select select "***"
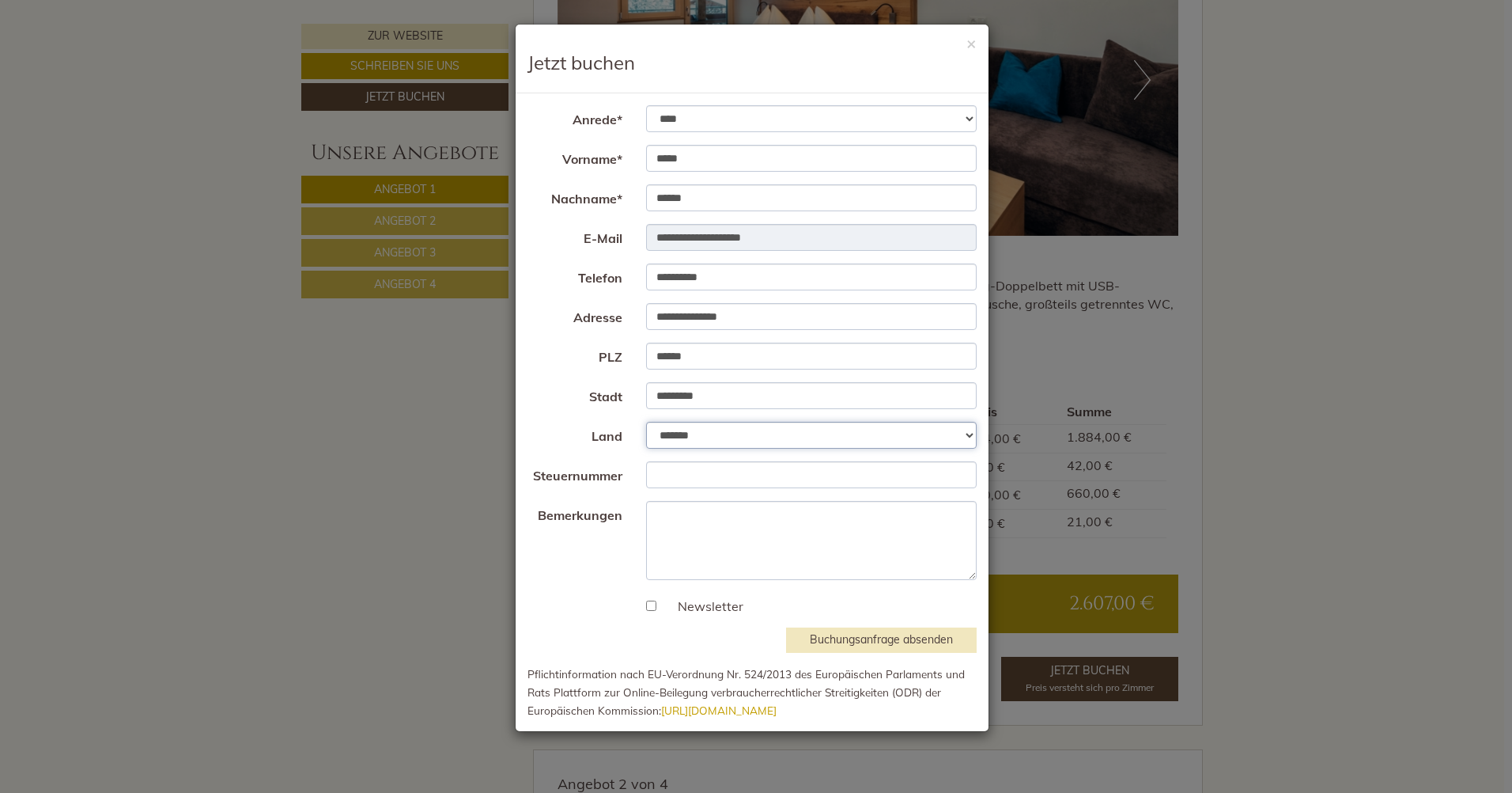
click at [646, 422] on select "**********" at bounding box center [812, 435] width 332 height 27
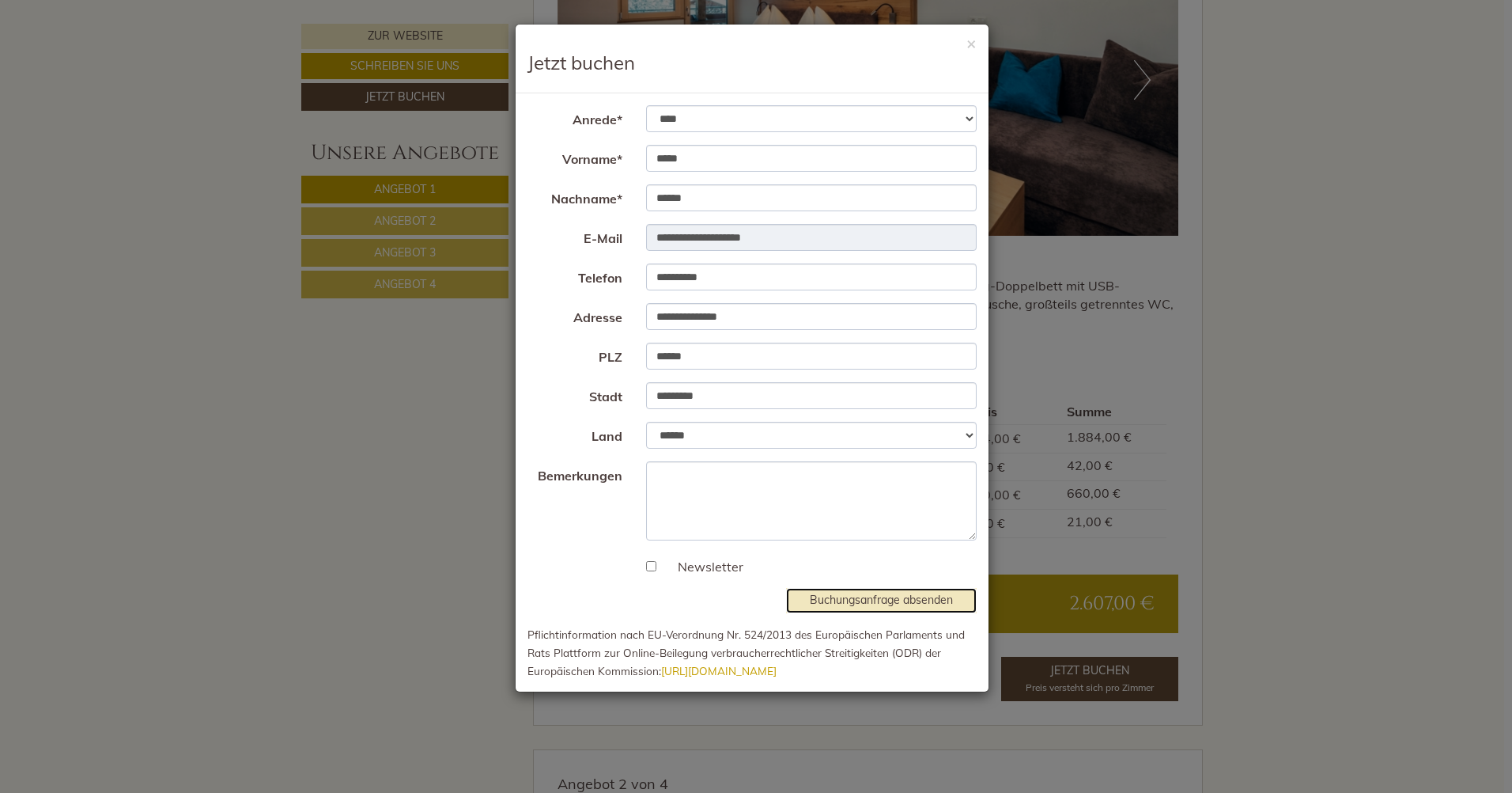
click at [901, 601] on button "Buchungsanfrage absenden" at bounding box center [882, 600] width 191 height 26
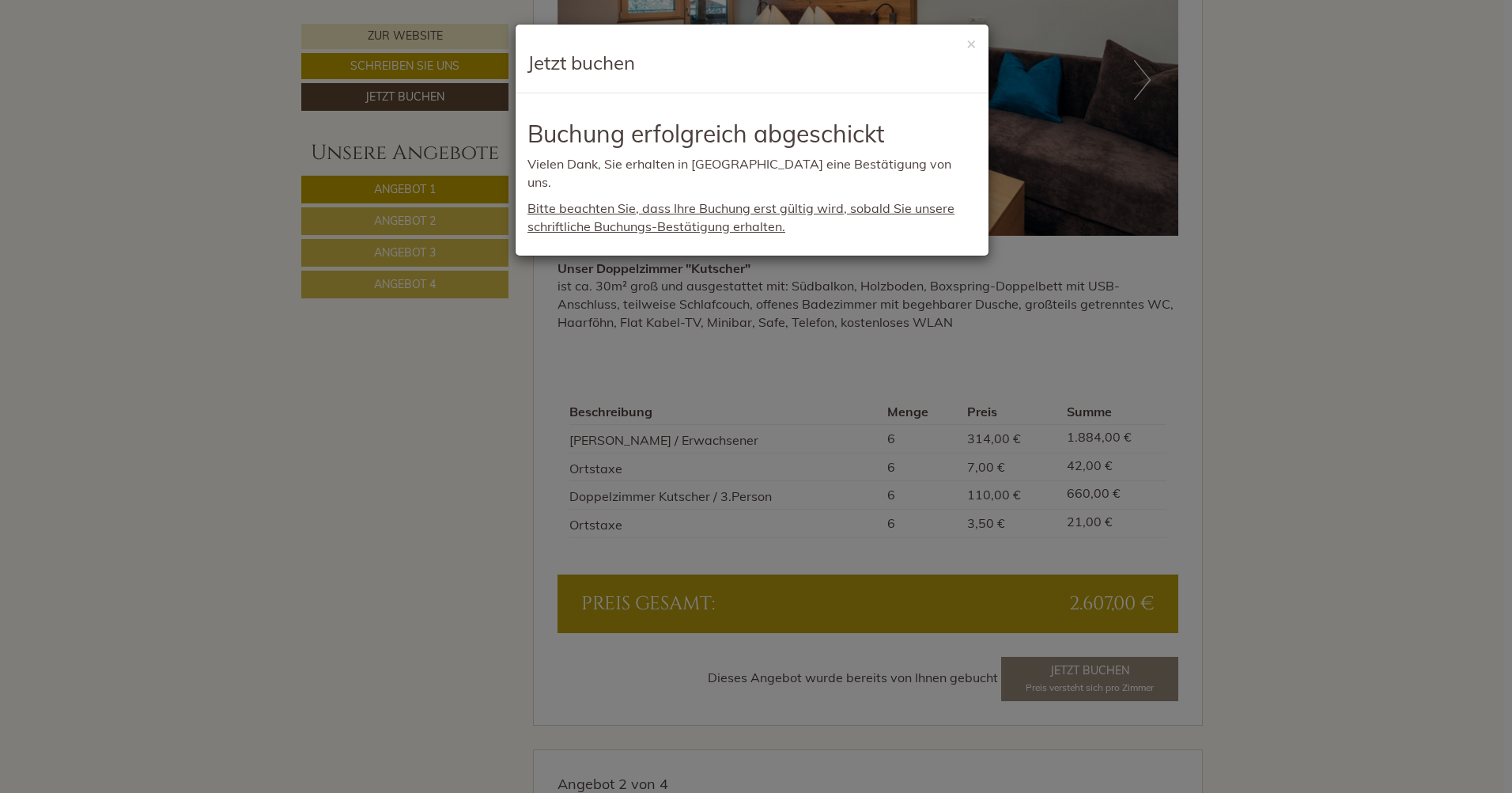
click at [979, 43] on div "× Jetzt buchen" at bounding box center [752, 59] width 473 height 69
click at [968, 44] on button "×" at bounding box center [971, 43] width 10 height 17
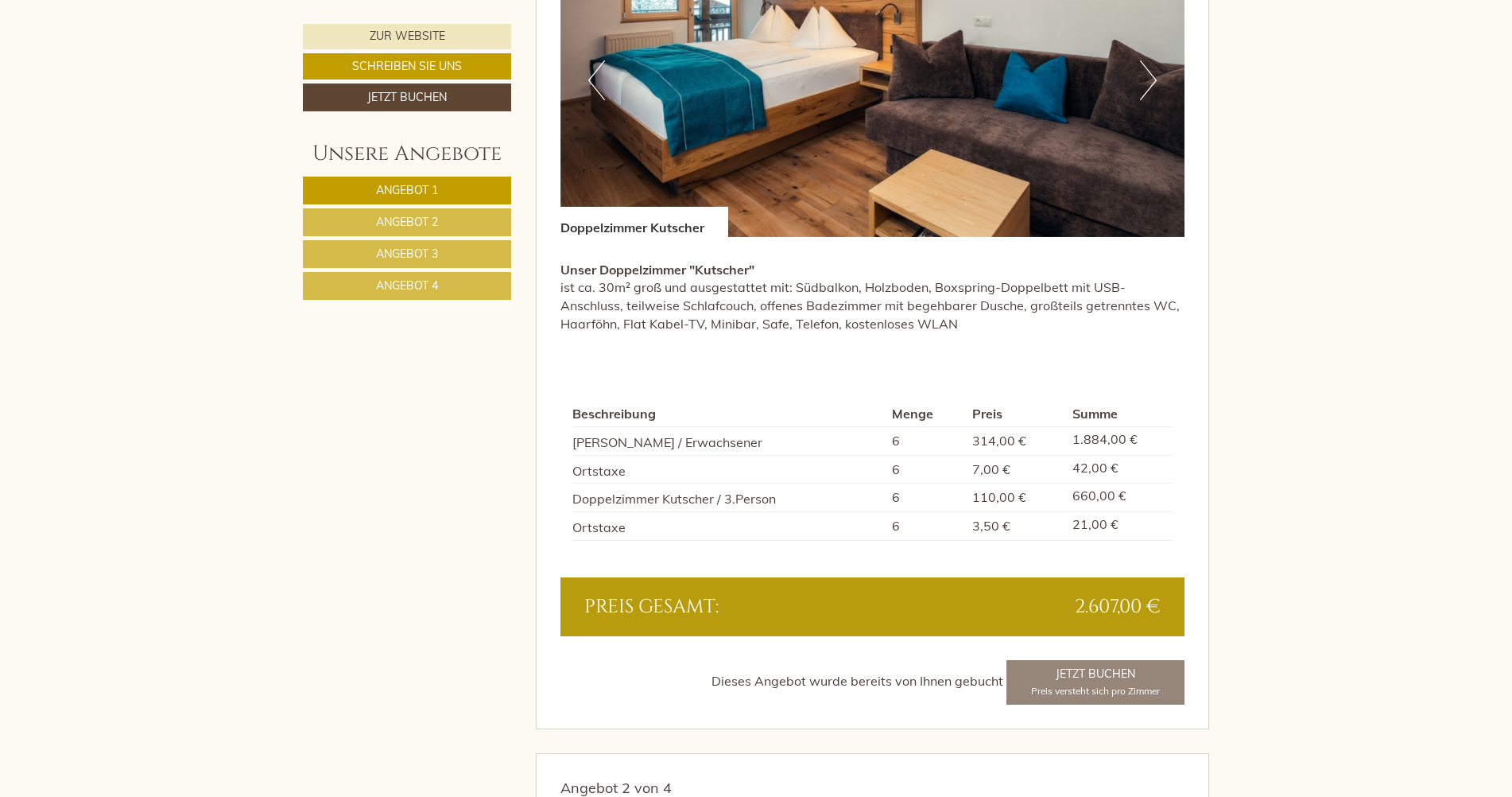
click at [390, 221] on span "Angebot 2" at bounding box center [406, 222] width 62 height 15
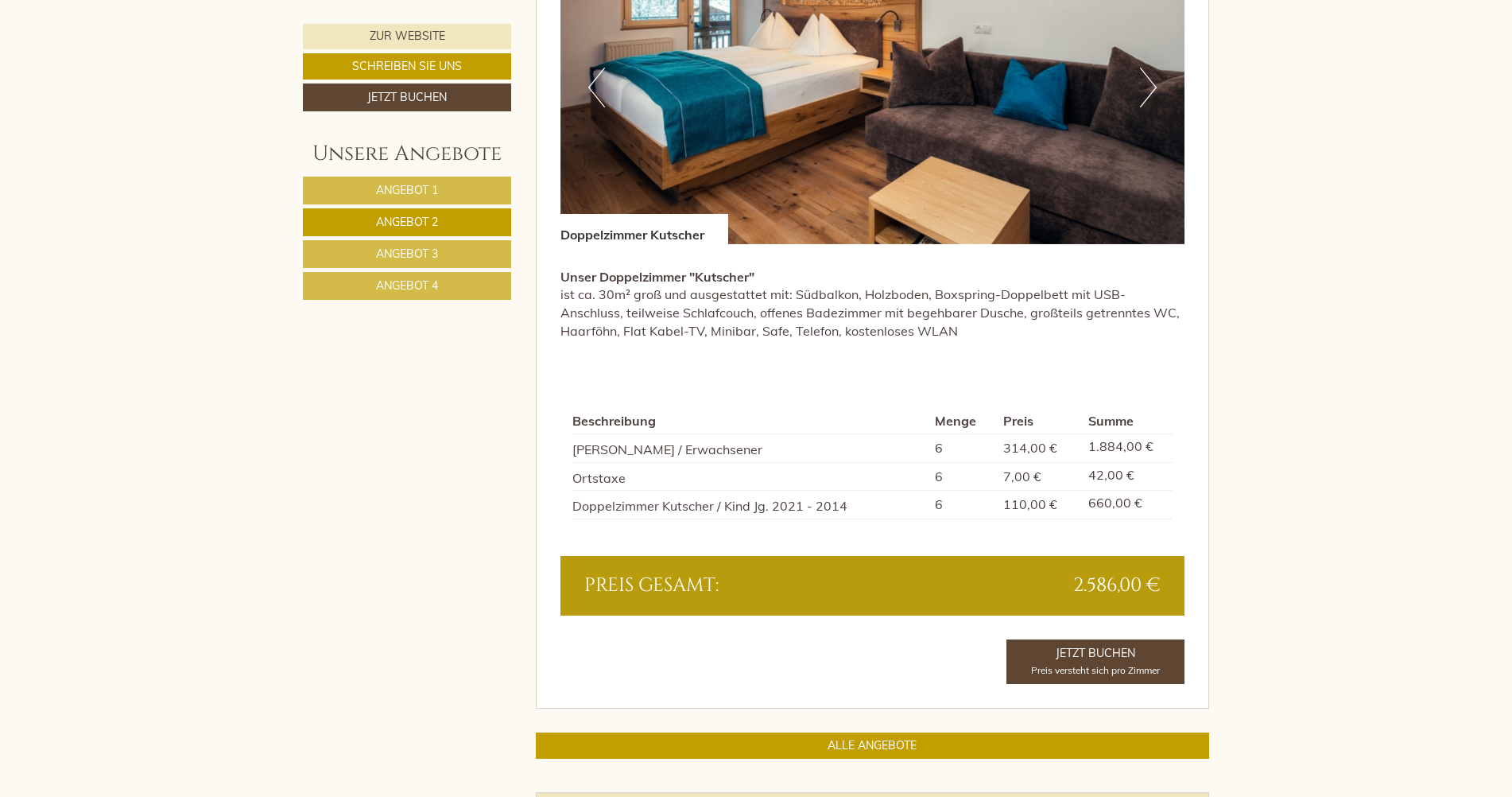
scroll to position [1267, 0]
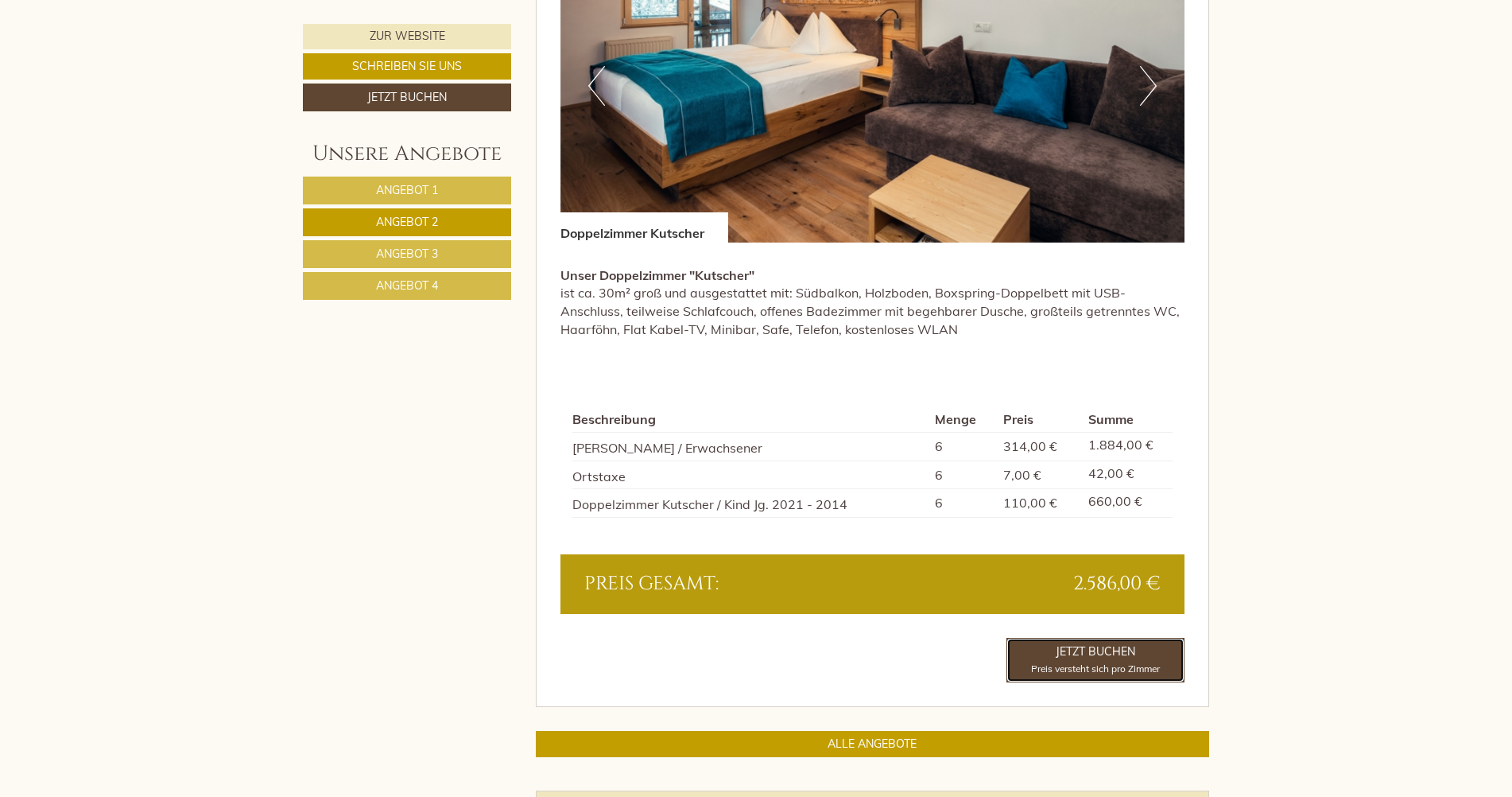
click at [1117, 653] on link "Jetzt Buchen Preis versteht sich pro Zimmer" at bounding box center [1095, 660] width 178 height 44
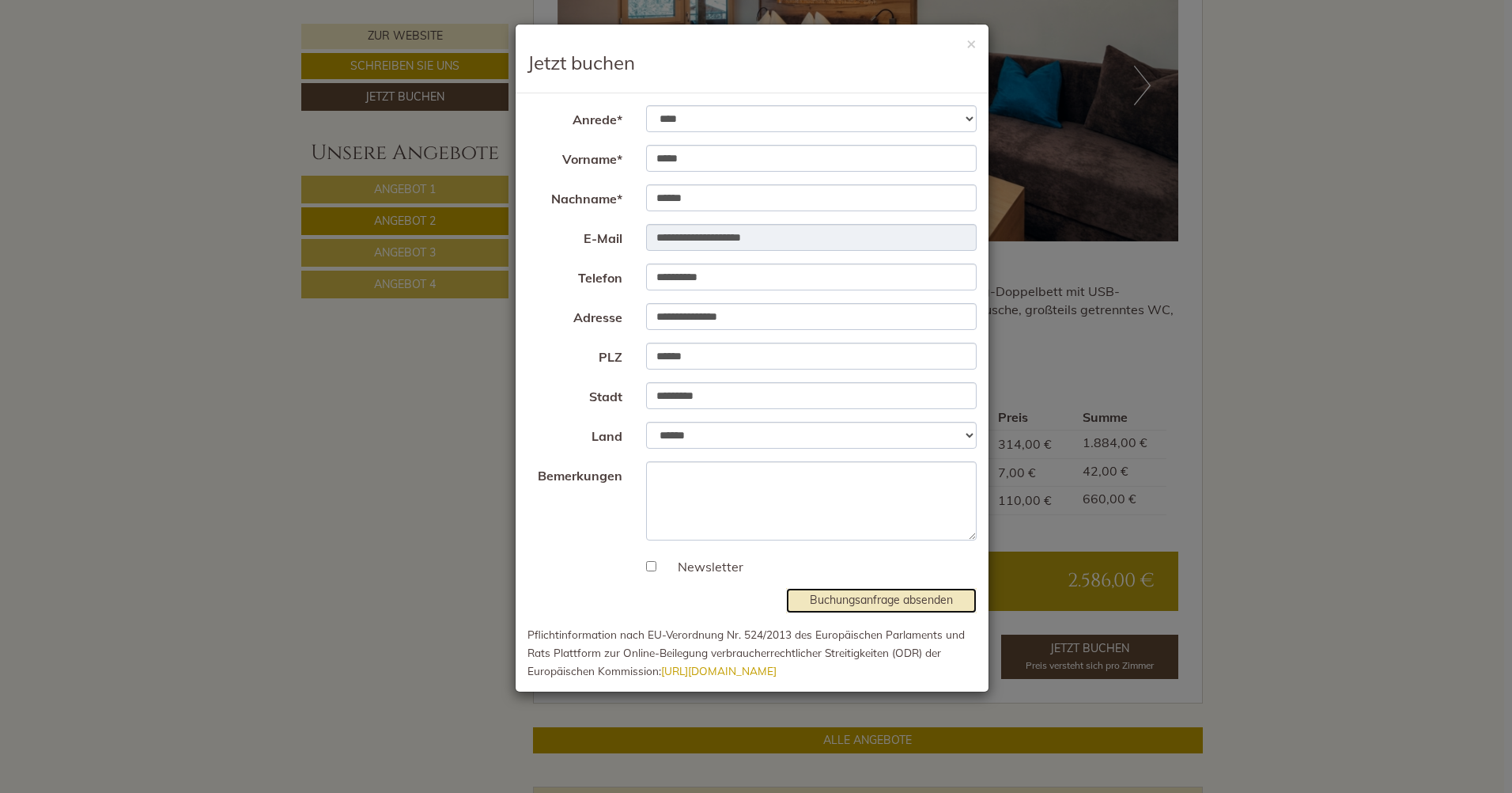
click at [900, 599] on button "Buchungsanfrage absenden" at bounding box center [882, 600] width 191 height 26
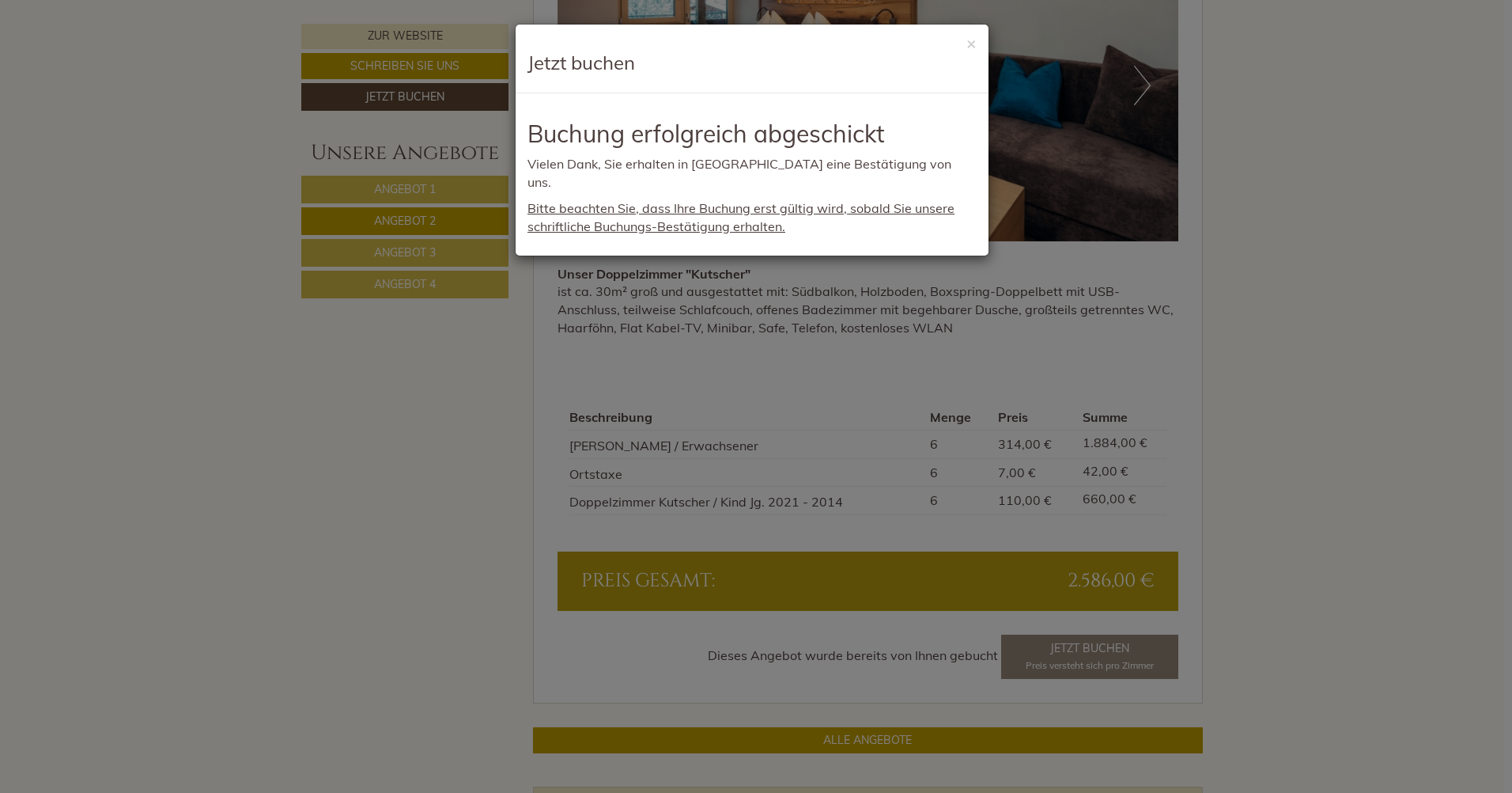
click at [980, 39] on div "× Jetzt buchen" at bounding box center [752, 59] width 473 height 69
click at [978, 43] on div "× Jetzt buchen" at bounding box center [752, 59] width 473 height 69
click at [978, 41] on div "× Jetzt buchen" at bounding box center [752, 59] width 473 height 69
click at [973, 40] on button "×" at bounding box center [971, 43] width 10 height 17
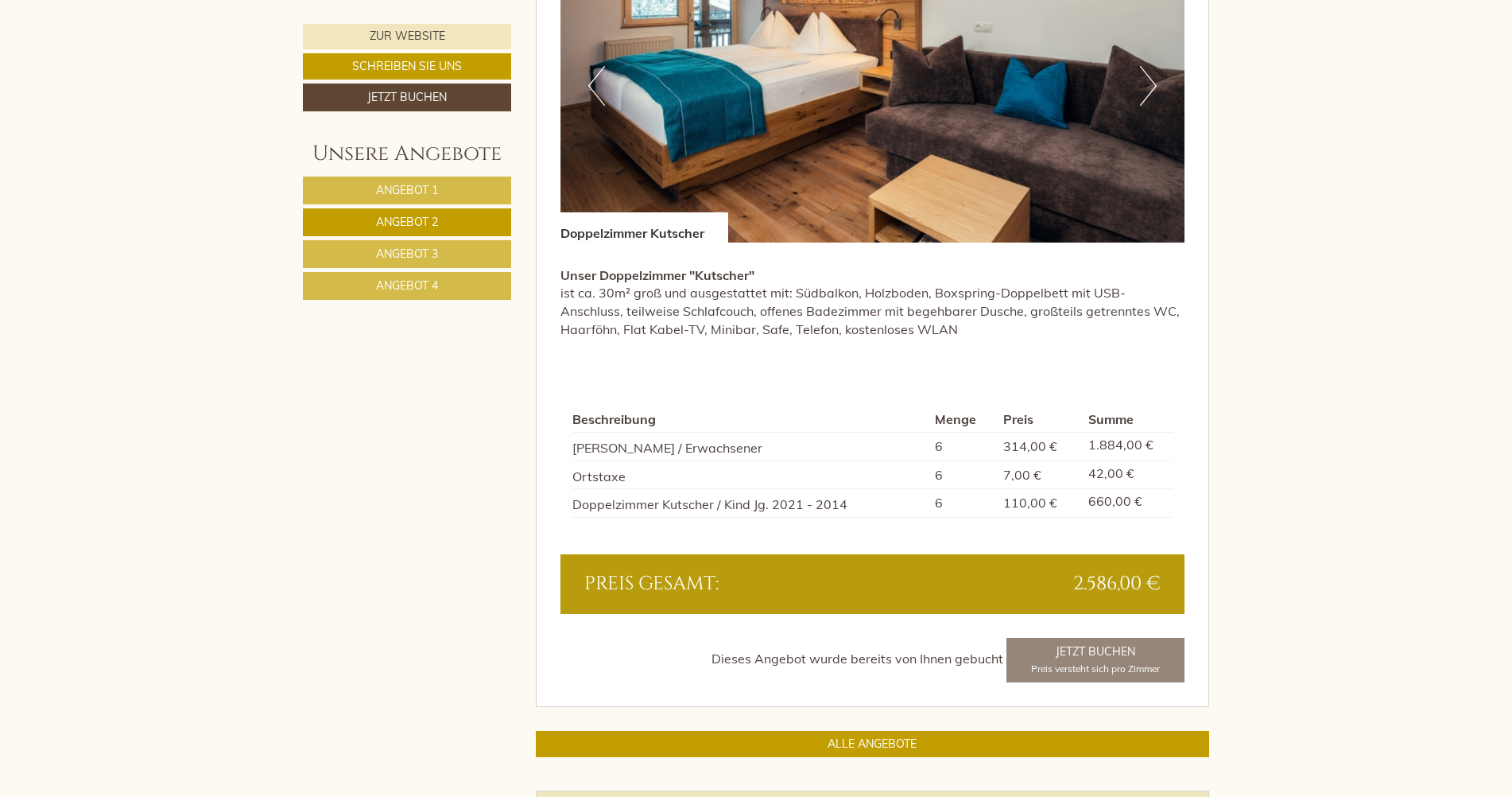
click at [446, 254] on link "Angebot 3" at bounding box center [407, 254] width 208 height 28
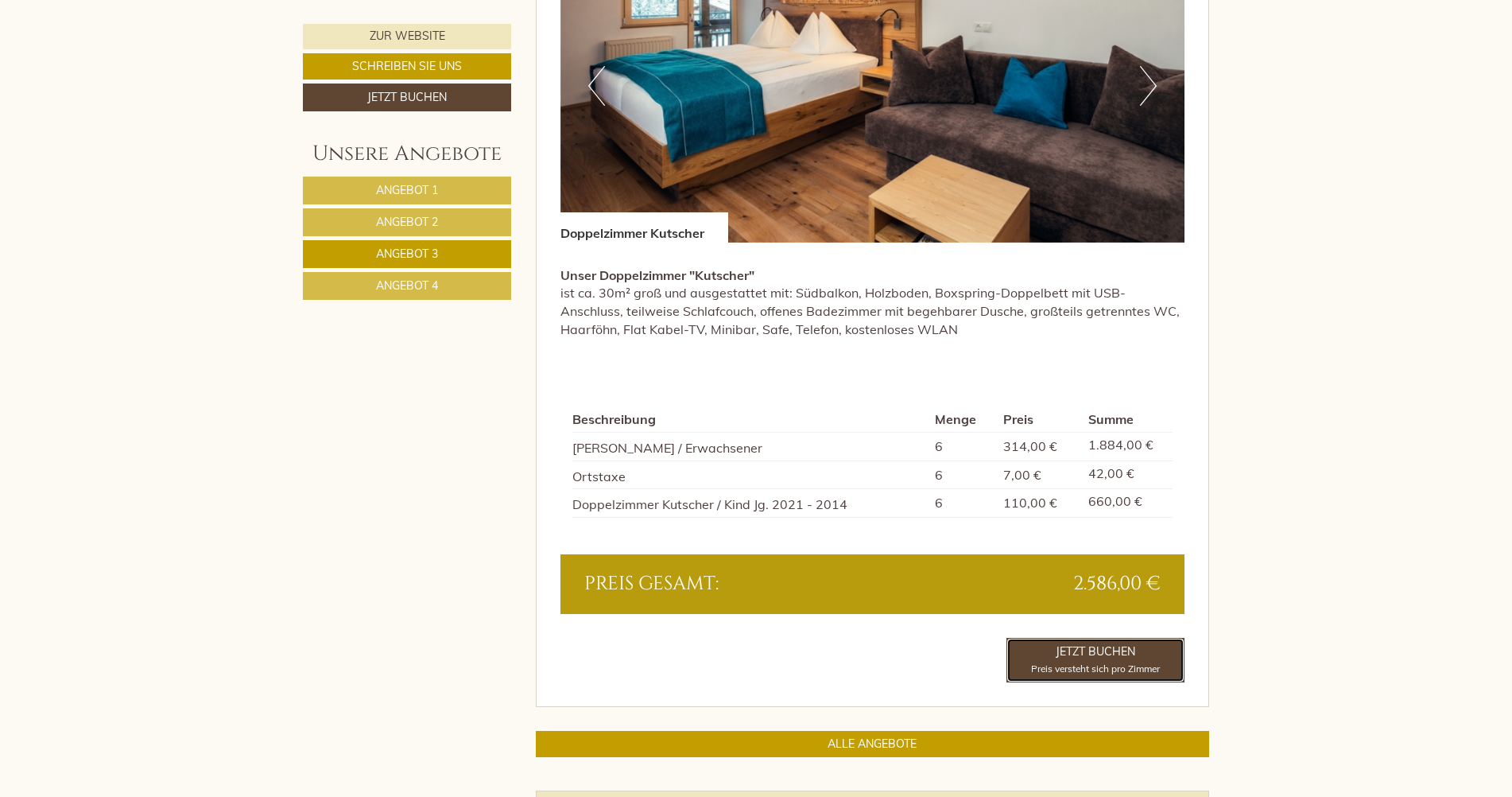
click at [1117, 659] on link "Jetzt Buchen Preis versteht sich pro Zimmer" at bounding box center [1095, 660] width 178 height 44
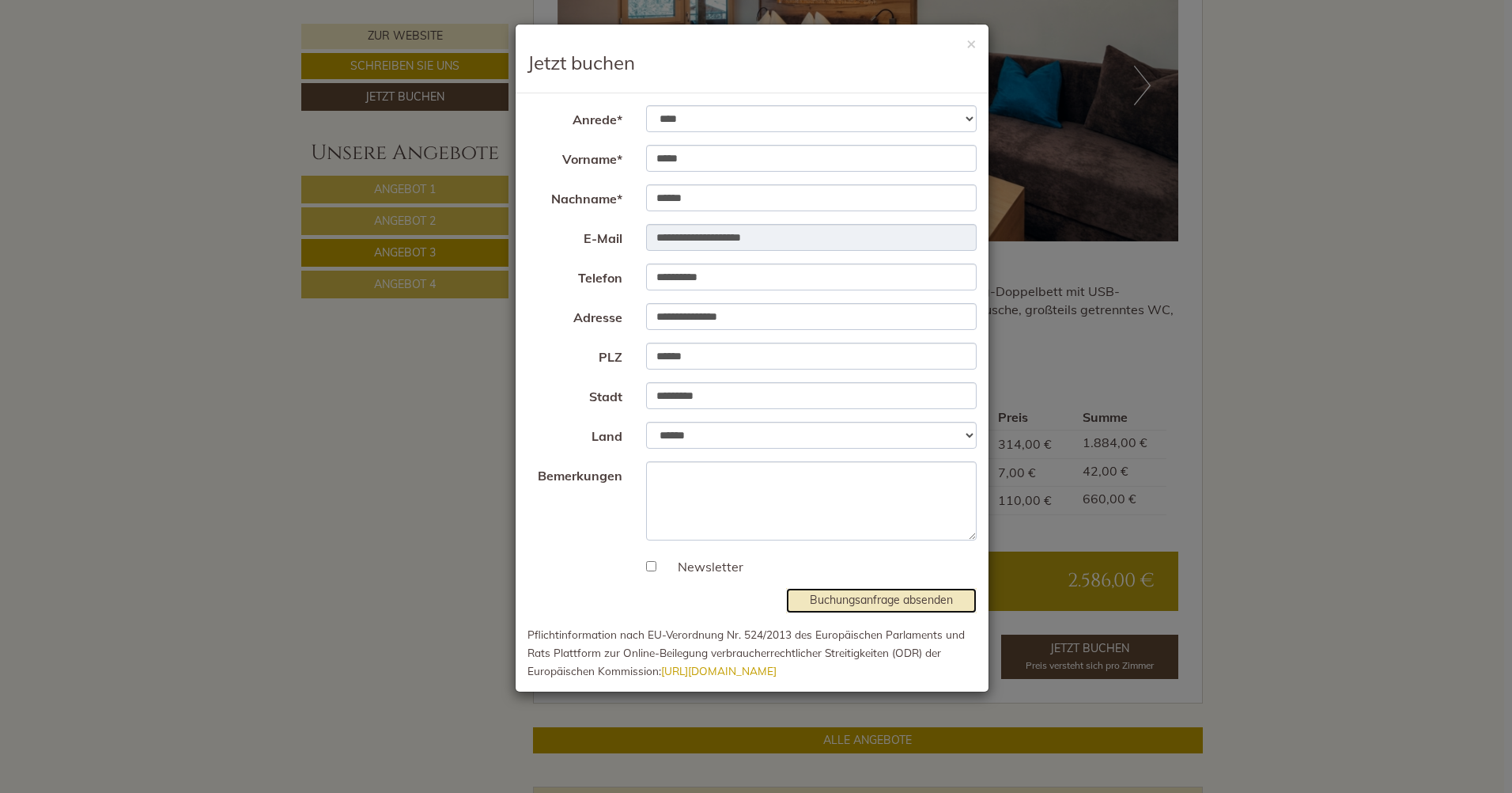
click at [840, 601] on button "Buchungsanfrage absenden" at bounding box center [882, 600] width 191 height 26
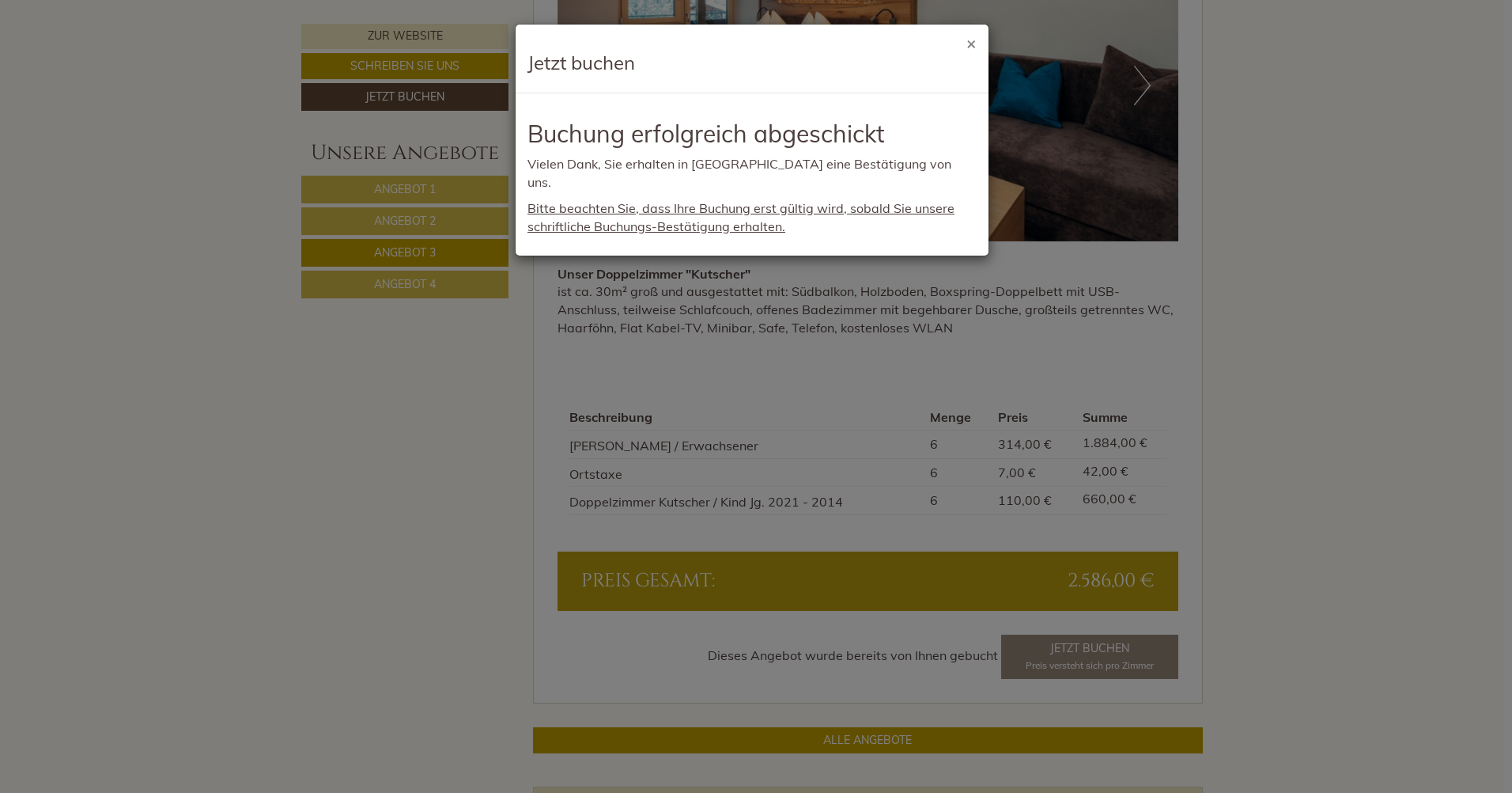
click at [973, 42] on button "×" at bounding box center [971, 43] width 10 height 17
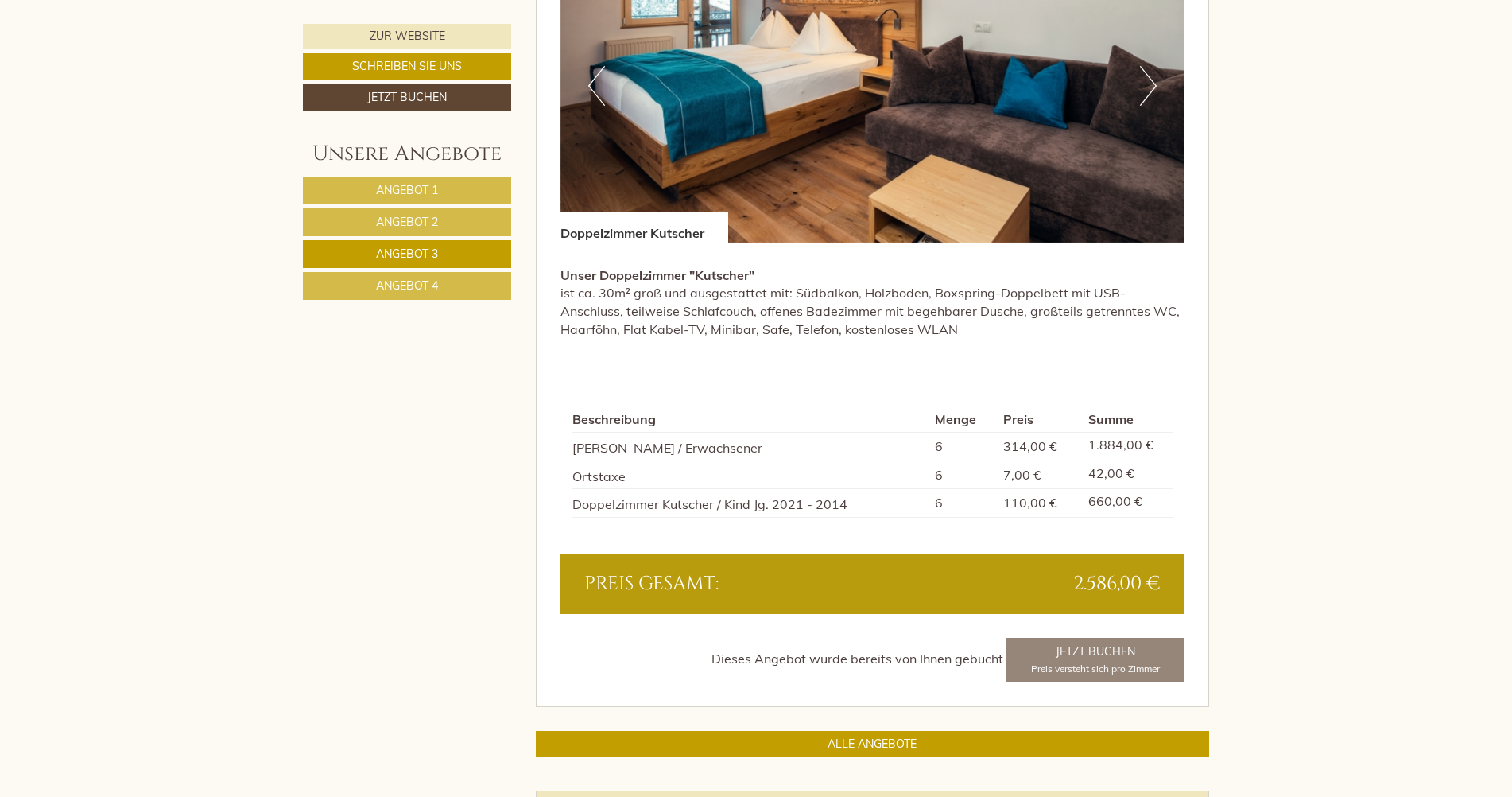
click at [416, 283] on span "Angebot 4" at bounding box center [406, 286] width 62 height 15
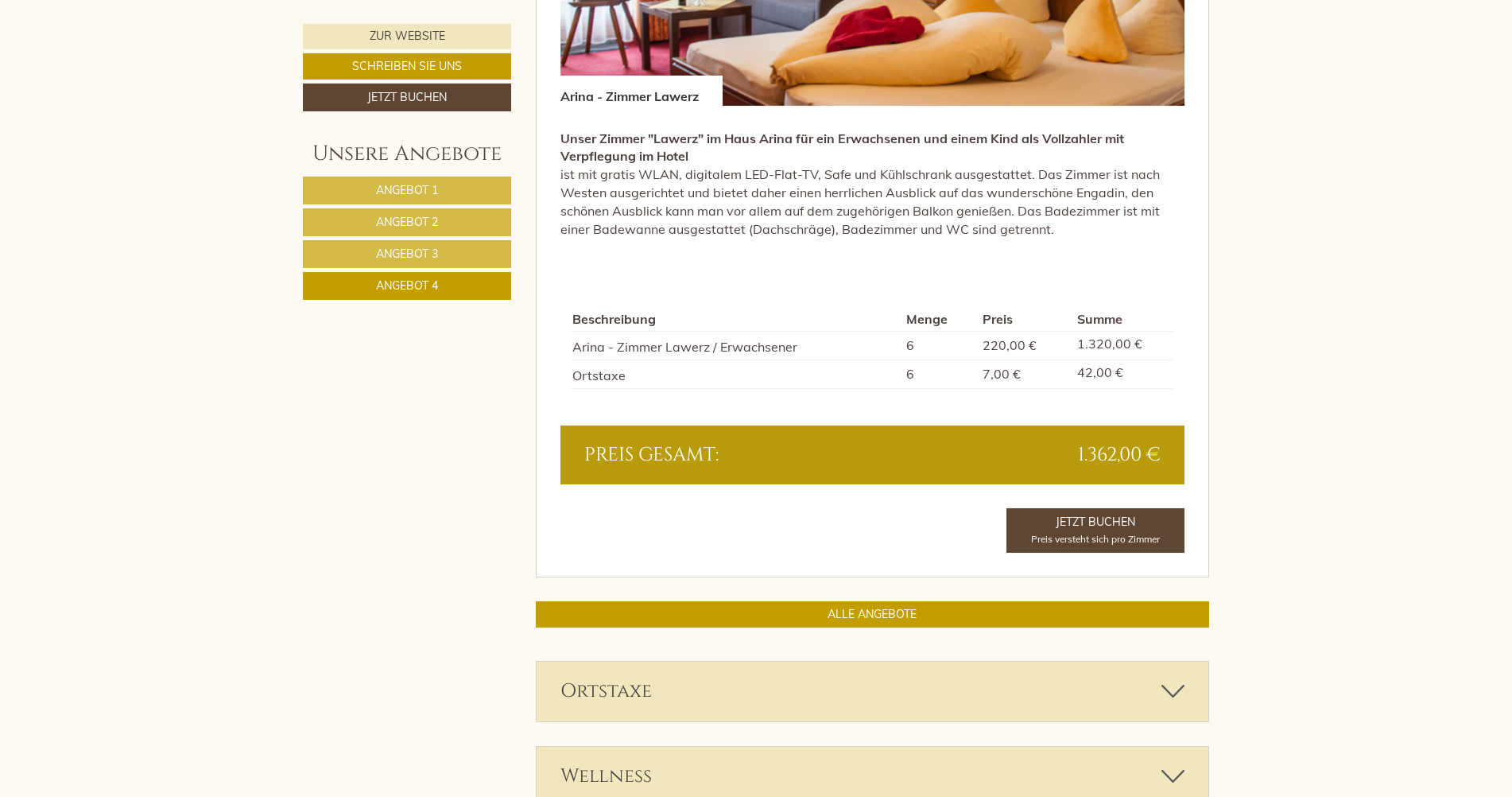
scroll to position [1425, 0]
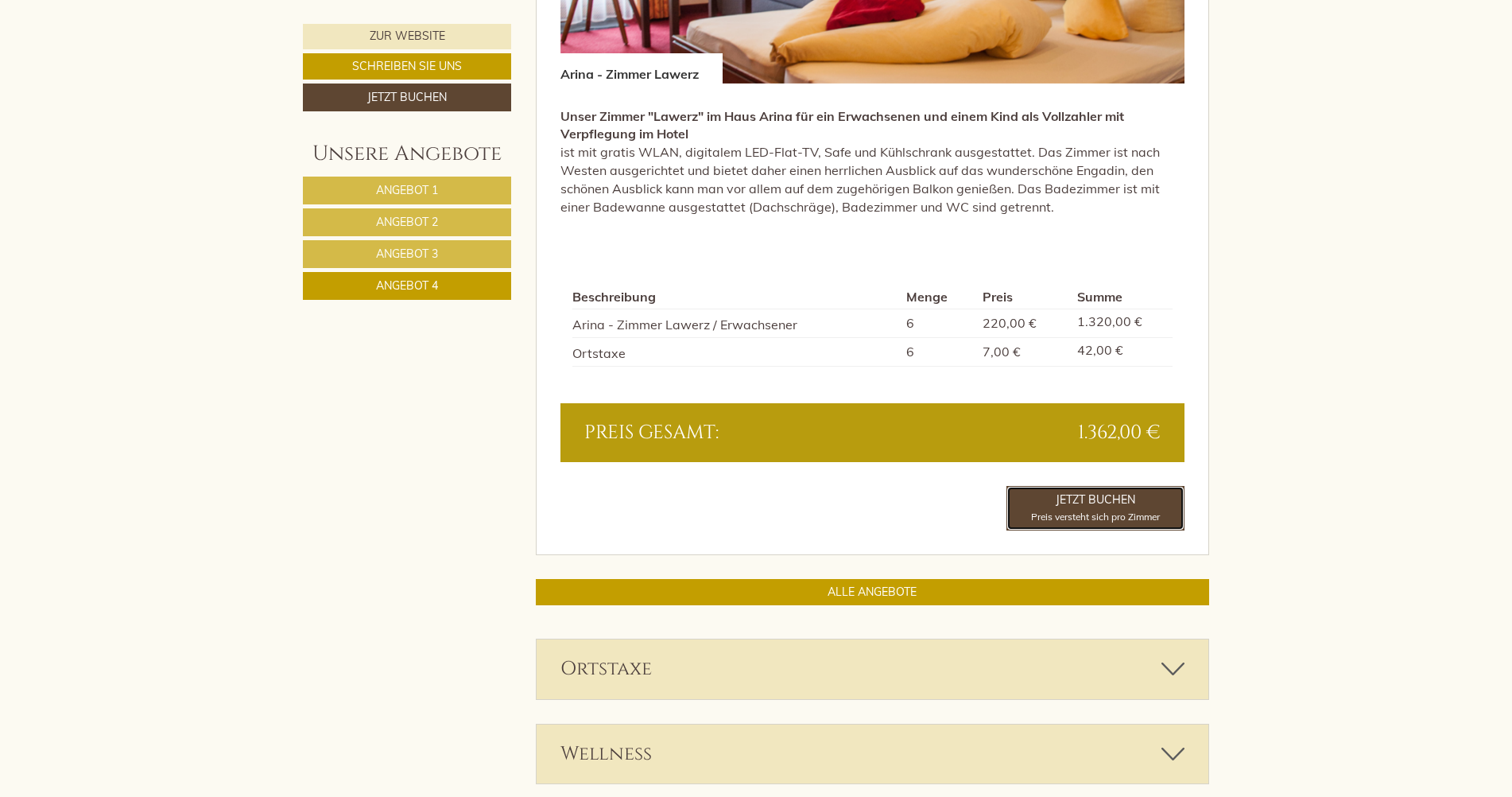
click at [1082, 503] on link "Jetzt Buchen Preis versteht sich pro Zimmer" at bounding box center [1095, 508] width 178 height 44
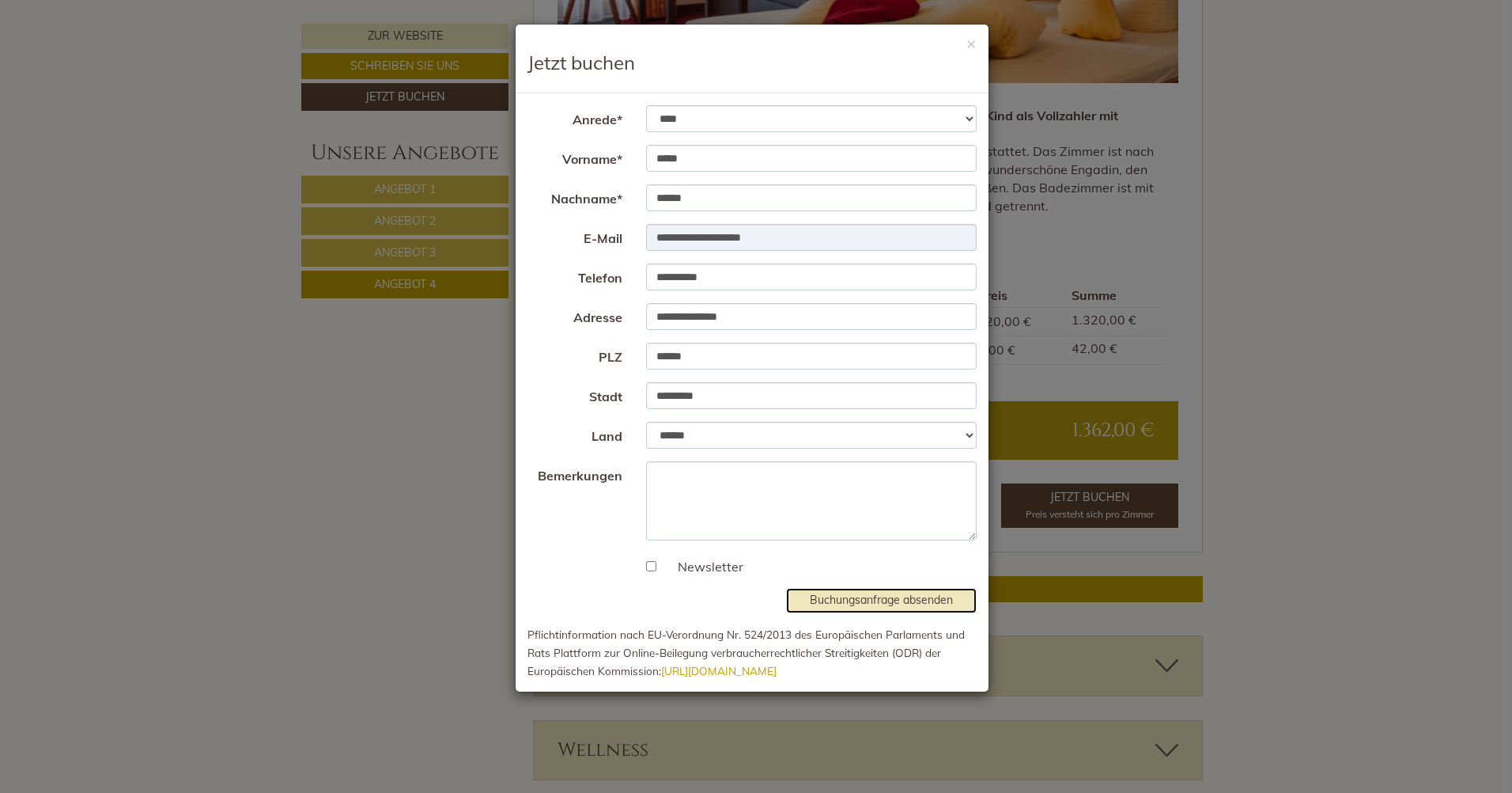
click at [864, 603] on button "Buchungsanfrage absenden" at bounding box center [882, 600] width 191 height 26
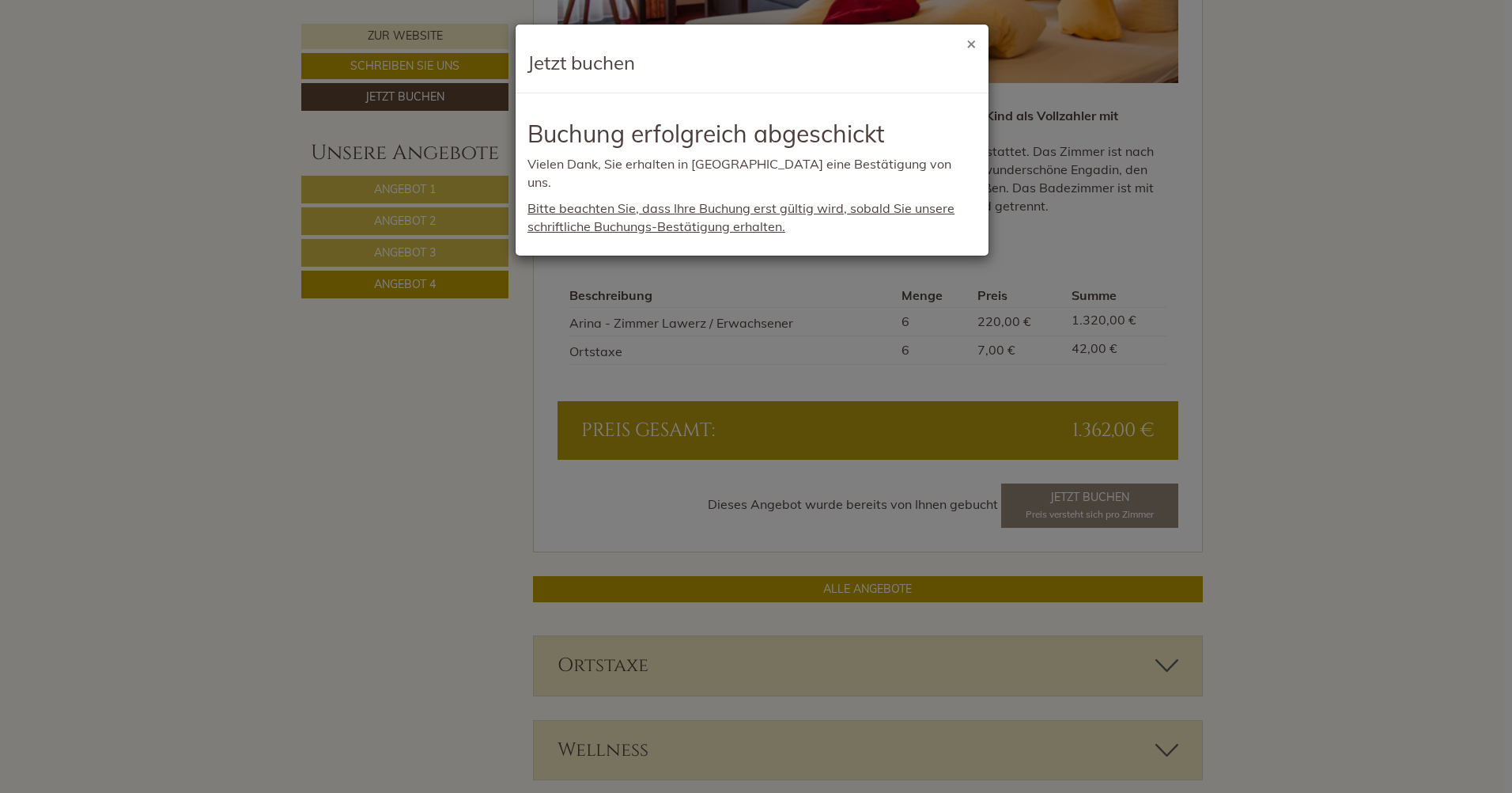
click at [973, 42] on button "×" at bounding box center [971, 43] width 10 height 17
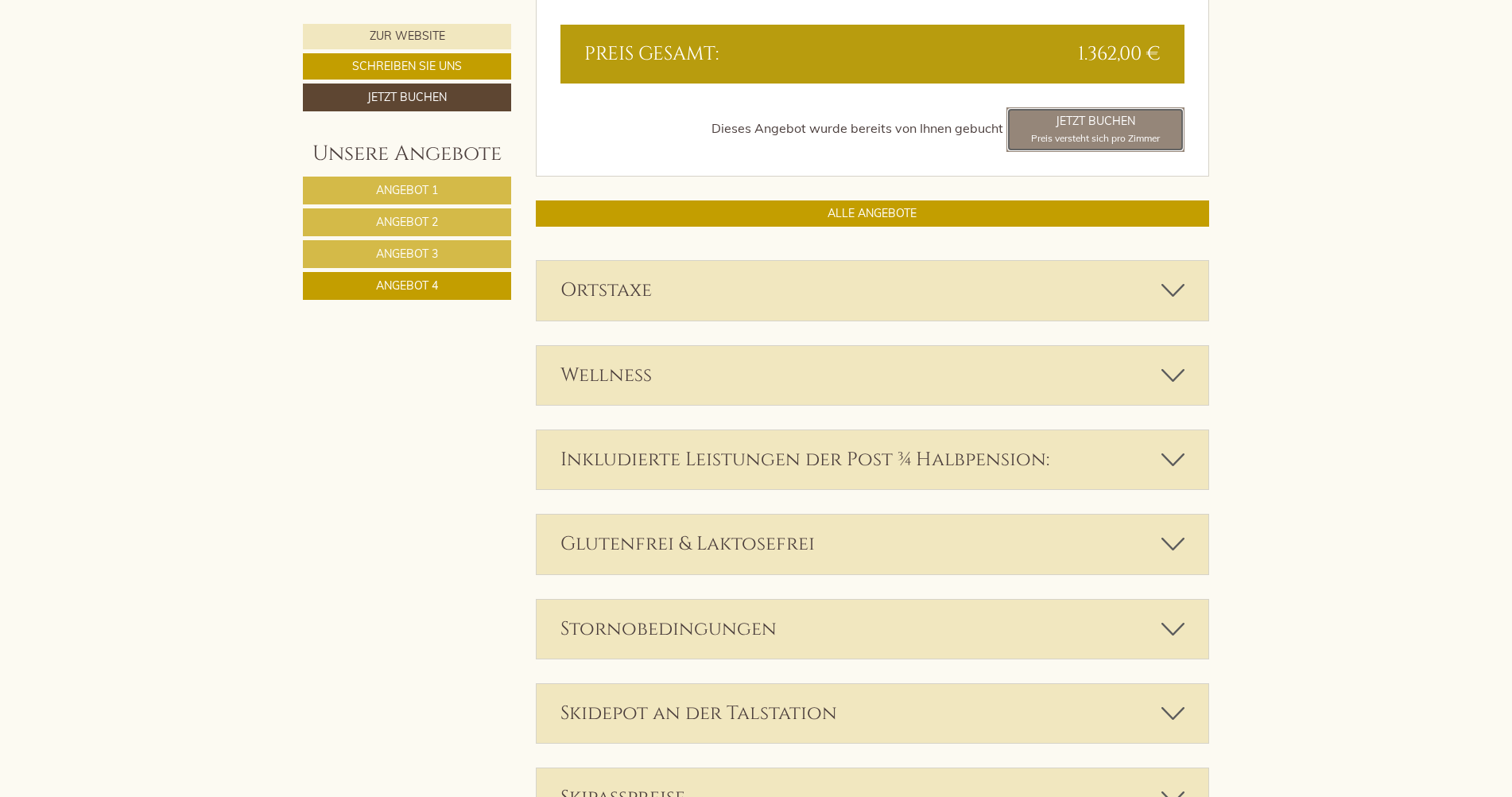
scroll to position [1823, 0]
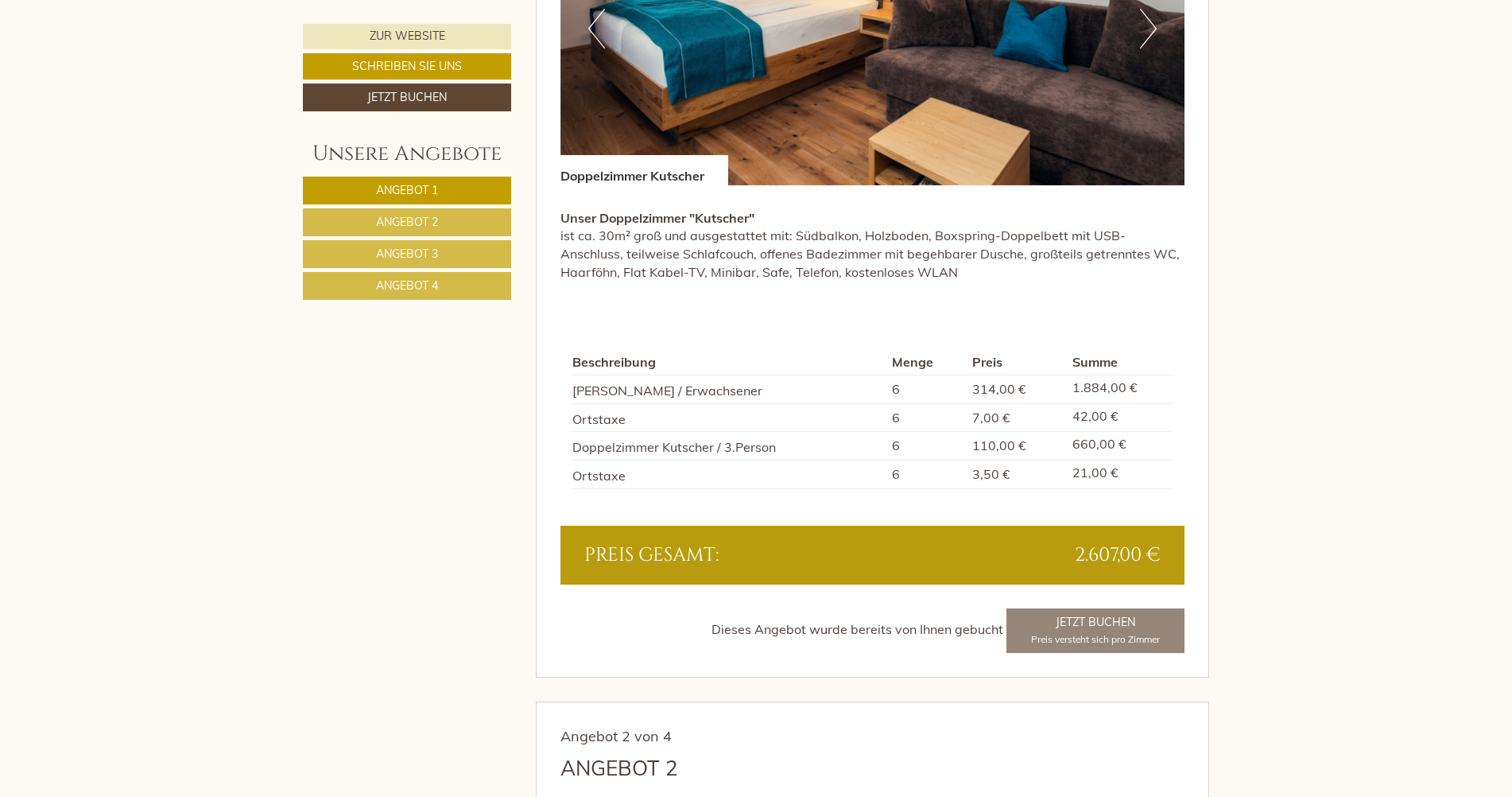
scroll to position [1352, 0]
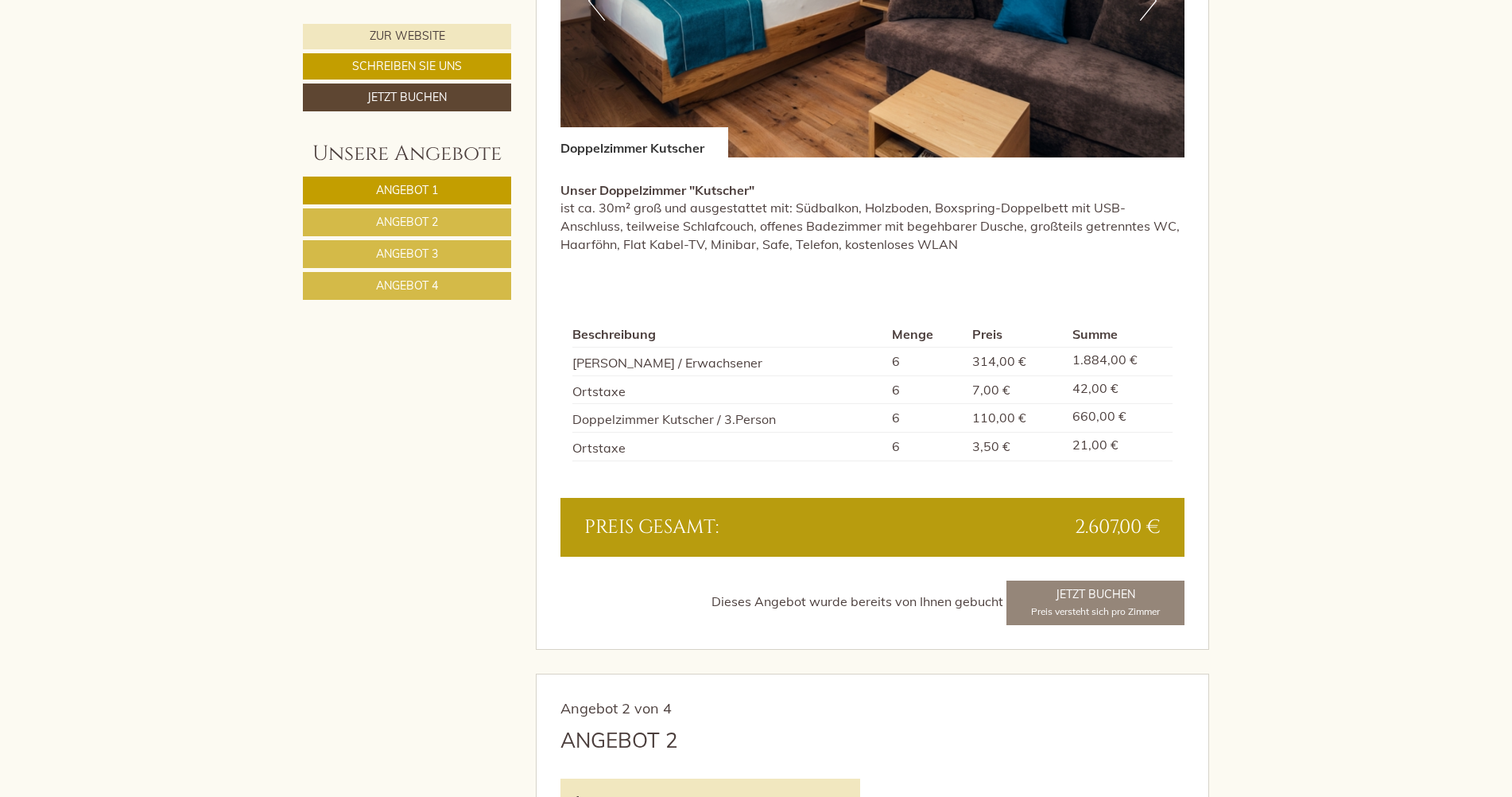
click at [1111, 607] on div "Dieses Angebot wurde bereits von Ihnen gebucht Jetzt Buchen Preis versteht sich…" at bounding box center [872, 603] width 624 height 44
click at [1107, 601] on div "Dieses Angebot wurde bereits von Ihnen gebucht Jetzt Buchen Preis versteht sich…" at bounding box center [872, 603] width 624 height 44
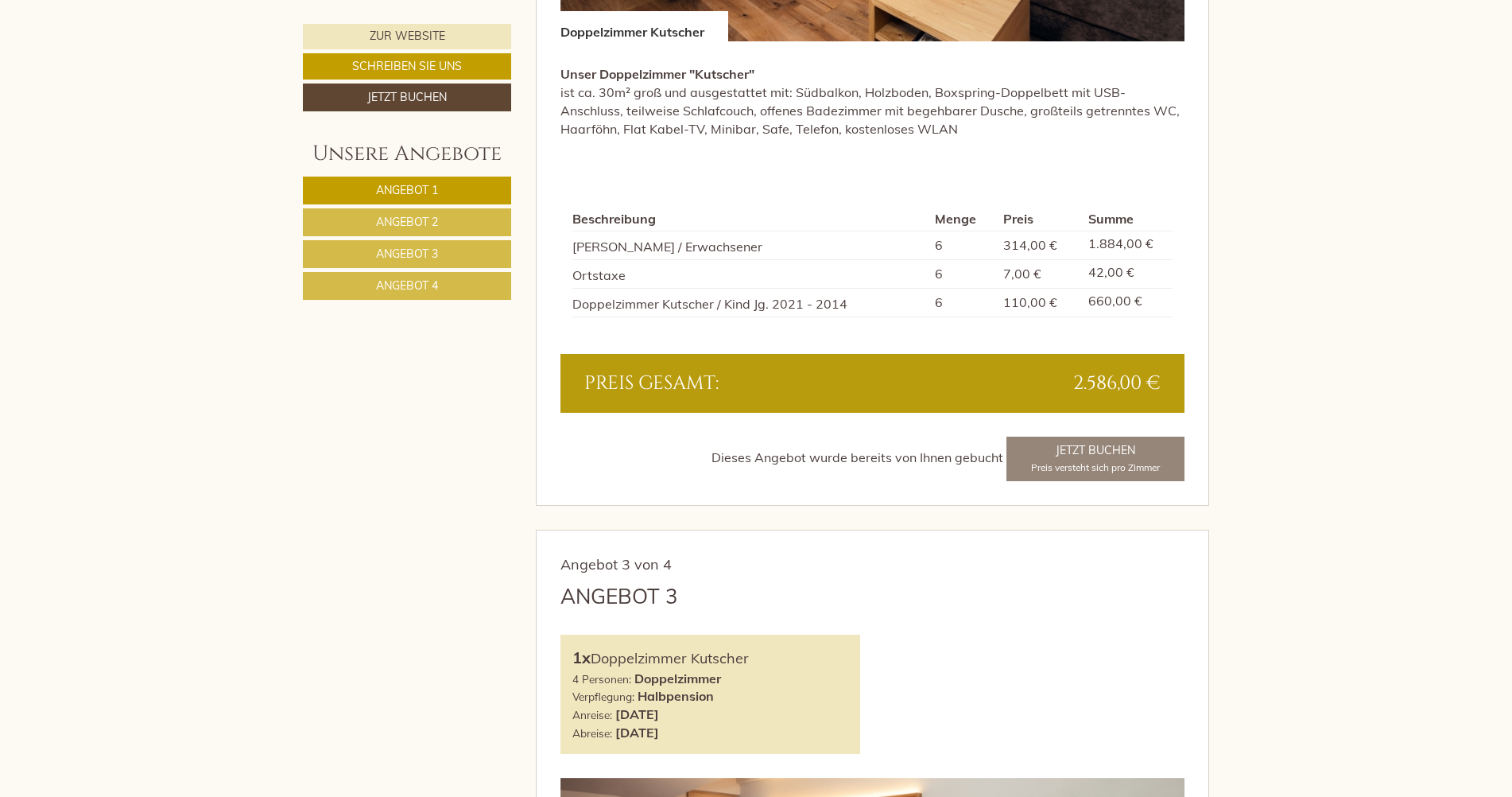
click at [1100, 454] on div "Dieses Angebot wurde bereits von Ihnen gebucht Jetzt Buchen Preis versteht sich…" at bounding box center [872, 459] width 624 height 44
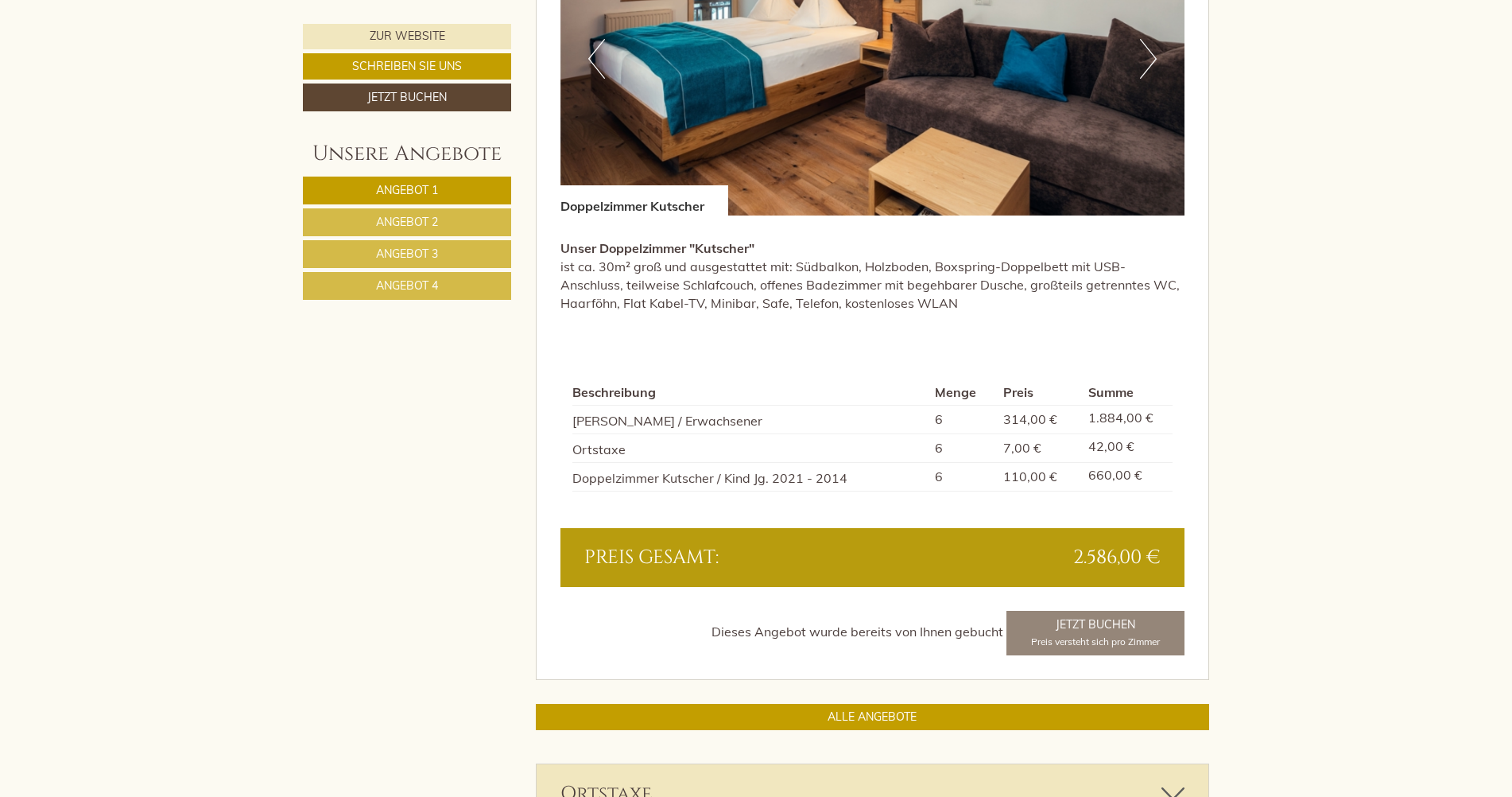
click at [1079, 639] on div "Dieses Angebot wurde bereits von Ihnen gebucht Jetzt Buchen Preis versteht sich…" at bounding box center [872, 633] width 624 height 44
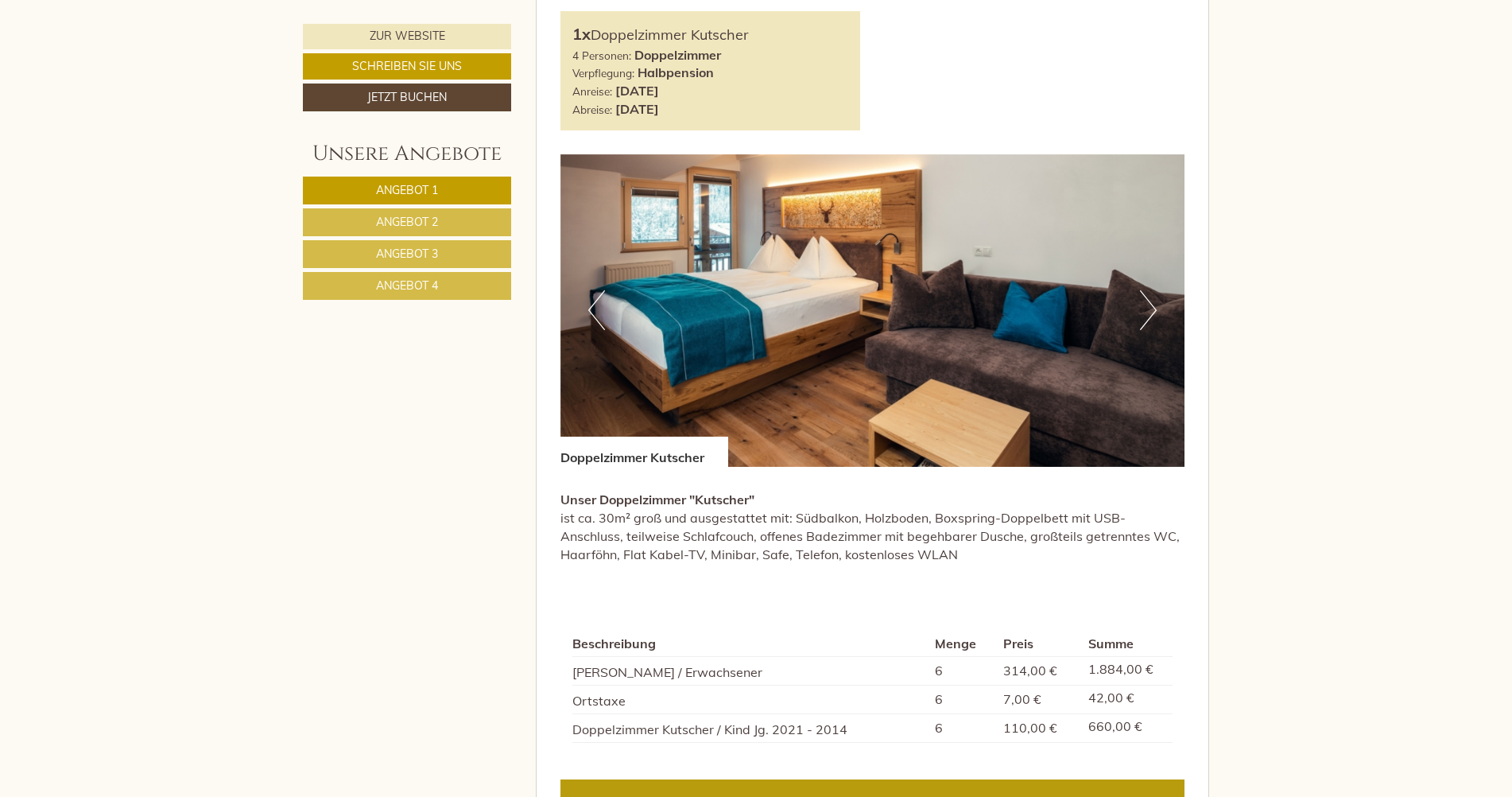
scroll to position [3101, 0]
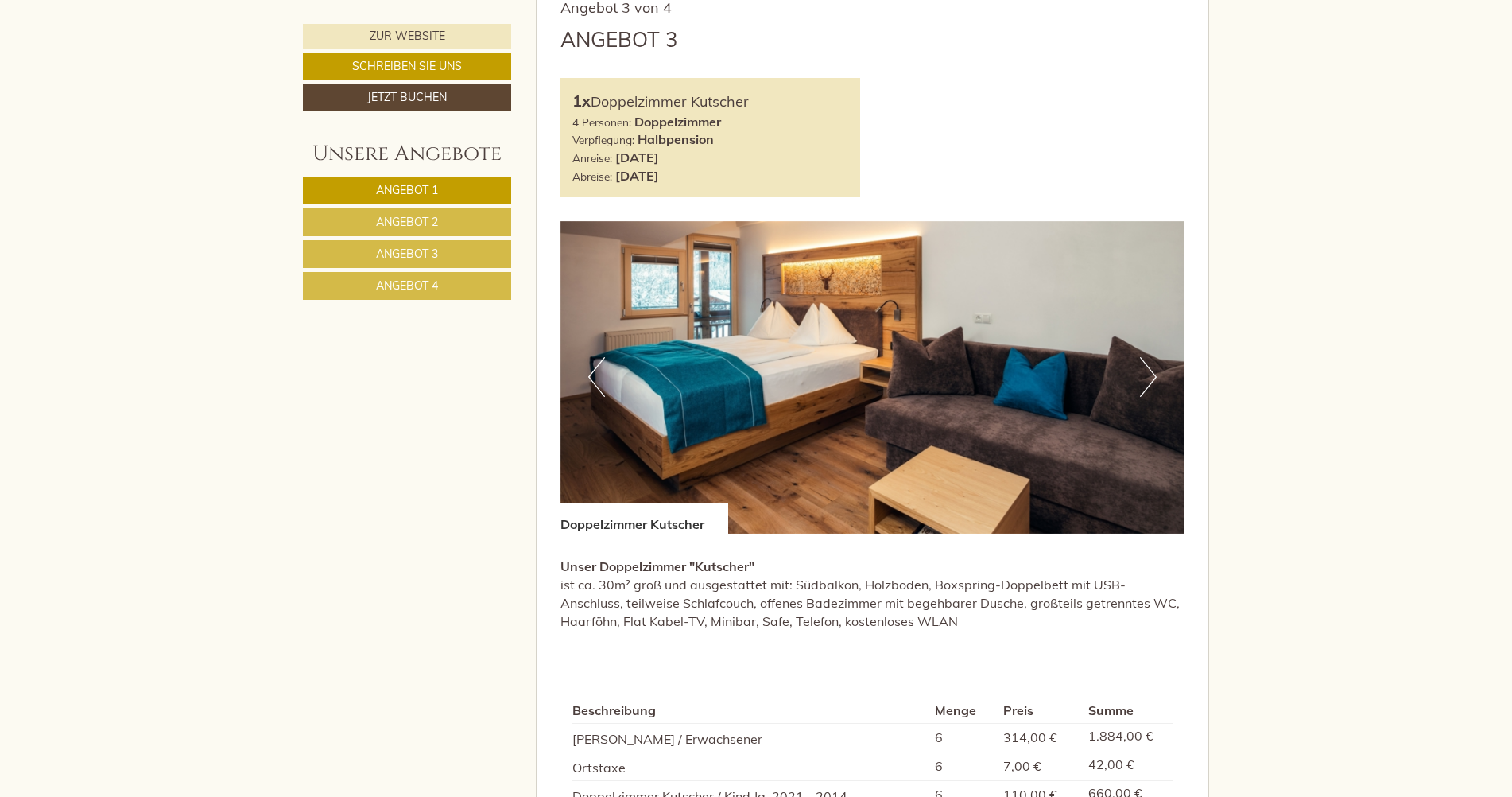
click at [424, 286] on span "Angebot 4" at bounding box center [406, 286] width 62 height 15
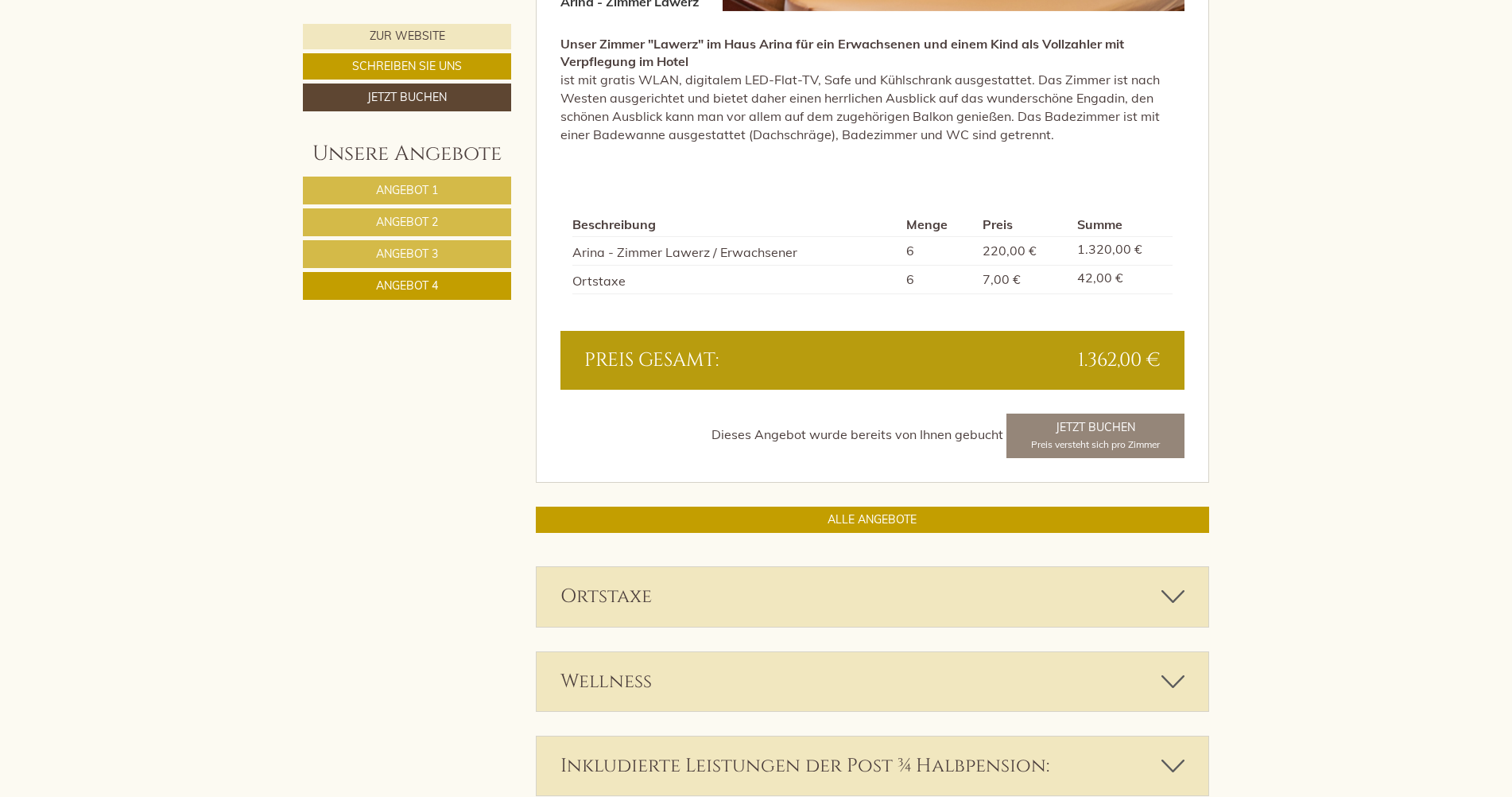
scroll to position [1506, 0]
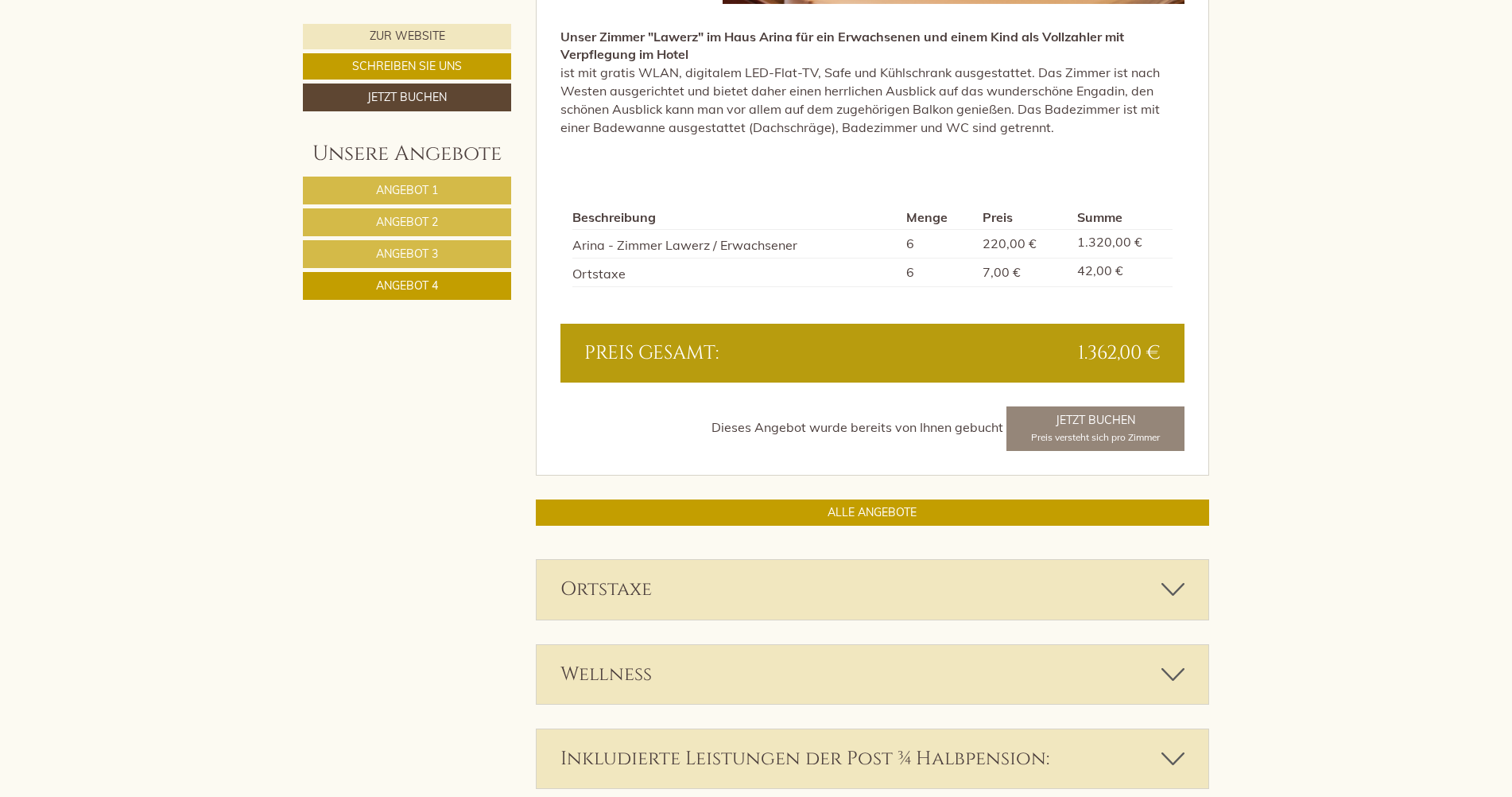
click at [1095, 432] on div "Dieses Angebot wurde bereits von Ihnen gebucht Jetzt Buchen Preis versteht sich…" at bounding box center [872, 428] width 624 height 44
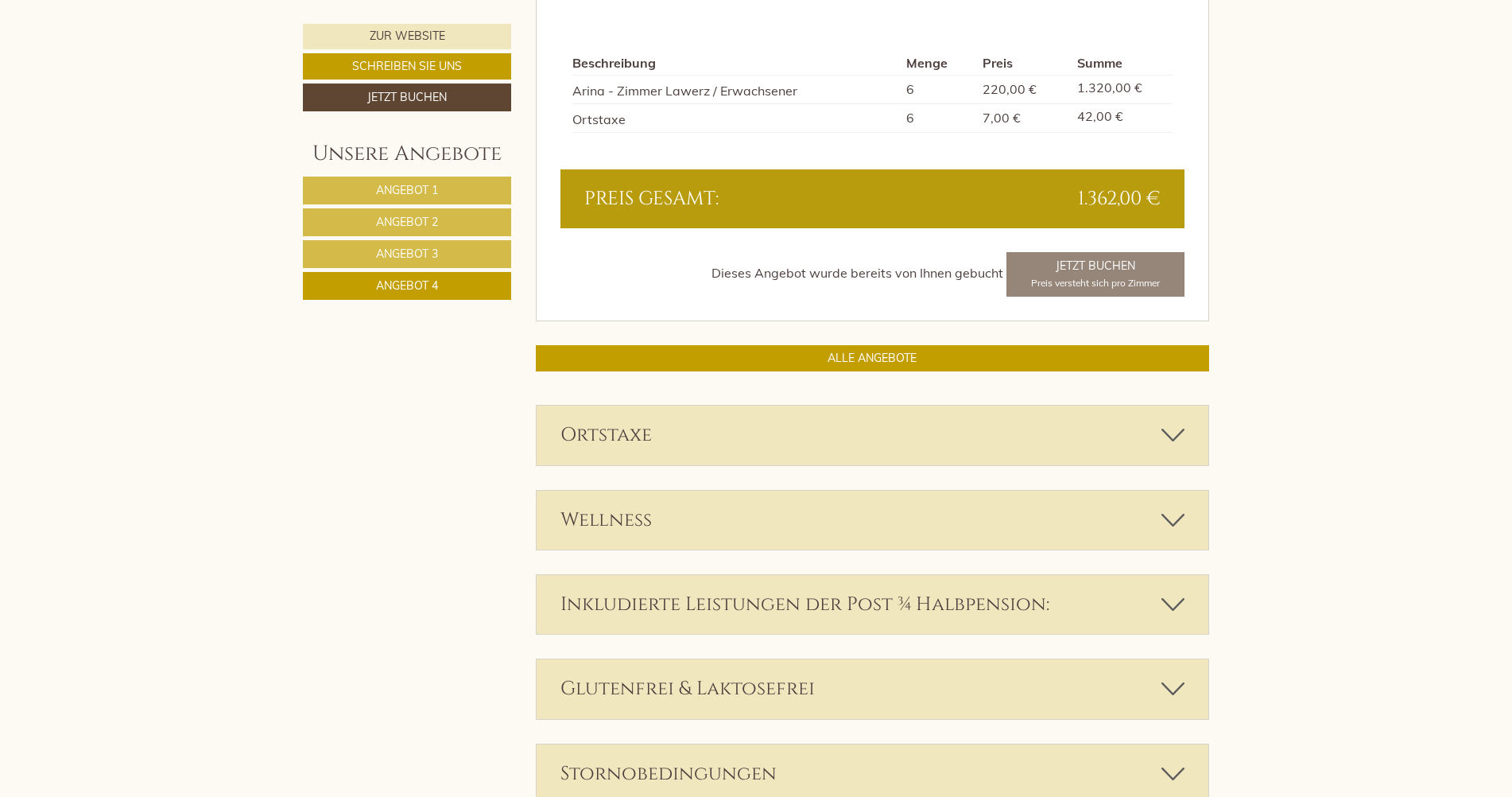
scroll to position [1664, 0]
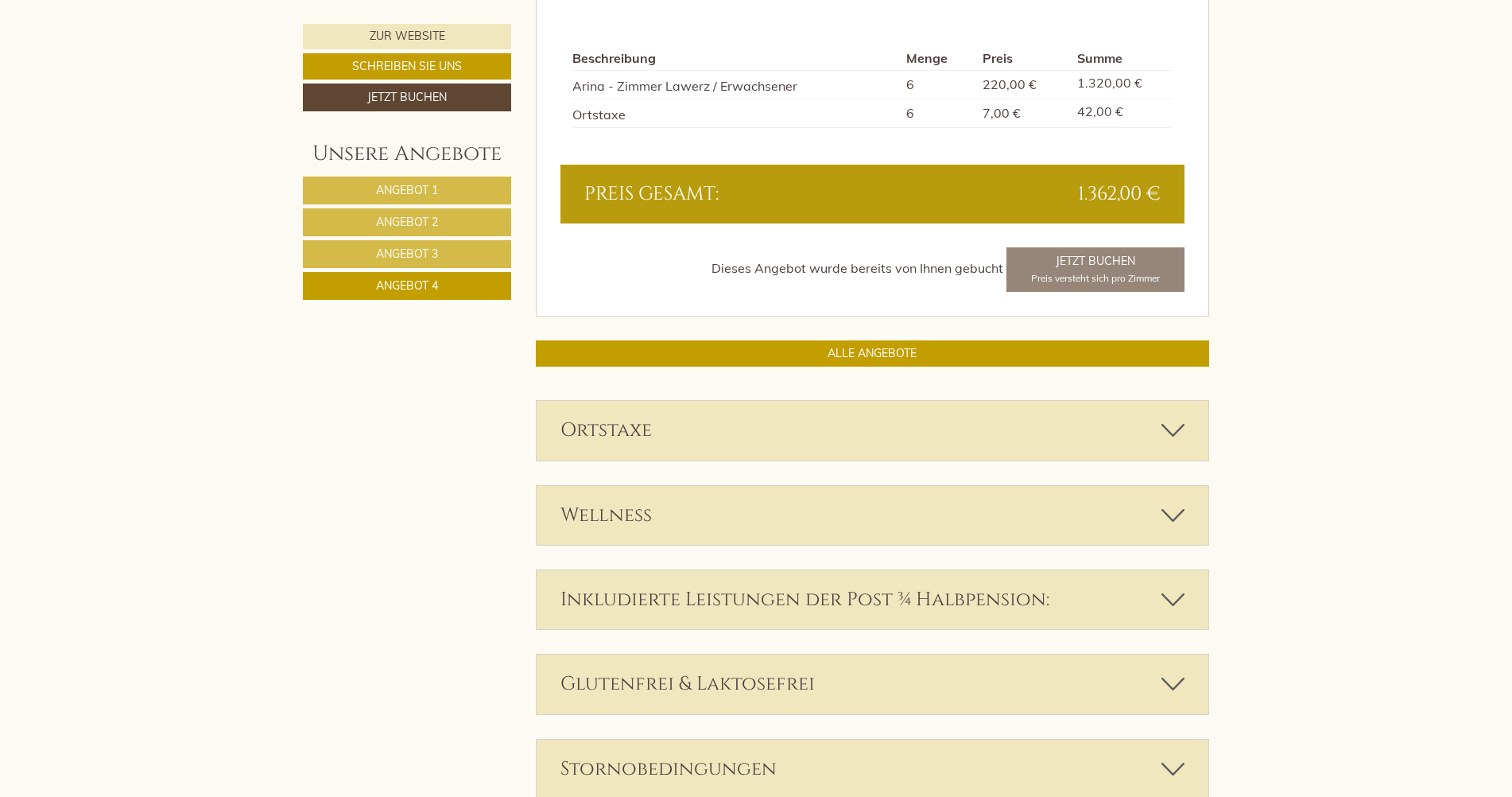
click at [1076, 265] on div "Dieses Angebot wurde bereits von Ihnen gebucht Jetzt Buchen Preis versteht sich…" at bounding box center [872, 269] width 624 height 44
click at [1109, 275] on div "Dieses Angebot wurde bereits von Ihnen gebucht Jetzt Buchen Preis versteht sich…" at bounding box center [872, 269] width 624 height 44
click at [1102, 264] on div "Dieses Angebot wurde bereits von Ihnen gebucht Jetzt Buchen Preis versteht sich…" at bounding box center [872, 269] width 624 height 44
click at [1053, 270] on div "Dieses Angebot wurde bereits von Ihnen gebucht Jetzt Buchen Preis versteht sich…" at bounding box center [872, 269] width 624 height 44
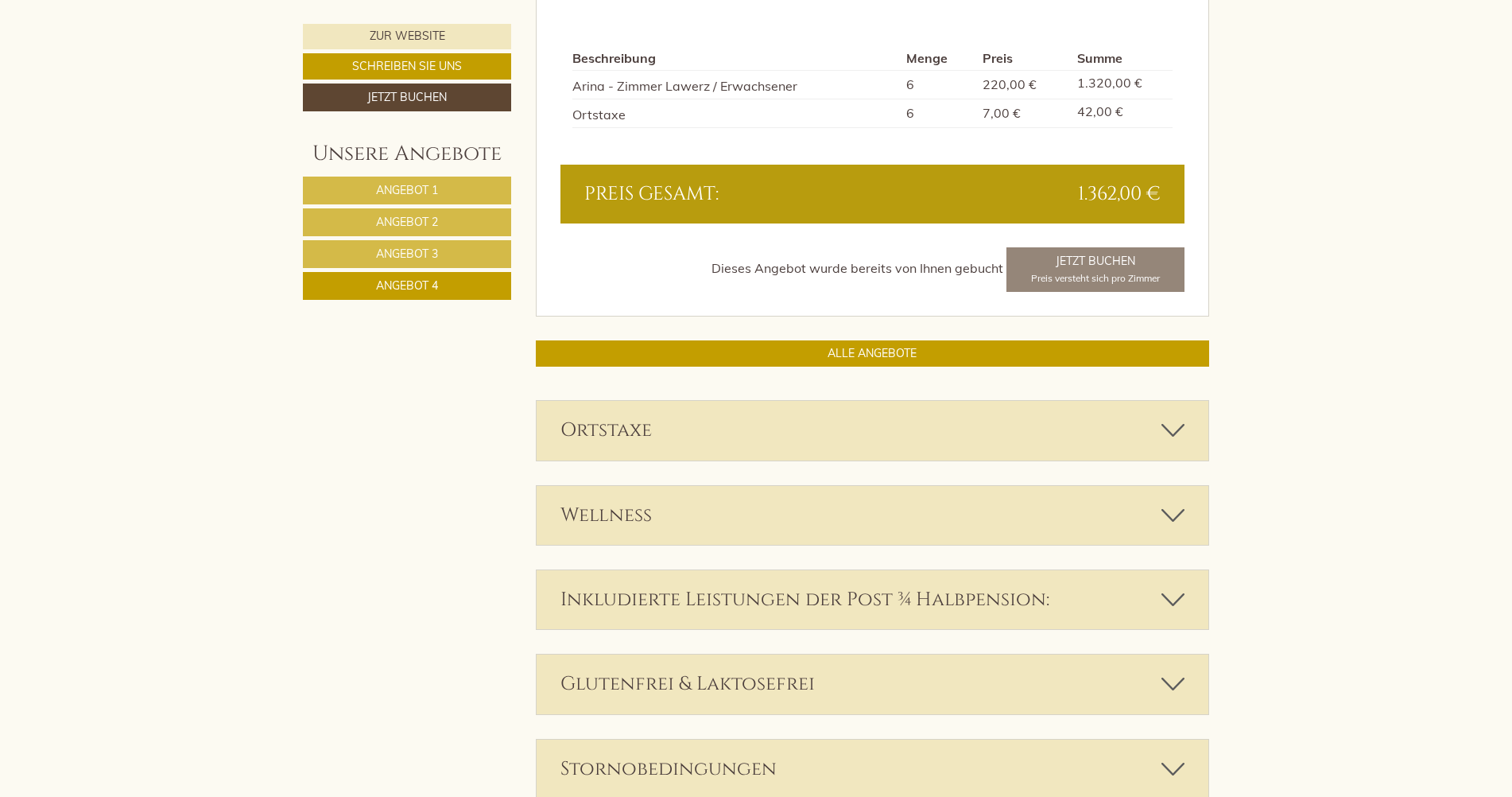
click at [453, 258] on link "Angebot 3" at bounding box center [407, 254] width 208 height 28
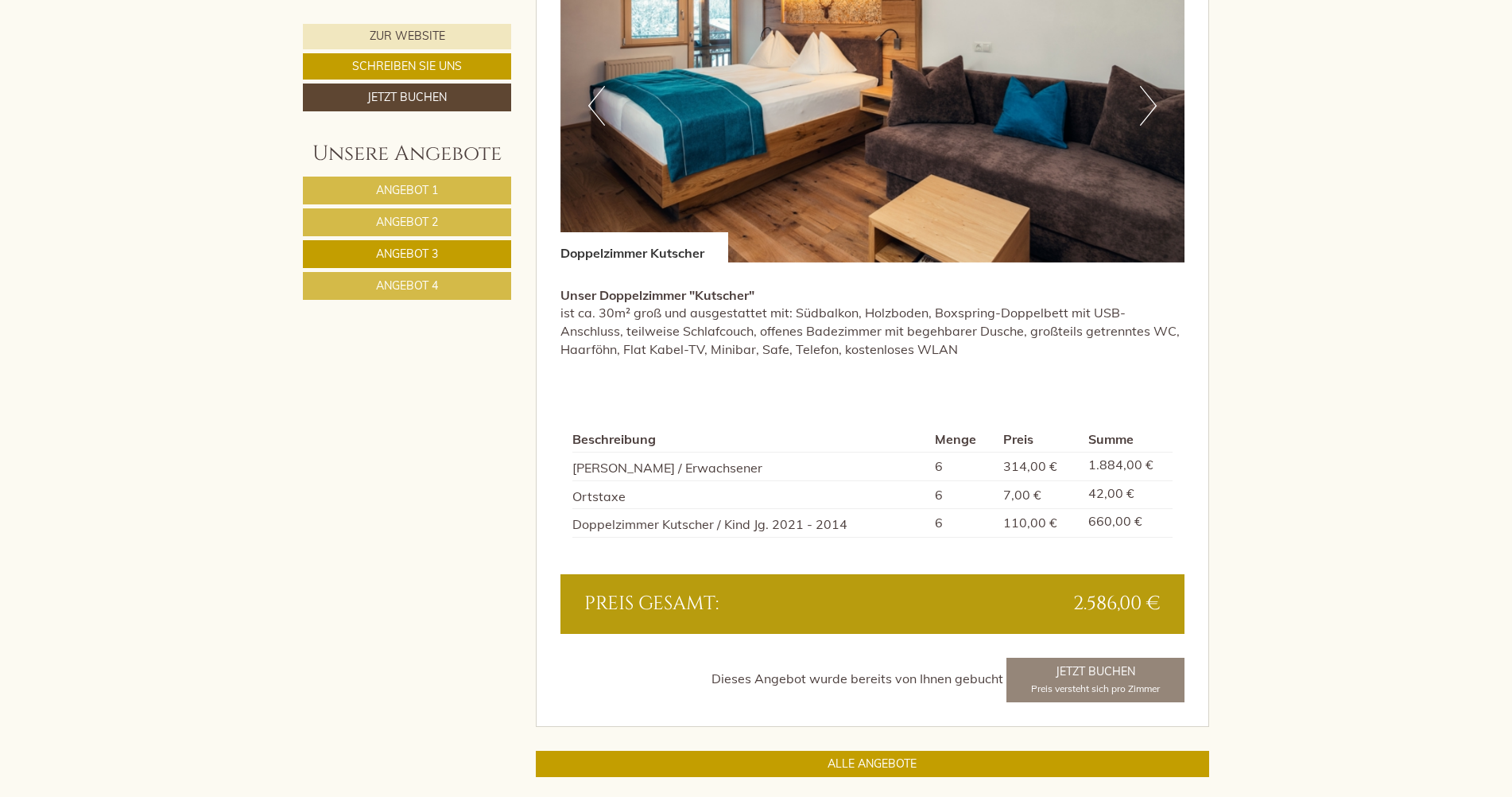
scroll to position [1346, 0]
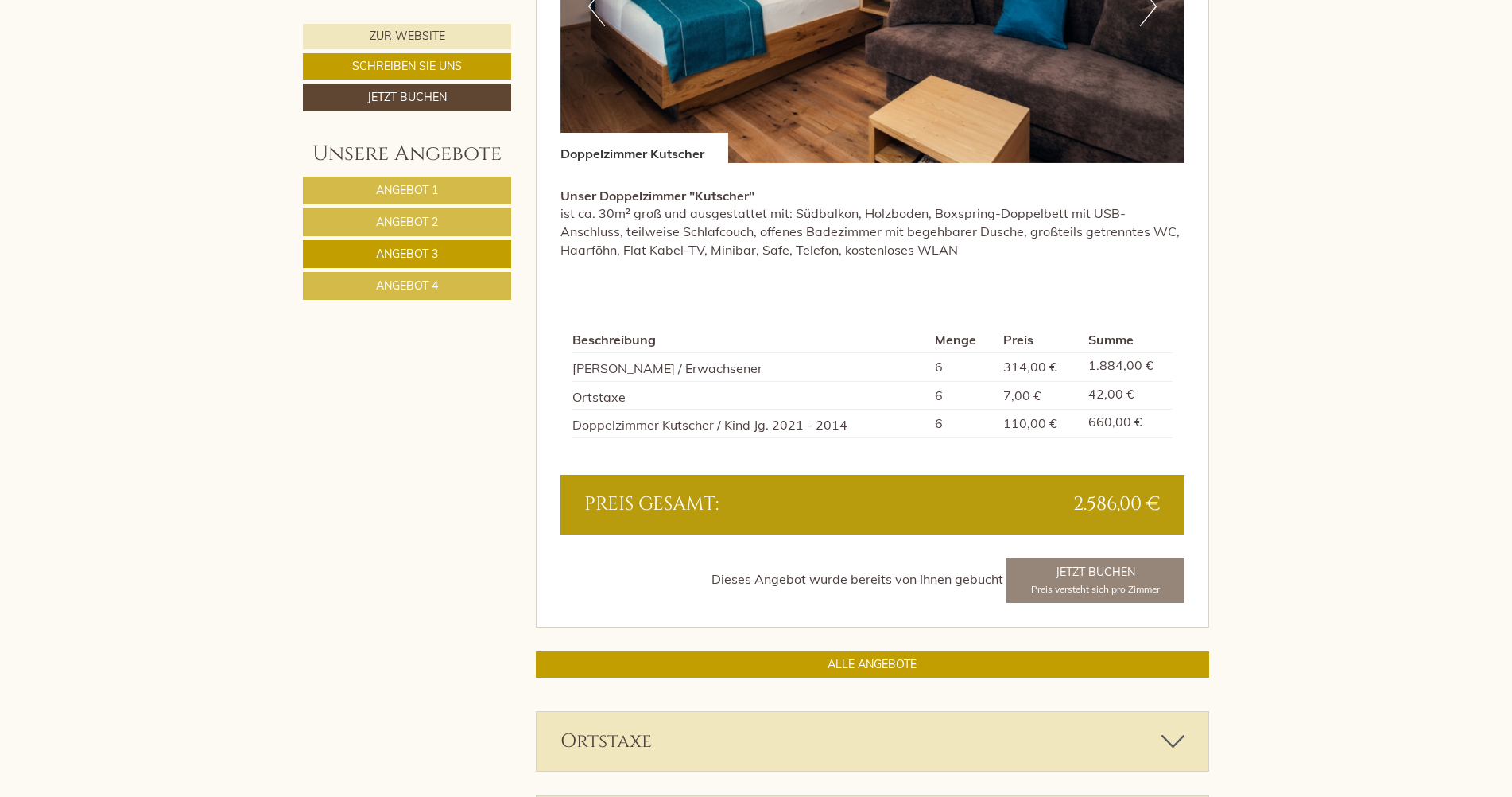
drag, startPoint x: 1093, startPoint y: 591, endPoint x: 1093, endPoint y: 577, distance: 14.0
click at [1093, 590] on div "Dieses Angebot wurde bereits von Ihnen gebucht Jetzt Buchen Preis versteht sich…" at bounding box center [872, 580] width 624 height 44
click at [1093, 572] on div "Dieses Angebot wurde bereits von Ihnen gebucht Jetzt Buchen Preis versteht sich…" at bounding box center [872, 580] width 624 height 44
click at [475, 216] on link "Angebot 2" at bounding box center [407, 222] width 208 height 28
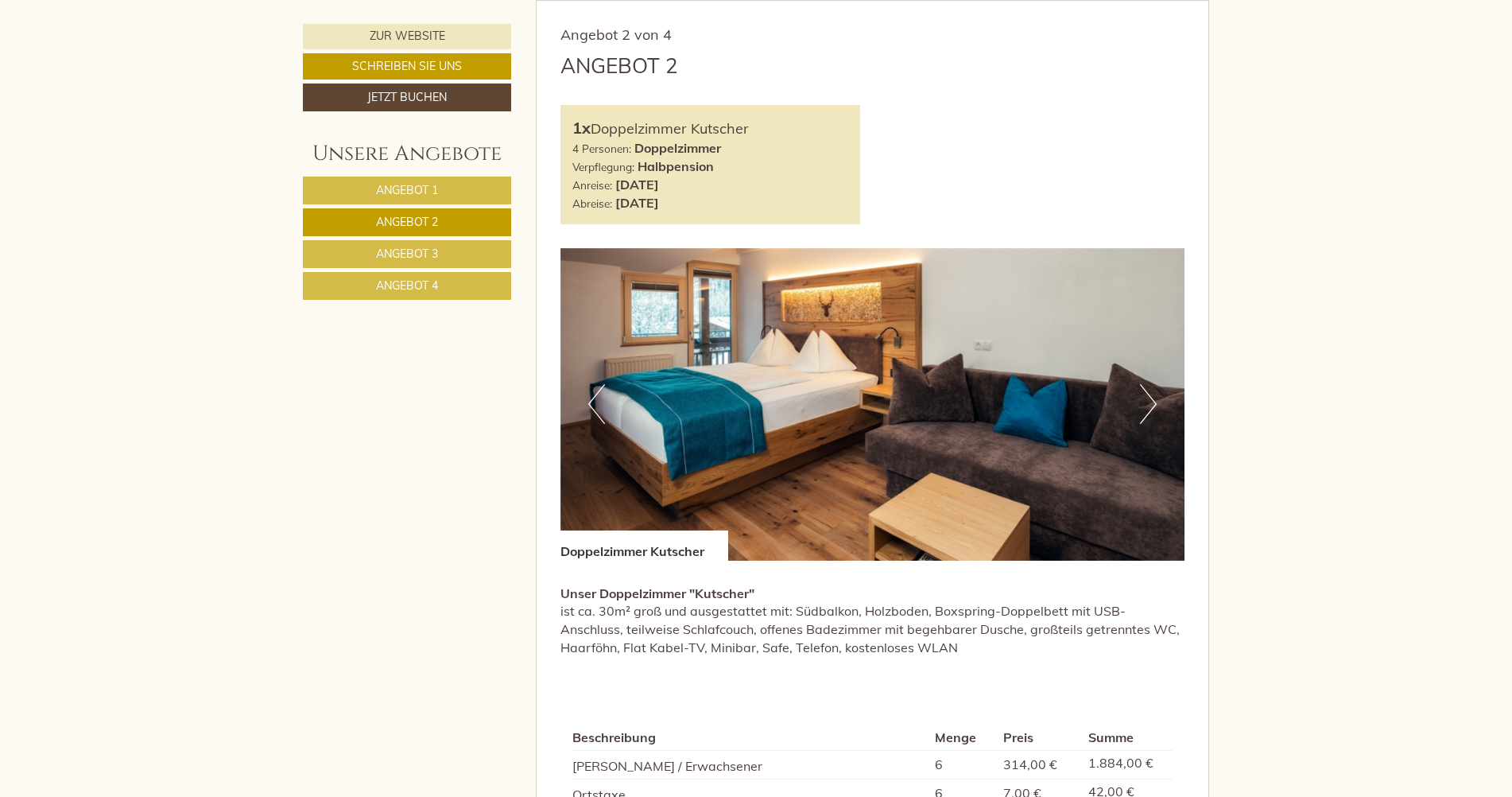
click at [421, 190] on span "Angebot 1" at bounding box center [406, 191] width 62 height 15
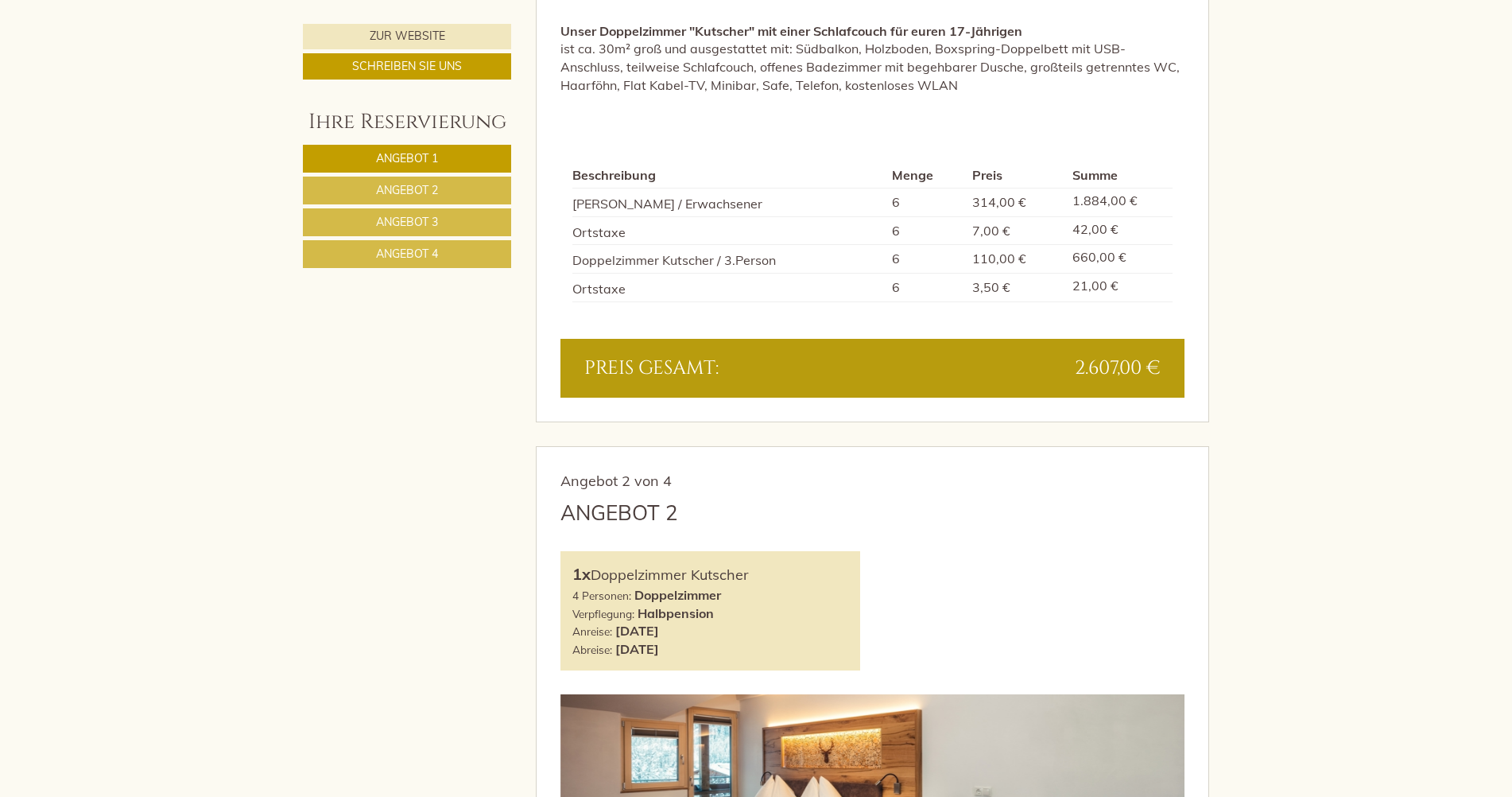
scroll to position [1750, 0]
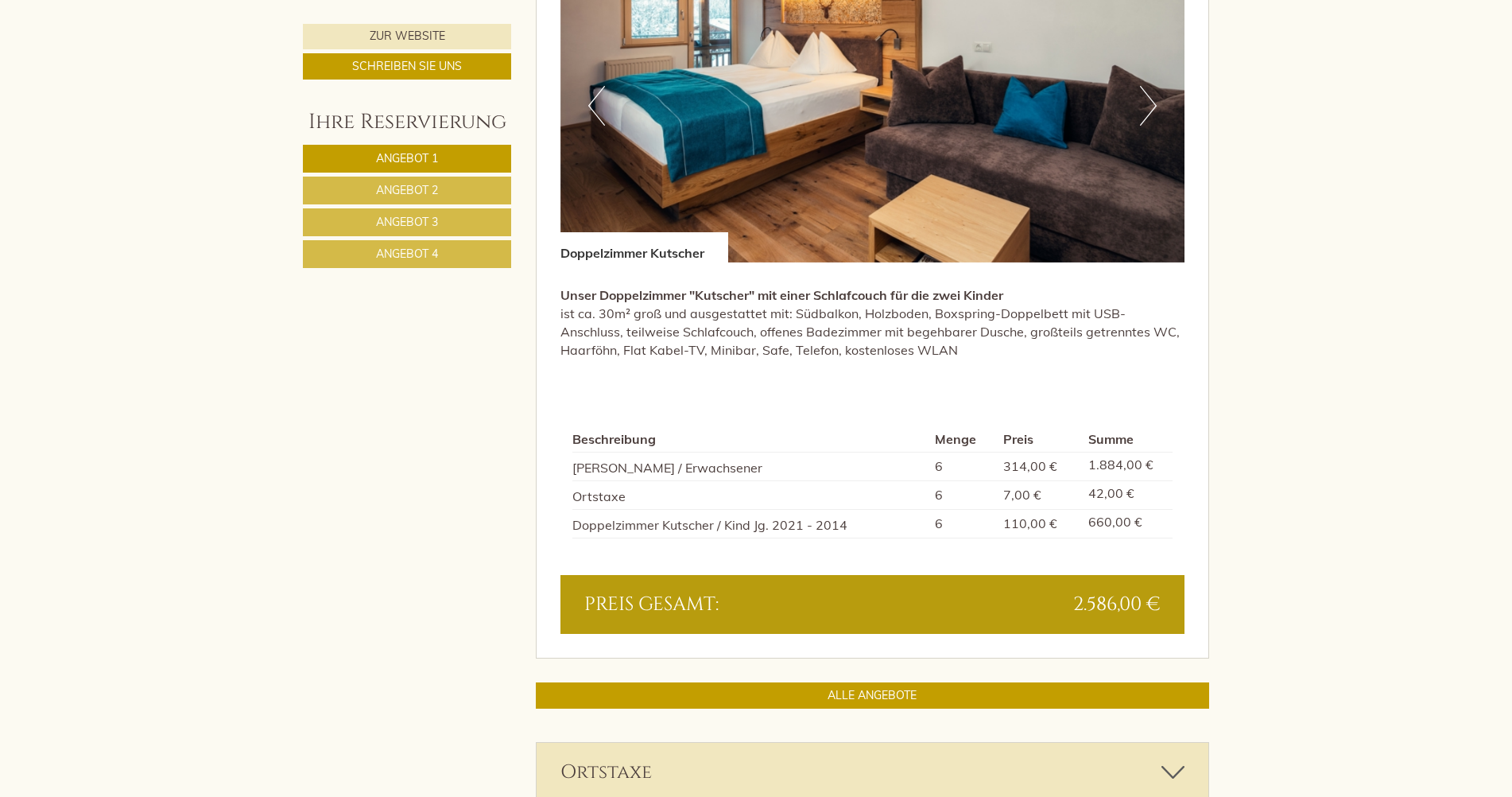
scroll to position [3261, 0]
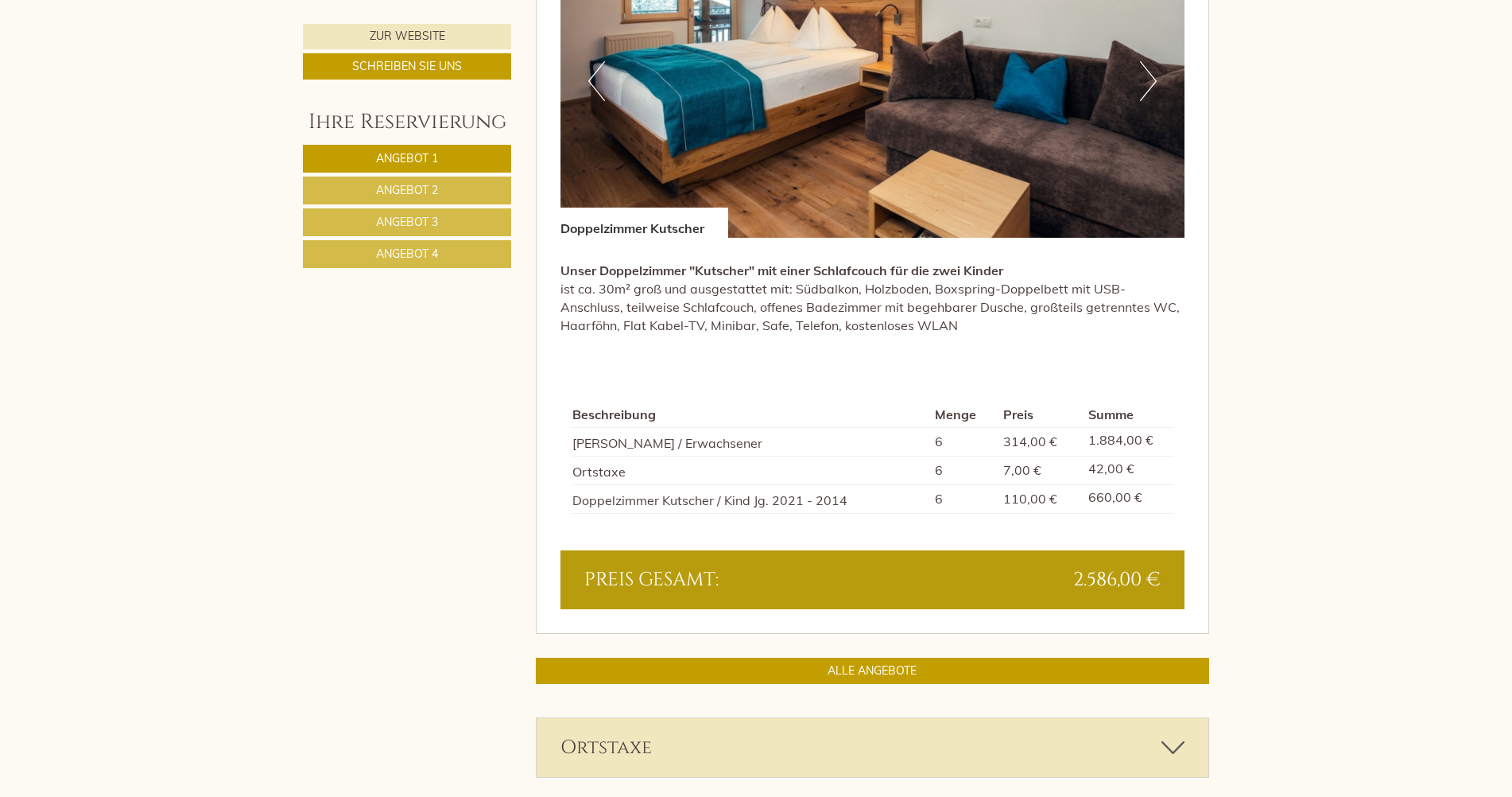
click at [456, 259] on link "Angebot 4" at bounding box center [407, 254] width 208 height 28
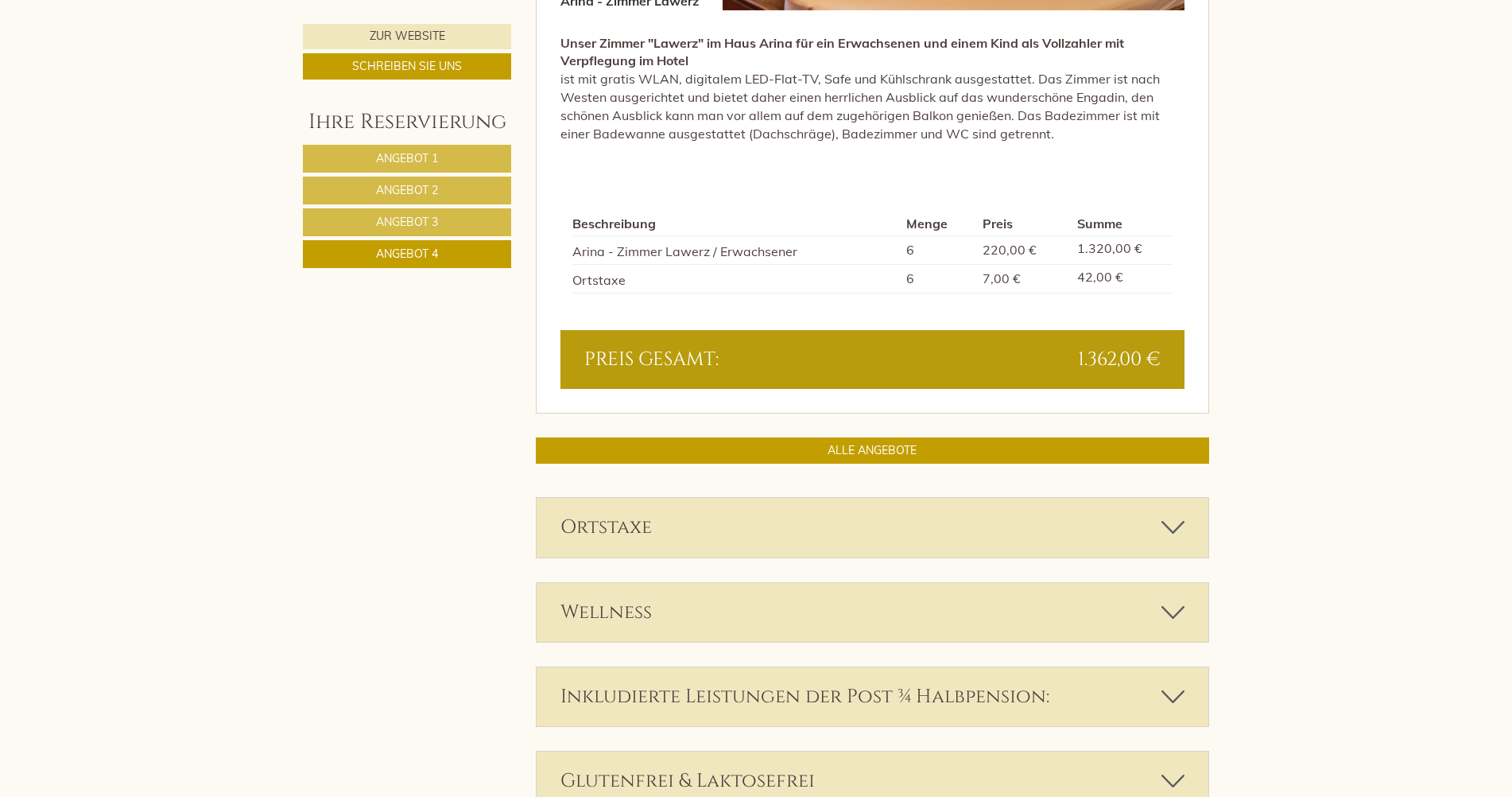
scroll to position [1425, 0]
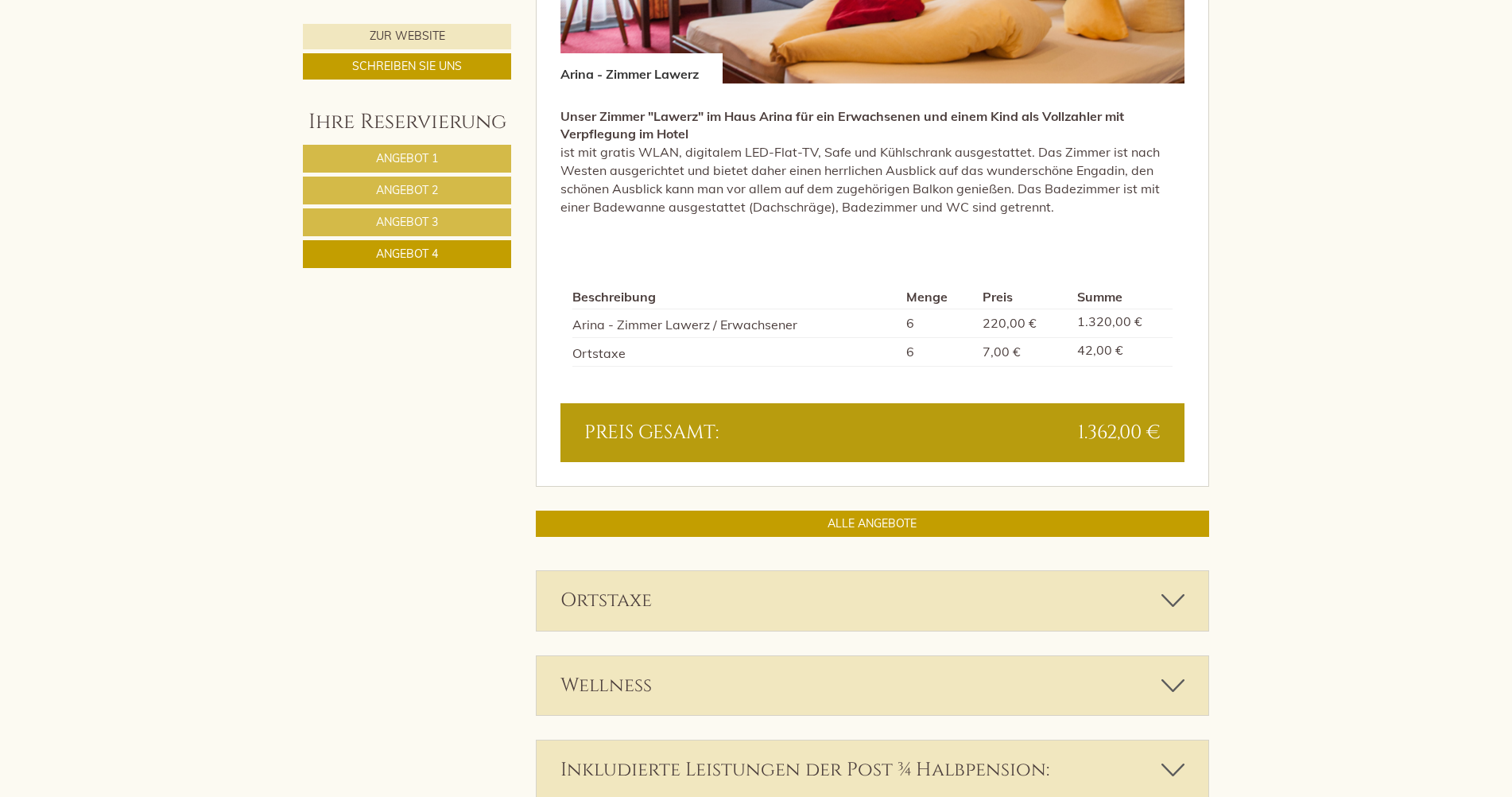
click at [446, 158] on link "Angebot 1" at bounding box center [407, 158] width 208 height 28
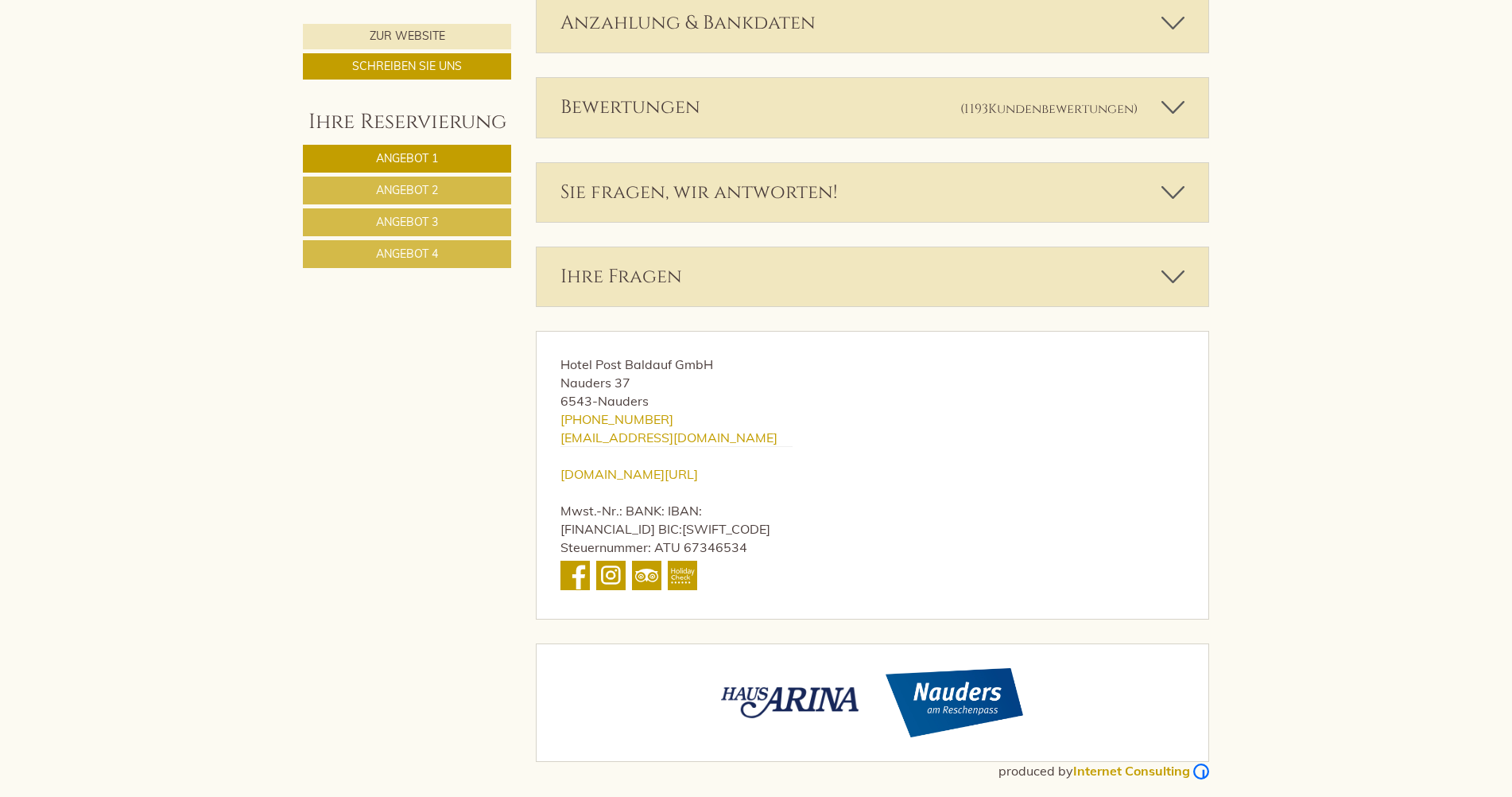
scroll to position [3130, 0]
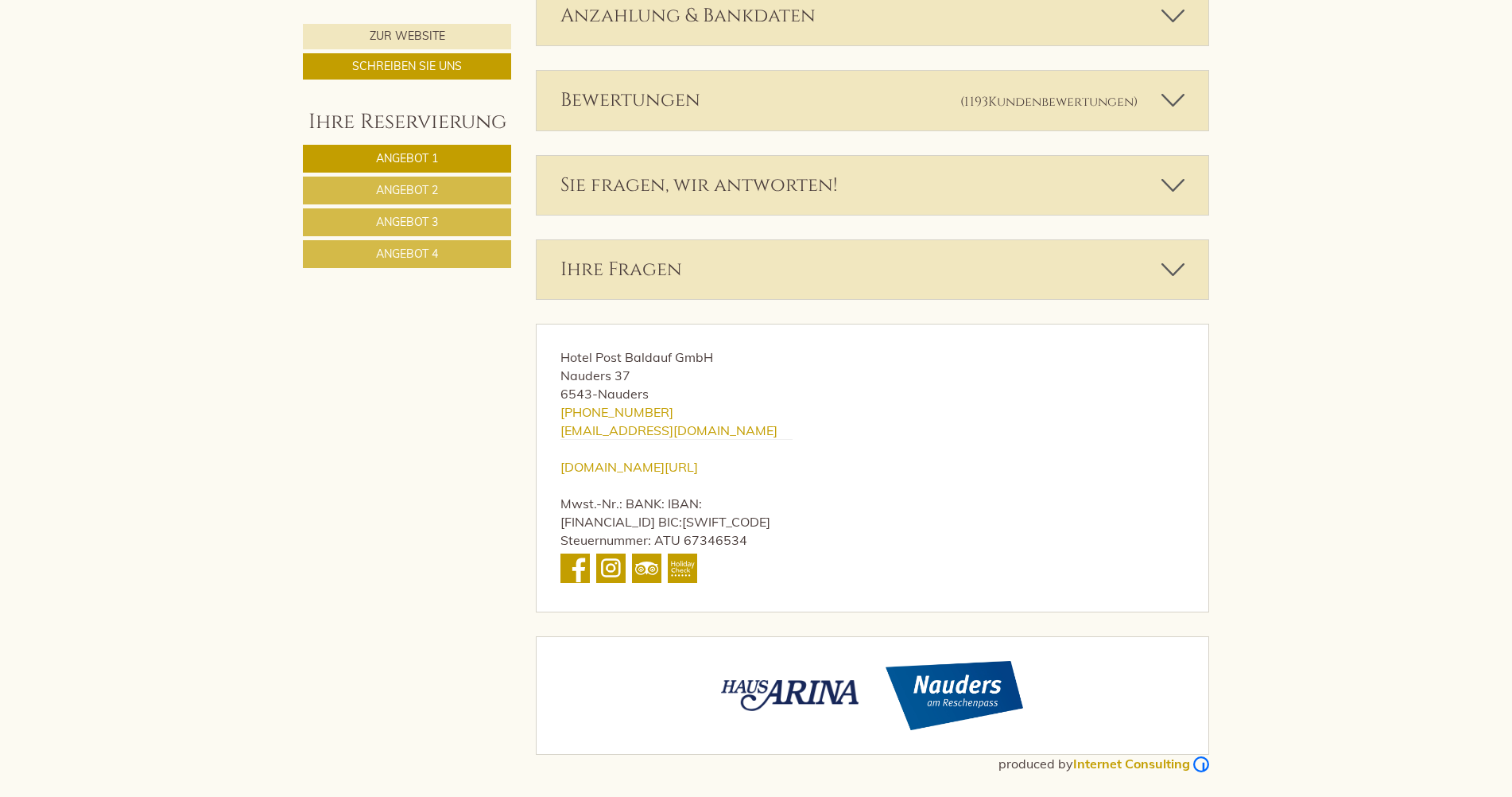
click at [453, 183] on link "Angebot 2" at bounding box center [407, 191] width 208 height 28
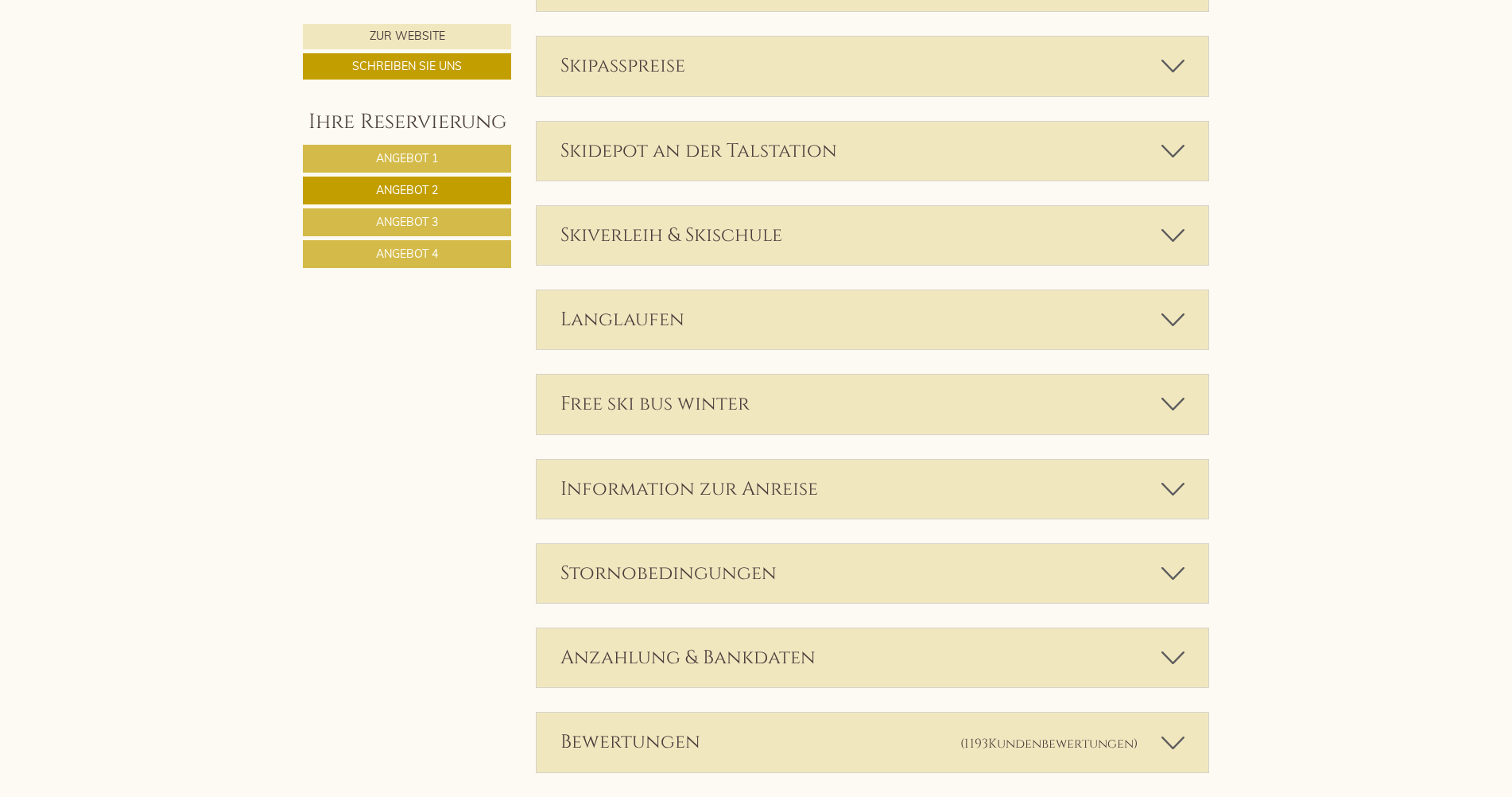
scroll to position [2778, 0]
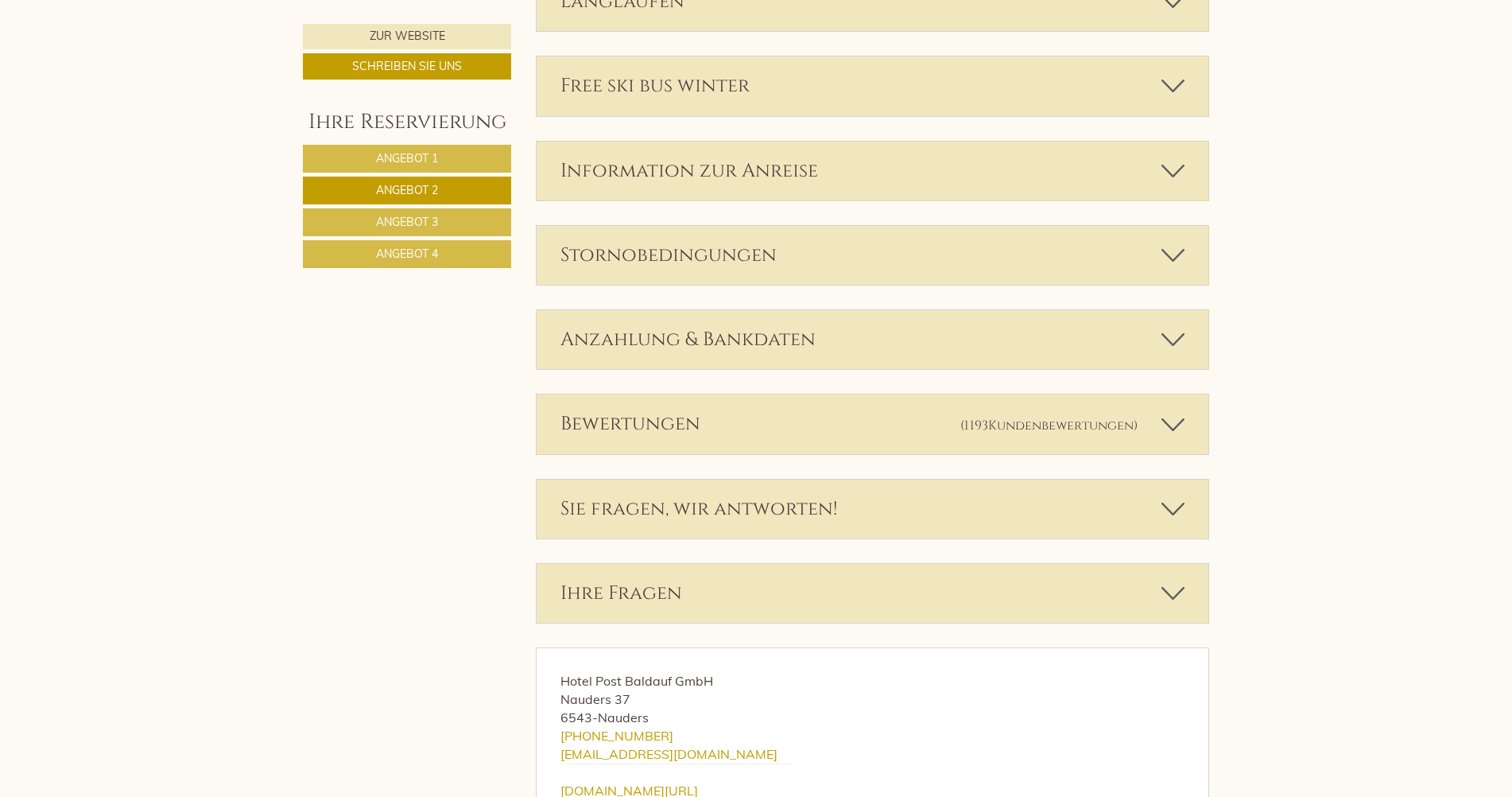
click at [409, 222] on span "Angebot 3" at bounding box center [406, 222] width 62 height 15
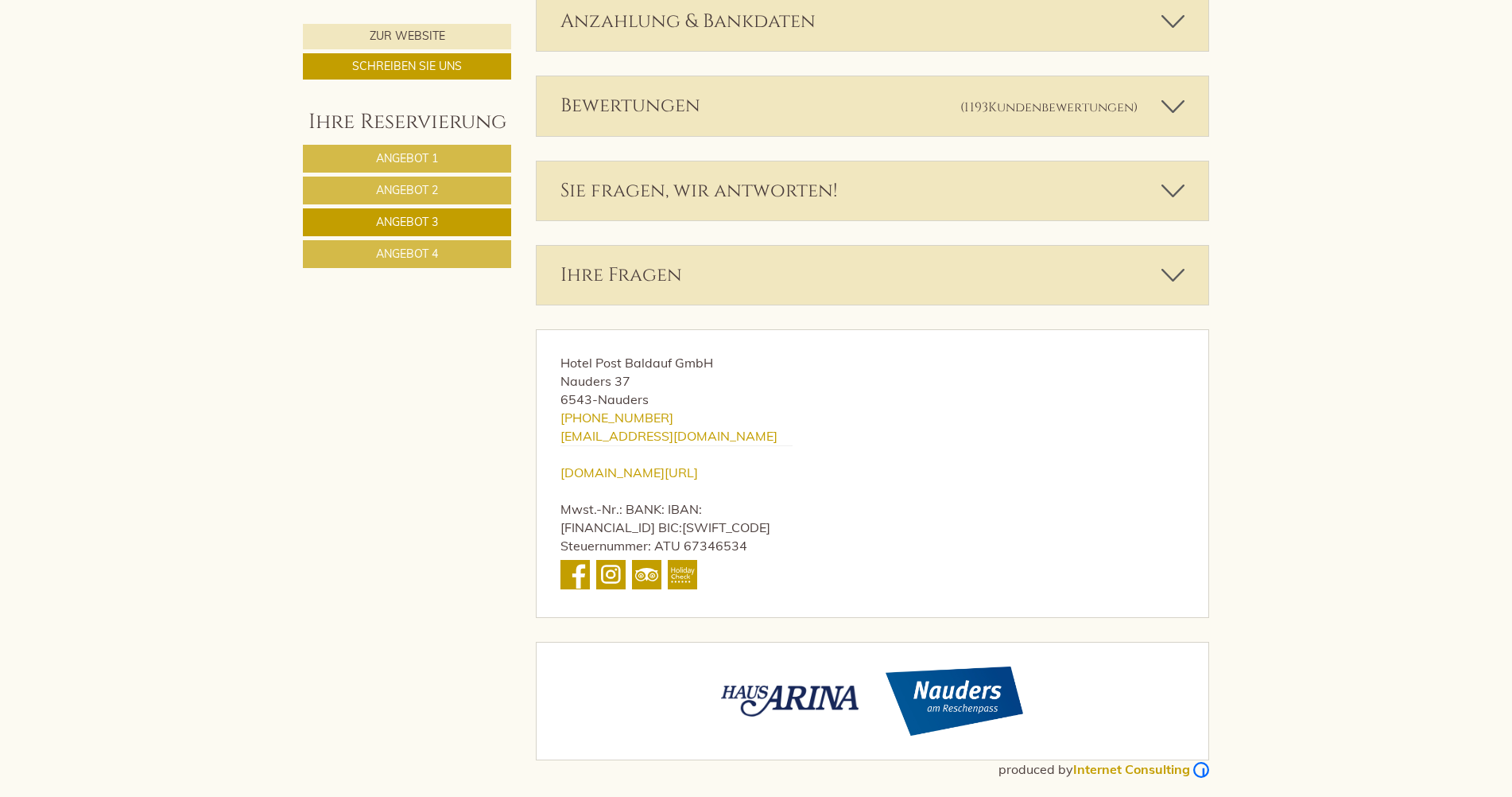
scroll to position [3101, 0]
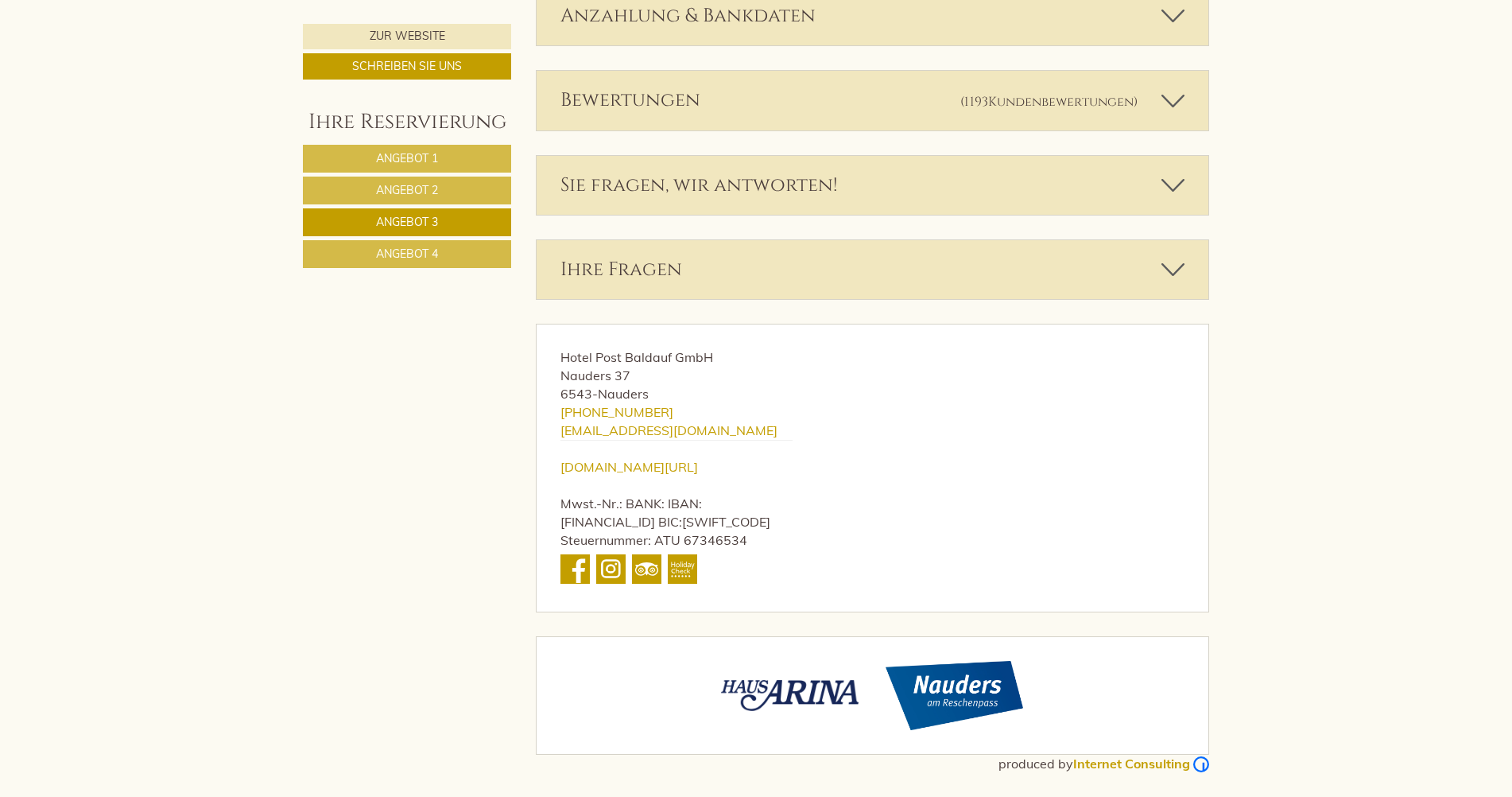
click at [452, 258] on link "Angebot 4" at bounding box center [407, 254] width 208 height 28
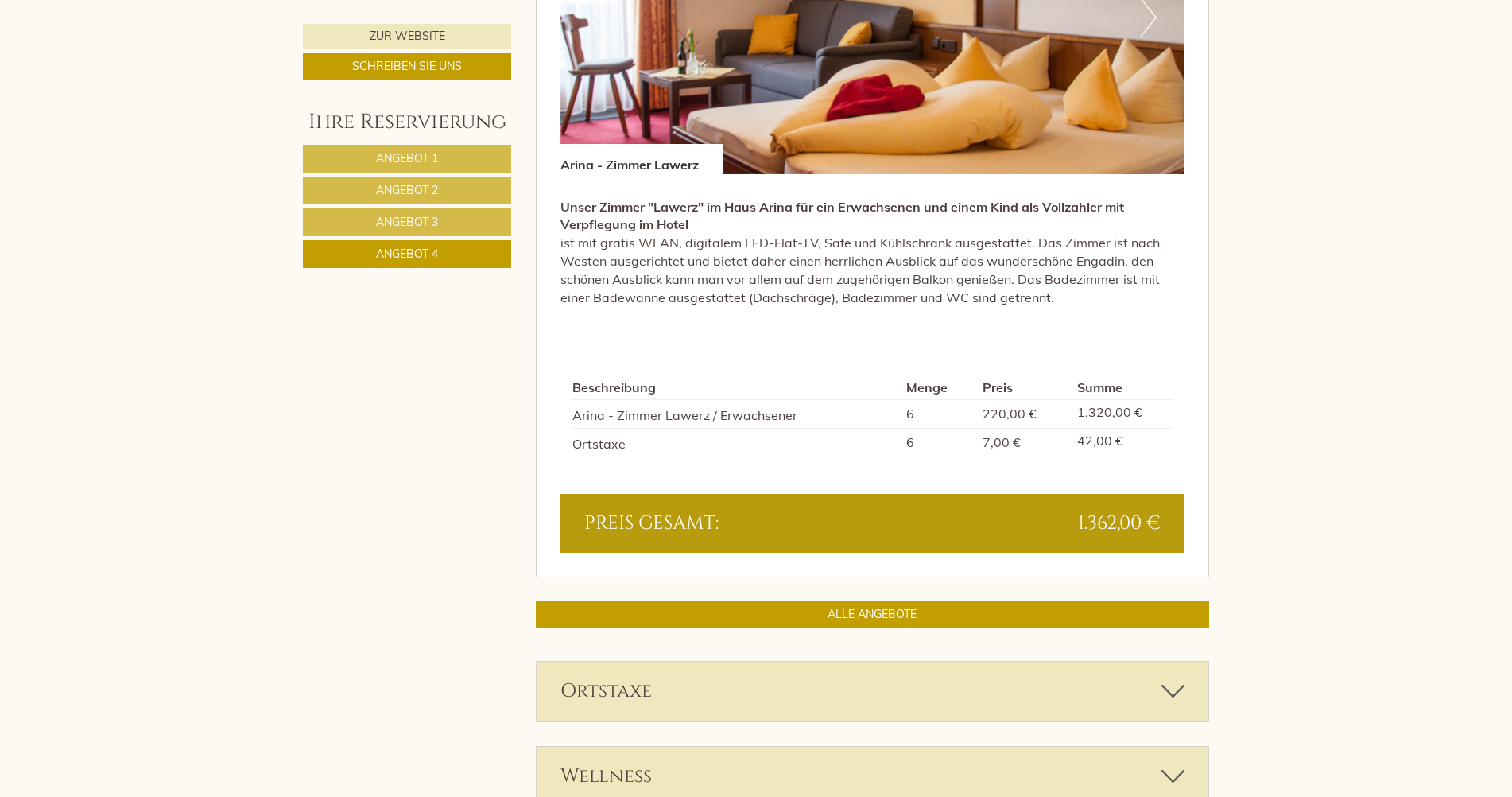
scroll to position [1346, 0]
